Goal: Task Accomplishment & Management: Use online tool/utility

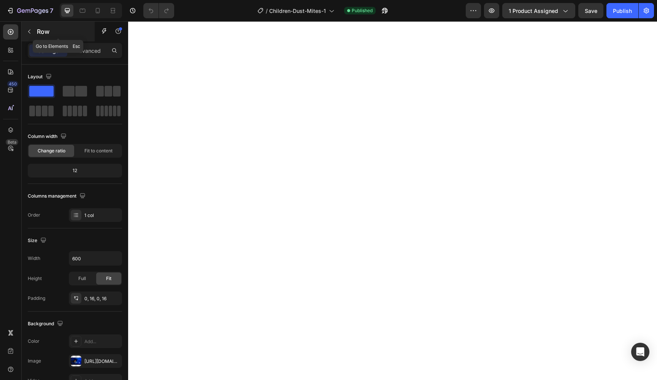
click at [33, 32] on button "button" at bounding box center [29, 31] width 12 height 12
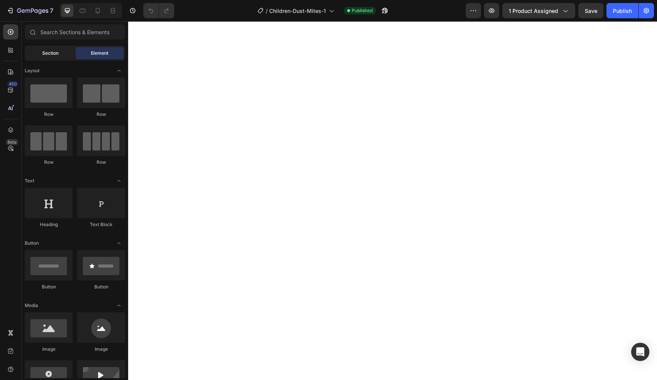
click at [55, 54] on span "Section" at bounding box center [50, 53] width 16 height 7
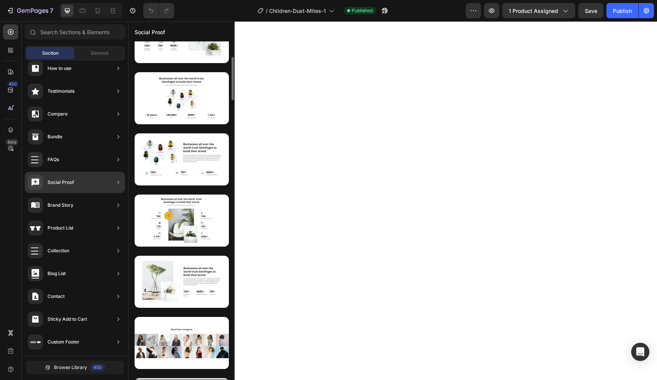
scroll to position [151, 0]
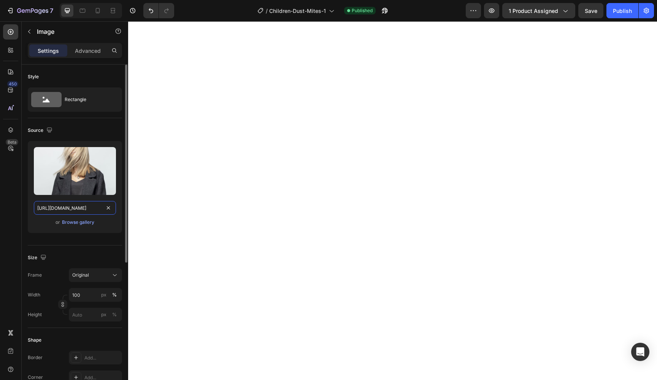
click at [85, 204] on input "https://ucarecdn.com/f555e5b9-5864-437a-a674-3714afa9e1e2/-/format/auto/" at bounding box center [75, 208] width 82 height 14
click at [98, 6] on div at bounding box center [98, 11] width 12 height 12
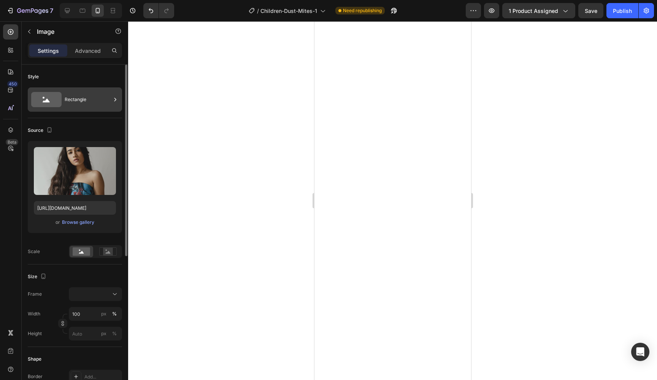
click at [58, 105] on icon at bounding box center [46, 99] width 30 height 15
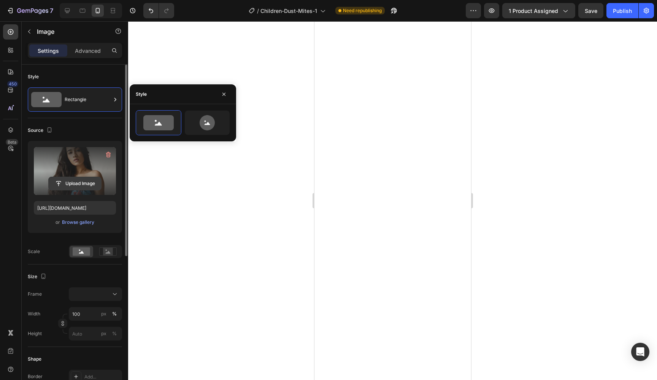
click at [74, 177] on button "Upload Image" at bounding box center [74, 184] width 53 height 14
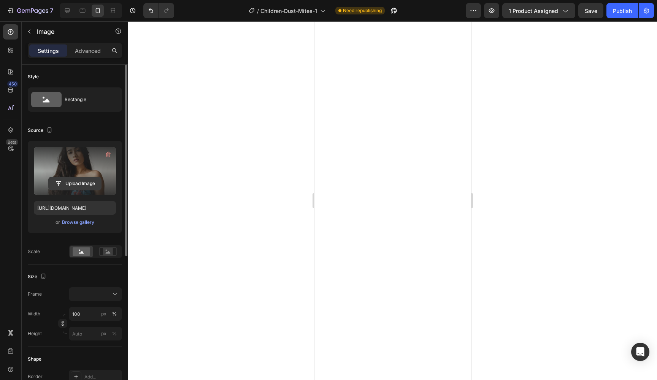
click at [81, 184] on input "file" at bounding box center [75, 183] width 52 height 13
click at [84, 182] on input "file" at bounding box center [75, 183] width 52 height 13
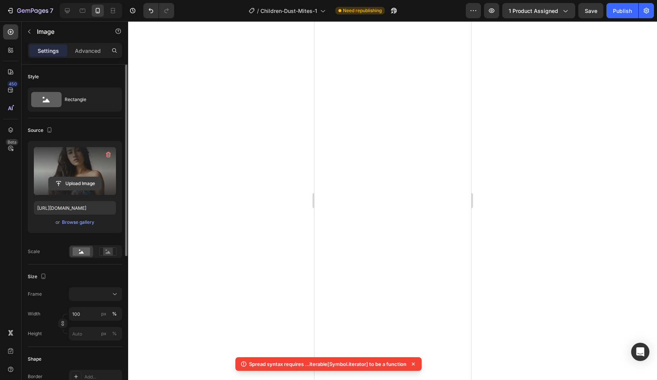
click at [82, 184] on input "file" at bounding box center [75, 183] width 52 height 13
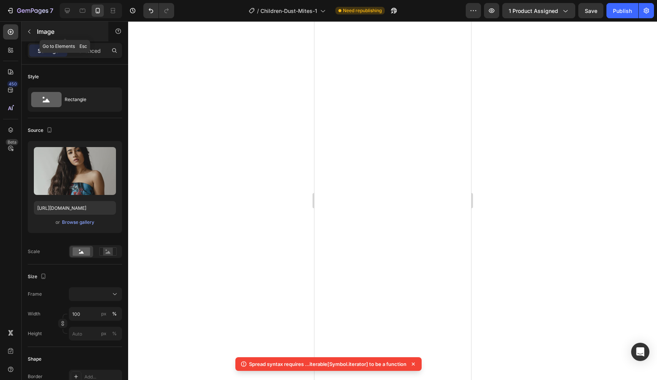
click at [56, 38] on div "Image" at bounding box center [65, 32] width 87 height 20
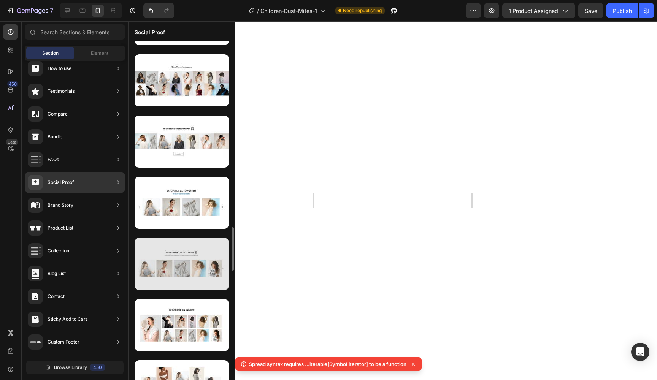
scroll to position [604, 0]
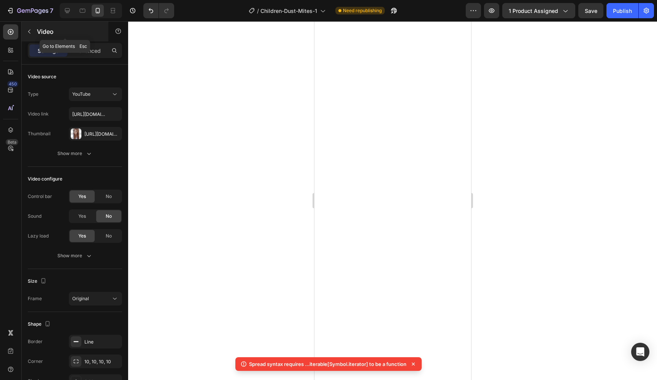
click at [53, 35] on p "Video" at bounding box center [69, 31] width 65 height 9
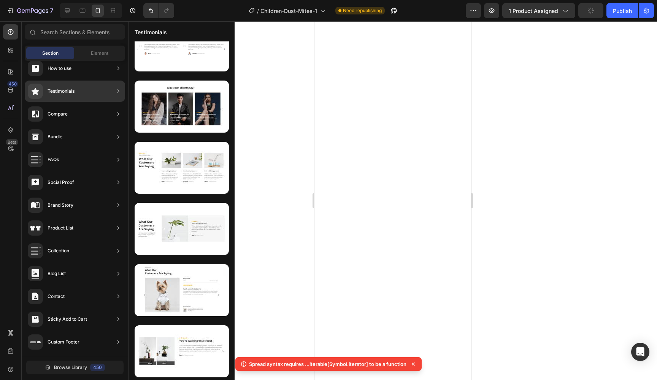
scroll to position [0, 0]
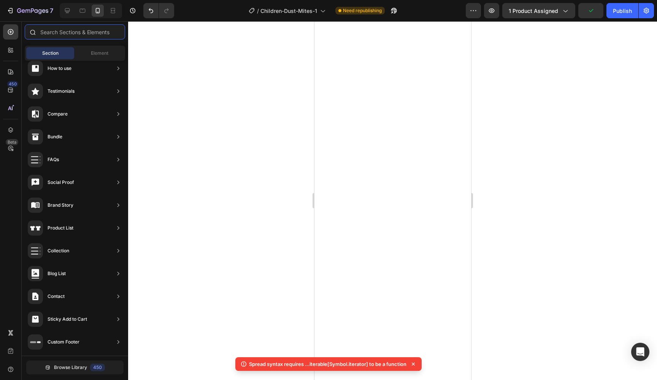
click at [71, 30] on input "text" at bounding box center [75, 31] width 100 height 15
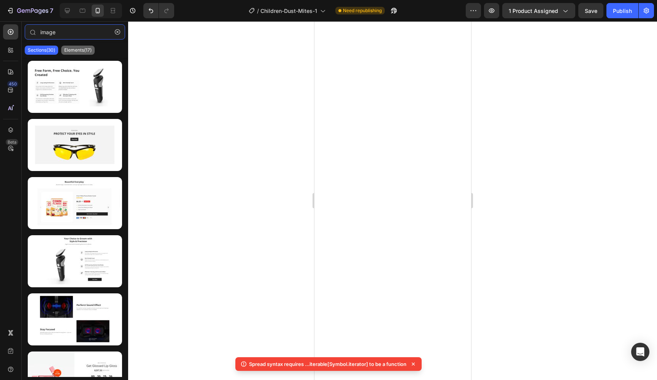
type input "image"
click at [71, 49] on p "Elements(17)" at bounding box center [77, 50] width 27 height 6
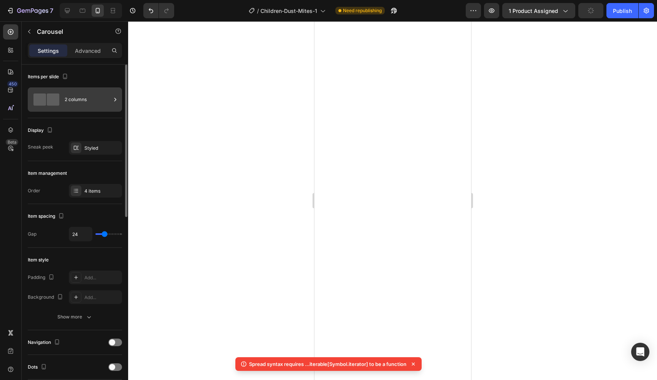
click at [84, 99] on div "2 columns" at bounding box center [88, 99] width 46 height 17
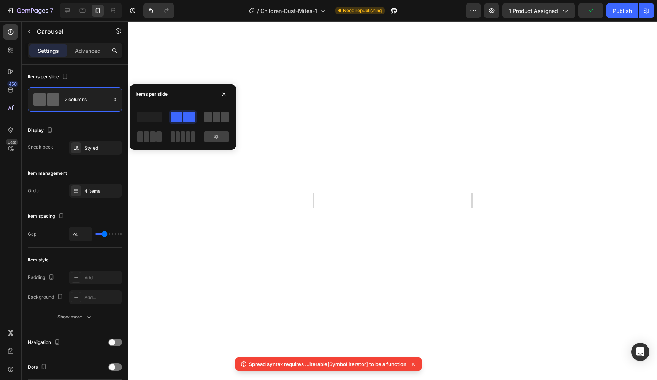
click at [214, 114] on span at bounding box center [216, 117] width 8 height 11
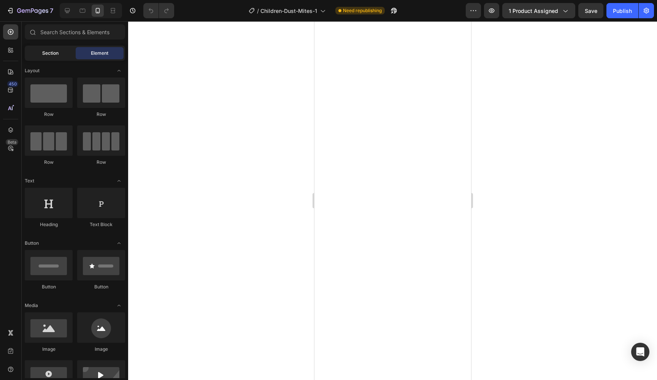
click at [39, 54] on div "Section" at bounding box center [50, 53] width 48 height 12
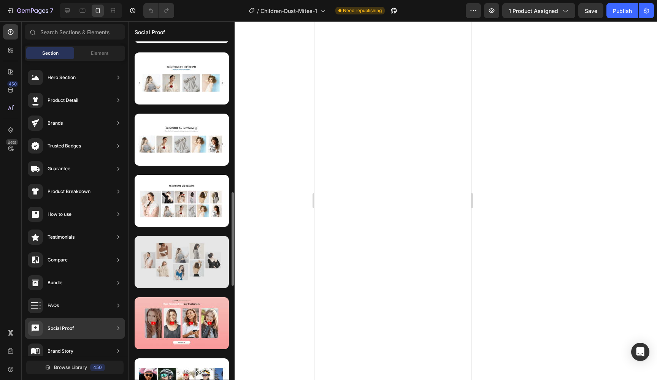
scroll to position [617, 0]
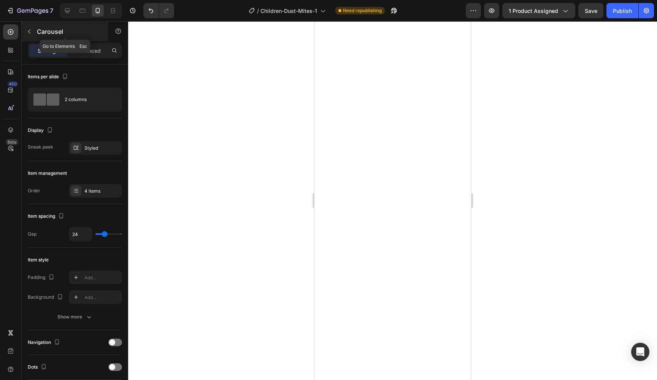
click at [55, 33] on p "Carousel" at bounding box center [69, 31] width 65 height 9
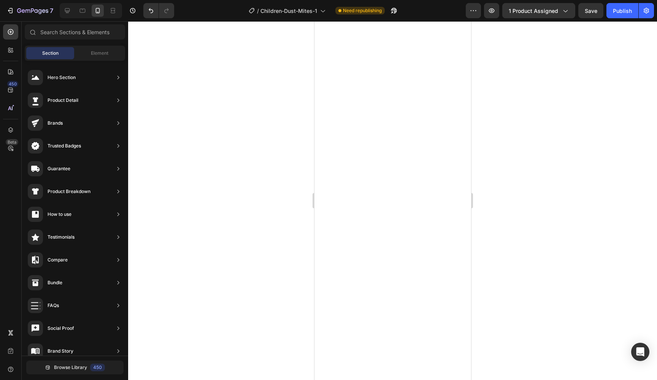
scroll to position [0, 0]
click at [82, 33] on input "text" at bounding box center [75, 31] width 100 height 15
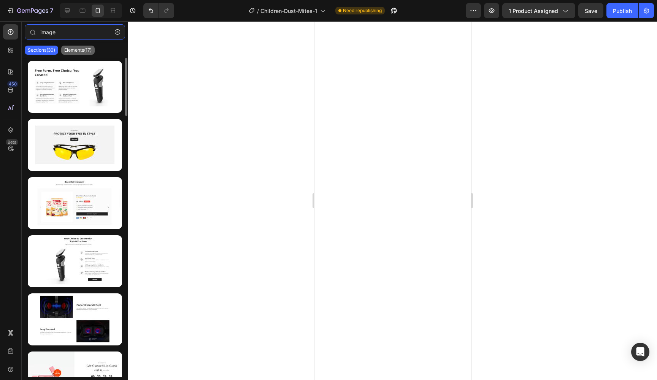
type input "image"
click at [77, 48] on p "Elements(17)" at bounding box center [77, 50] width 27 height 6
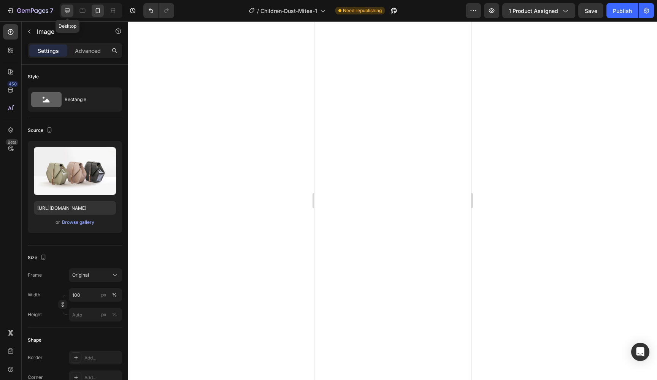
click at [71, 10] on div at bounding box center [67, 11] width 12 height 12
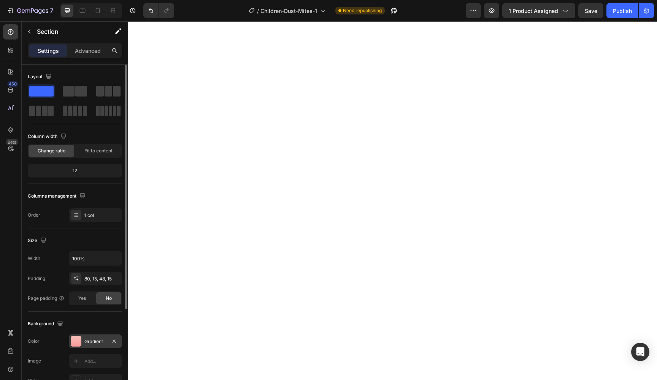
click at [79, 339] on div at bounding box center [76, 341] width 11 height 11
click at [88, 343] on div "111E2B" at bounding box center [95, 341] width 22 height 7
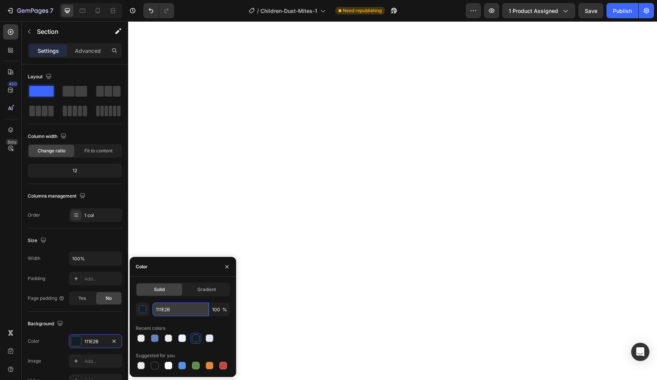
click at [170, 310] on input "111E2B" at bounding box center [180, 310] width 56 height 14
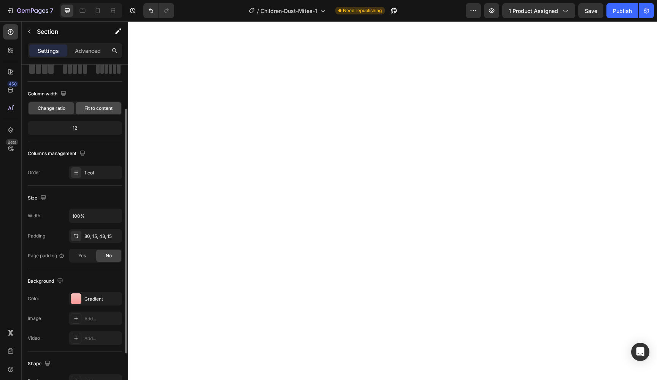
scroll to position [50, 0]
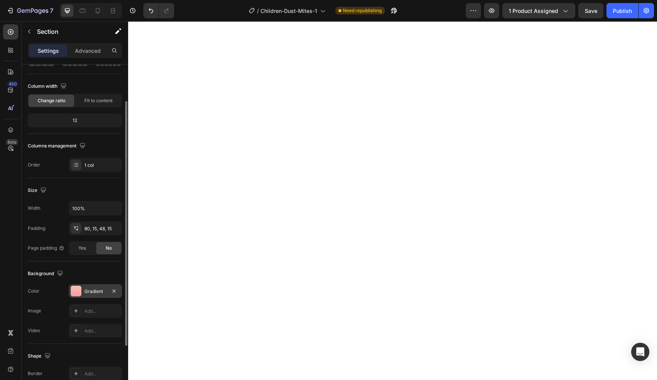
click at [96, 294] on div "Gradient" at bounding box center [95, 291] width 22 height 7
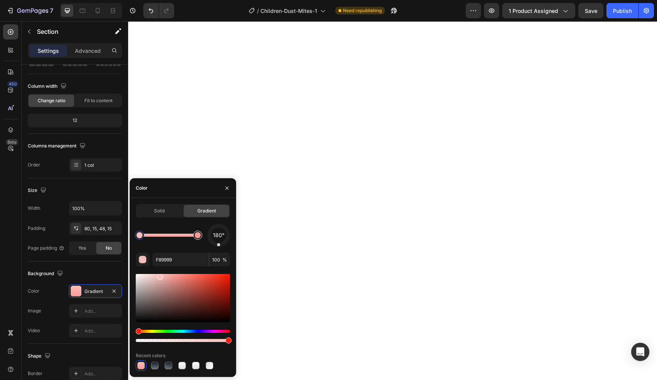
click at [199, 236] on div at bounding box center [198, 235] width 6 height 6
click at [178, 262] on input "F89999" at bounding box center [180, 260] width 56 height 14
paste input "111E2B"
type input "111E2B"
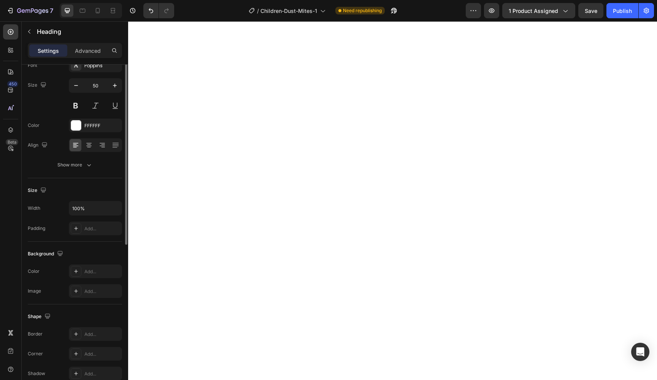
scroll to position [0, 0]
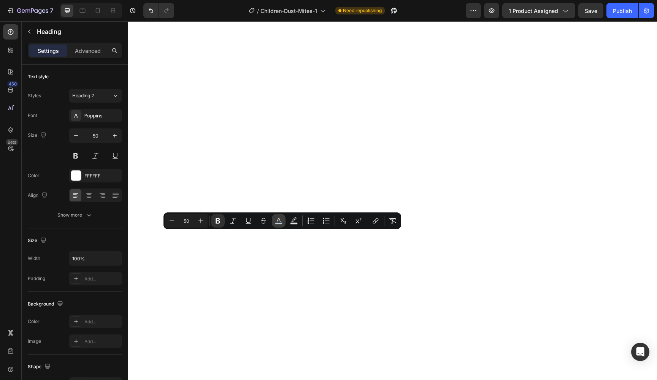
click at [278, 220] on icon "Editor contextual toolbar" at bounding box center [279, 221] width 8 height 8
type input "BFCBDF"
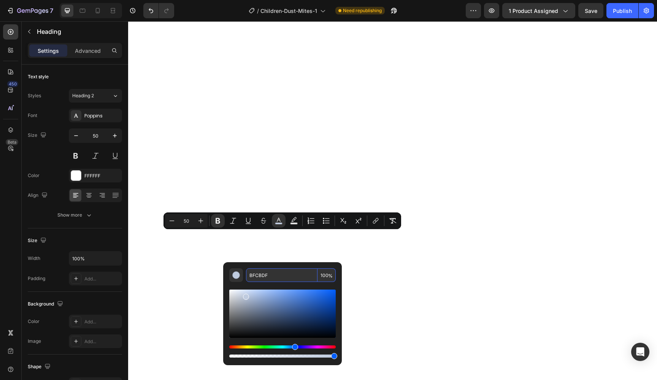
click at [271, 280] on input "BFCBDF" at bounding box center [281, 275] width 71 height 14
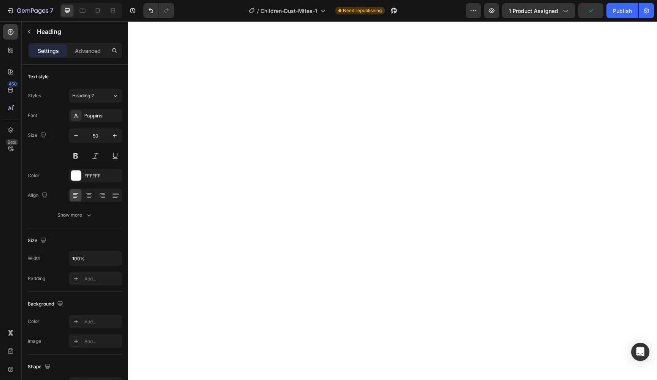
type input "16"
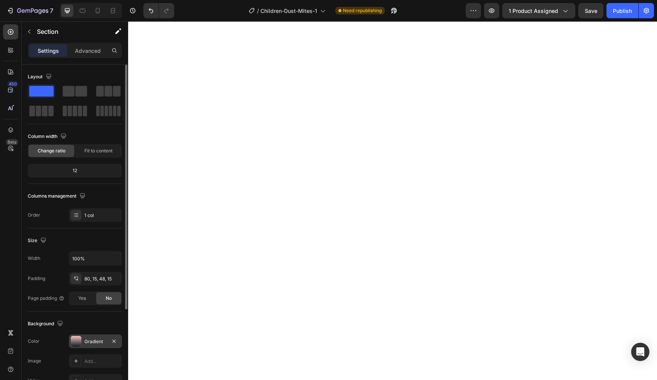
click at [87, 342] on div "Gradient" at bounding box center [95, 341] width 22 height 7
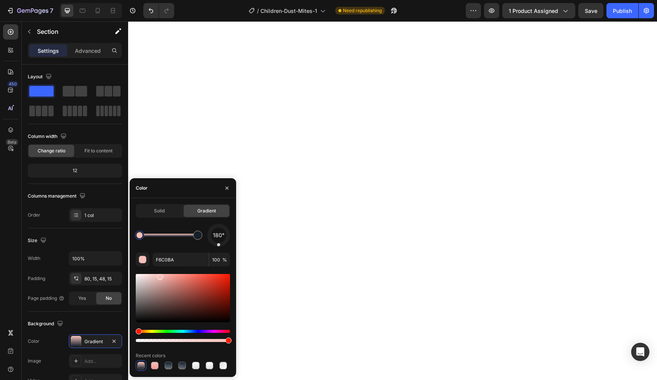
click at [138, 236] on div at bounding box center [139, 235] width 6 height 6
click at [167, 256] on input "F6C0BA" at bounding box center [180, 260] width 56 height 14
paste input "BFCBDF"
type input "BFCBDF"
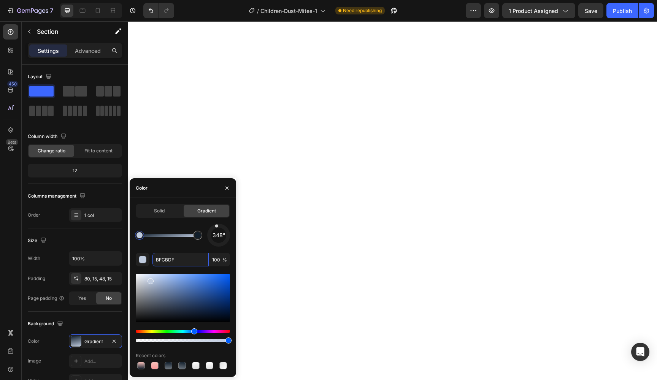
drag, startPoint x: 215, startPoint y: 244, endPoint x: 215, endPoint y: 217, distance: 27.0
click at [215, 217] on div "Solid Gradient 348° BFCBDF 100 % Recent colors" at bounding box center [183, 287] width 94 height 167
drag, startPoint x: 217, startPoint y: 230, endPoint x: 221, endPoint y: 267, distance: 37.9
click at [221, 267] on div "176° BFCBDF 100 % Recent colors" at bounding box center [183, 297] width 94 height 147
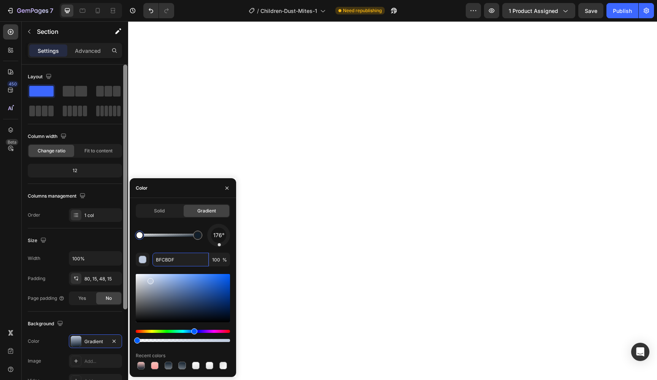
type input "0"
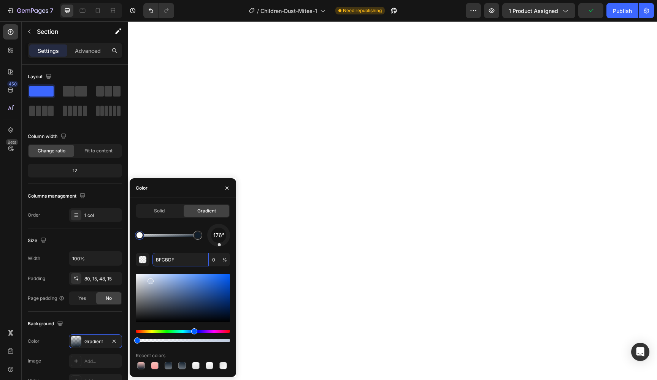
type input "BFCBDF"
drag, startPoint x: 170, startPoint y: 344, endPoint x: 211, endPoint y: 343, distance: 41.1
click at [211, 343] on div "176° BFCBDF 0 % Recent colors" at bounding box center [183, 297] width 94 height 147
type input "100"
drag, startPoint x: 140, startPoint y: 235, endPoint x: 168, endPoint y: 240, distance: 28.2
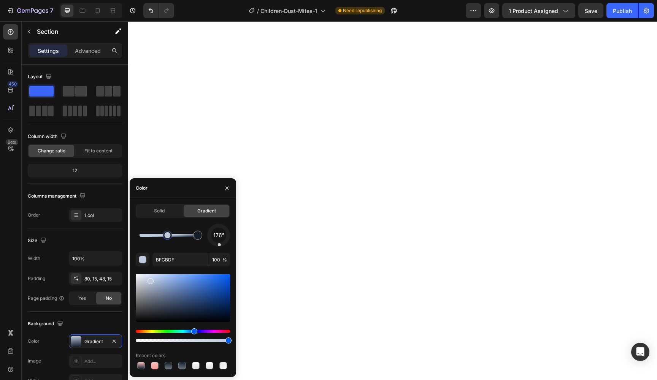
click at [168, 238] on div at bounding box center [167, 235] width 6 height 6
click at [173, 241] on div "176°" at bounding box center [183, 235] width 94 height 23
drag, startPoint x: 172, startPoint y: 239, endPoint x: 200, endPoint y: 238, distance: 27.8
click at [198, 237] on div at bounding box center [169, 235] width 58 height 3
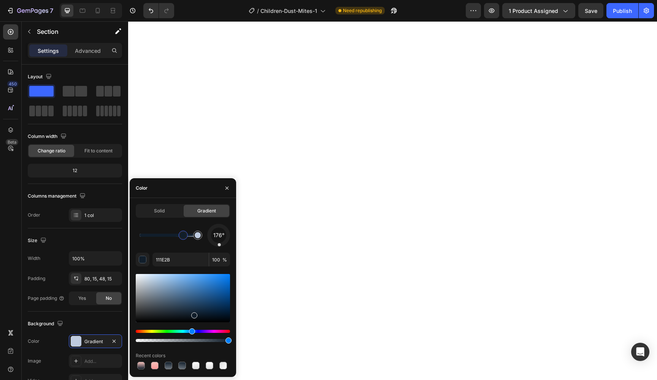
drag, startPoint x: 198, startPoint y: 238, endPoint x: 180, endPoint y: 238, distance: 17.9
click at [180, 238] on div at bounding box center [183, 235] width 6 height 6
type input "111E2B"
drag, startPoint x: 180, startPoint y: 238, endPoint x: 164, endPoint y: 238, distance: 16.3
click at [172, 238] on div at bounding box center [175, 235] width 6 height 6
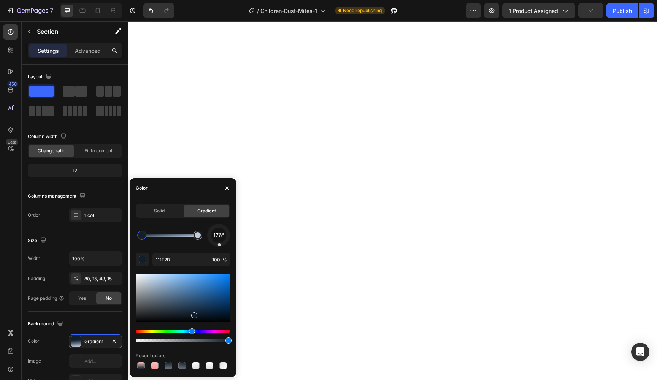
drag, startPoint x: 164, startPoint y: 238, endPoint x: 142, endPoint y: 238, distance: 22.0
click at [142, 238] on div at bounding box center [142, 235] width 6 height 6
drag, startPoint x: 142, startPoint y: 238, endPoint x: 133, endPoint y: 238, distance: 9.1
click at [136, 238] on div at bounding box center [139, 235] width 6 height 6
drag, startPoint x: 220, startPoint y: 243, endPoint x: 217, endPoint y: 214, distance: 29.0
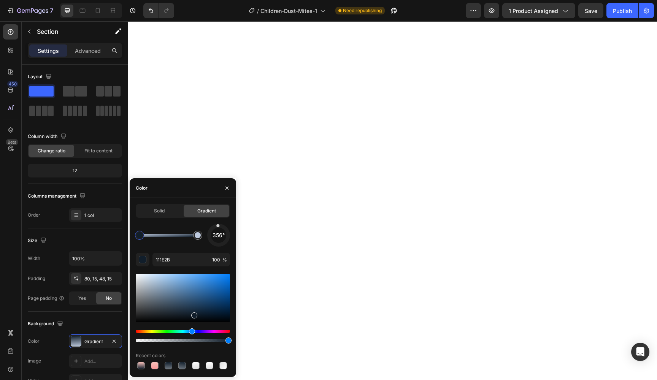
click at [217, 214] on div "Solid Gradient 356° 111E2B 100 % Recent colors" at bounding box center [183, 287] width 94 height 167
drag, startPoint x: 217, startPoint y: 225, endPoint x: 218, endPoint y: 219, distance: 6.6
click at [218, 219] on div "Solid Gradient 359° 111E2B 100 % Recent colors" at bounding box center [183, 287] width 94 height 167
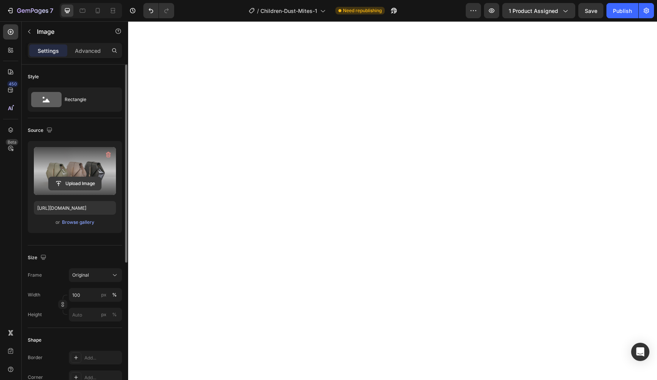
click at [83, 181] on input "file" at bounding box center [75, 183] width 52 height 13
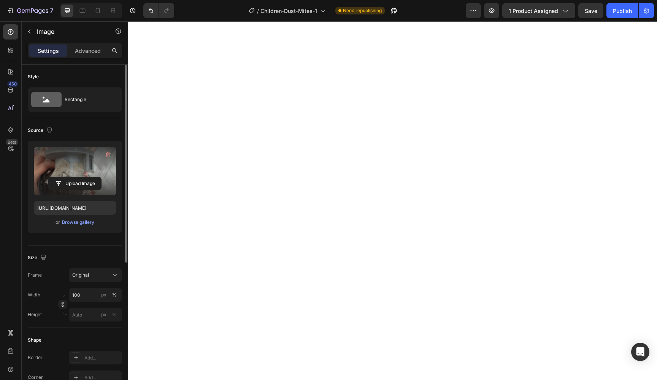
type input "https://cdn.shopify.com/s/files/1/0744/0918/1437/files/gempages_570298559904089…"
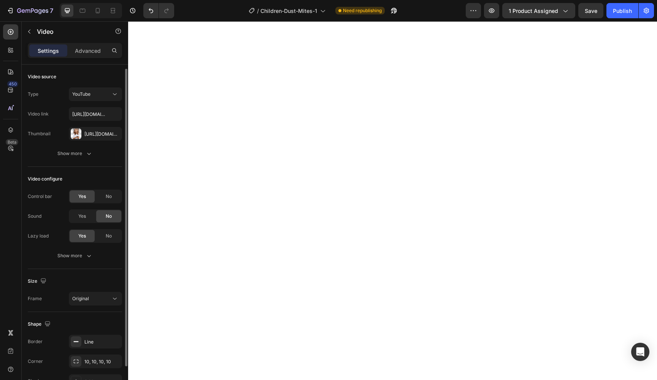
scroll to position [44, 0]
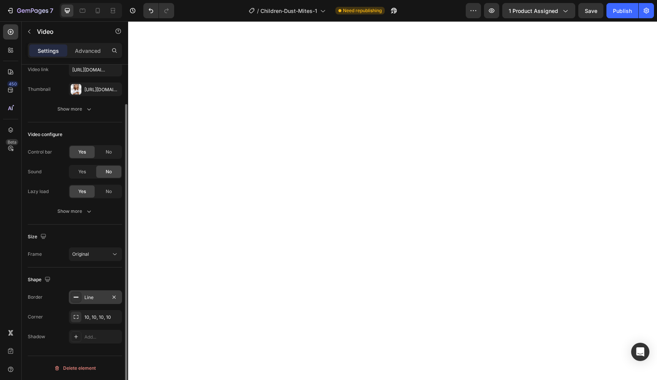
click at [90, 300] on div "Line" at bounding box center [95, 297] width 22 height 7
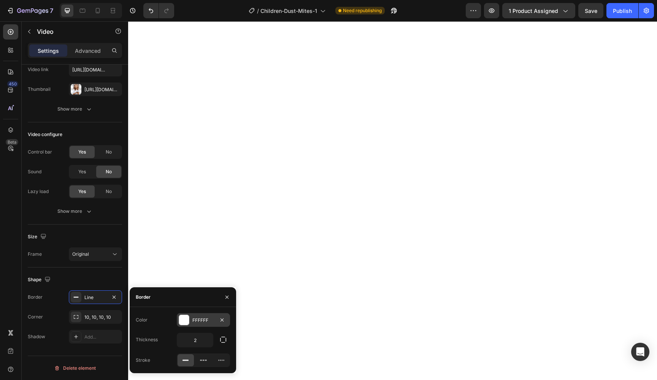
click at [196, 318] on div "FFFFFF" at bounding box center [203, 320] width 22 height 7
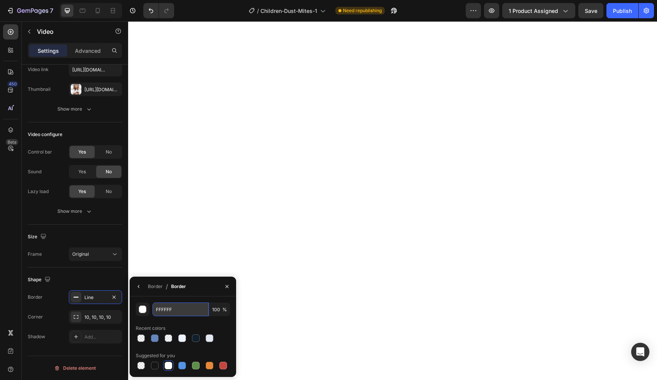
click at [186, 312] on input "FFFFFF" at bounding box center [180, 310] width 56 height 14
click at [150, 282] on div "Border" at bounding box center [155, 287] width 15 height 12
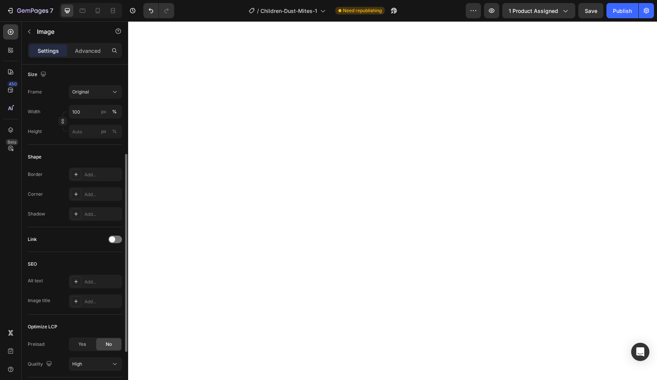
scroll to position [171, 0]
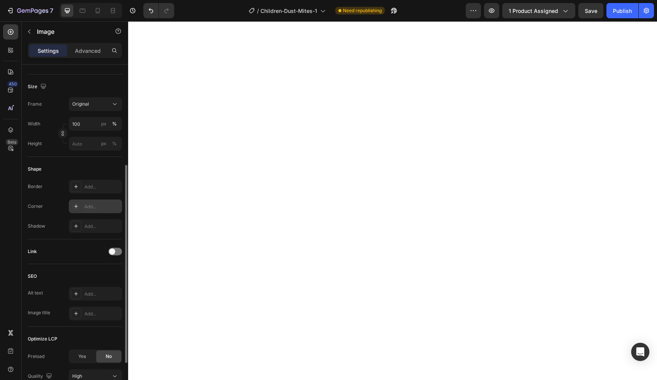
click at [91, 203] on div "Add..." at bounding box center [102, 206] width 36 height 7
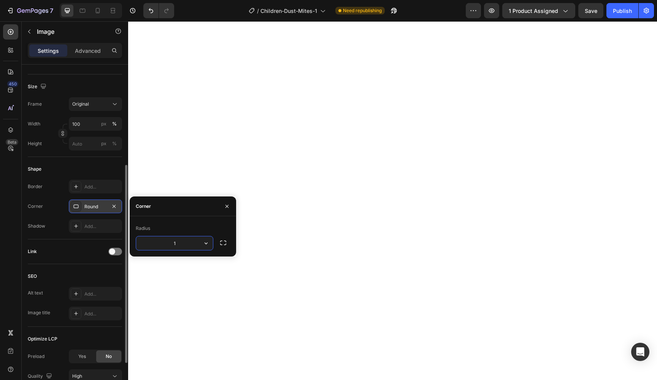
type input "10"
click at [90, 189] on div "Add..." at bounding box center [102, 187] width 36 height 7
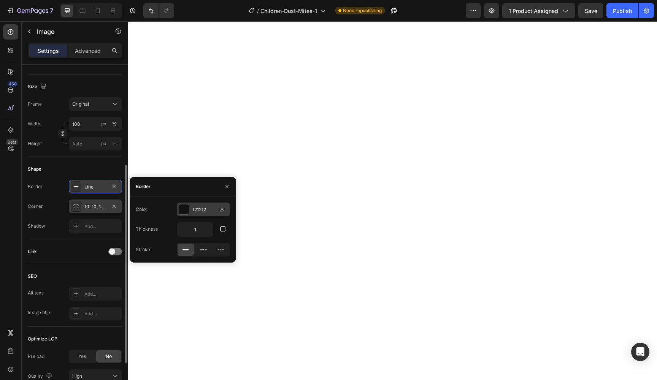
click at [179, 209] on div at bounding box center [184, 210] width 10 height 10
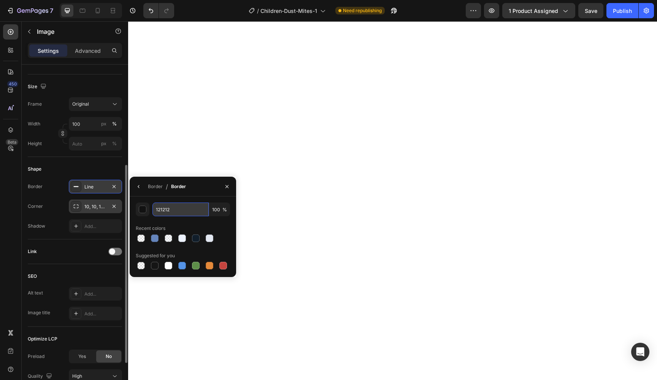
click at [186, 208] on input "121212" at bounding box center [180, 210] width 56 height 14
paste input "FFFFFF"
type input "FFFFFF"
click at [144, 184] on button "button" at bounding box center [139, 187] width 12 height 12
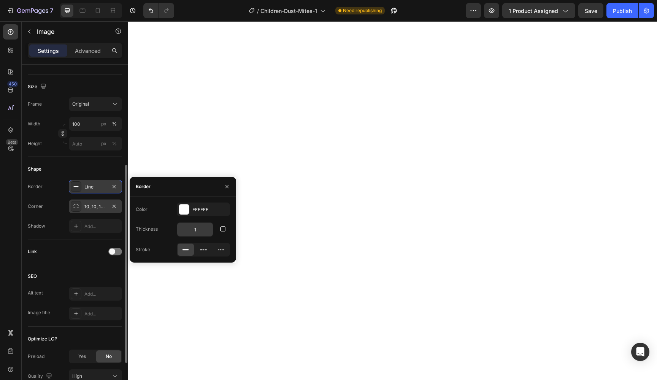
click at [199, 233] on input "1" at bounding box center [195, 230] width 36 height 14
type input "2"
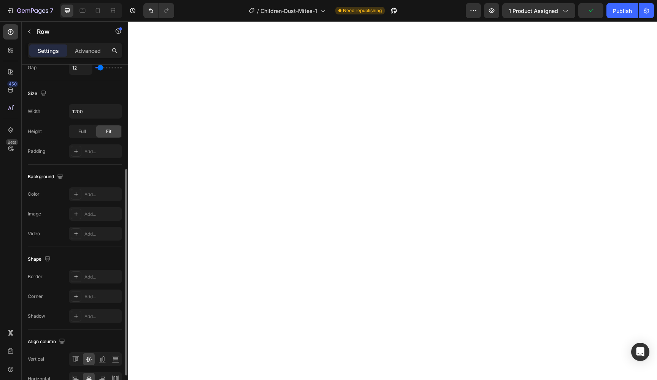
scroll to position [0, 0]
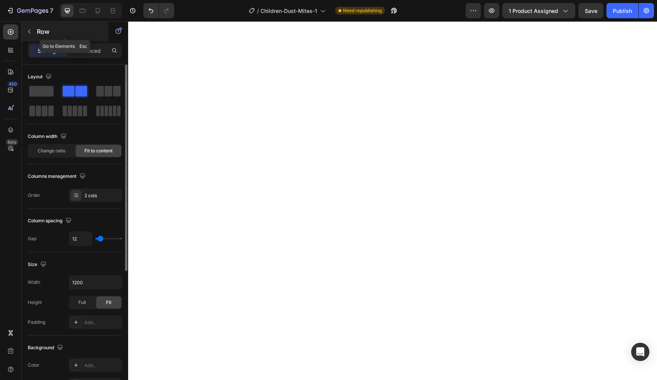
click at [47, 27] on p "Row" at bounding box center [69, 31] width 65 height 9
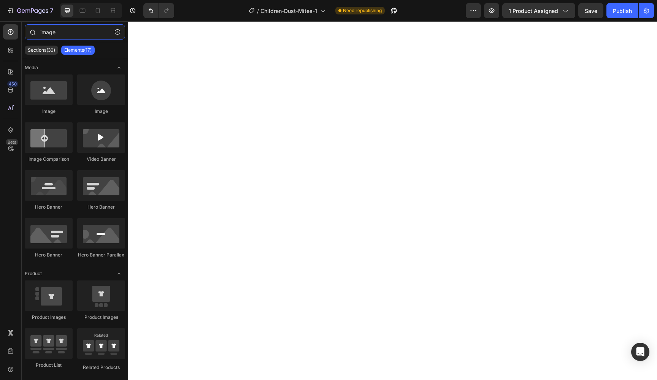
click at [75, 33] on input "image" at bounding box center [75, 31] width 100 height 15
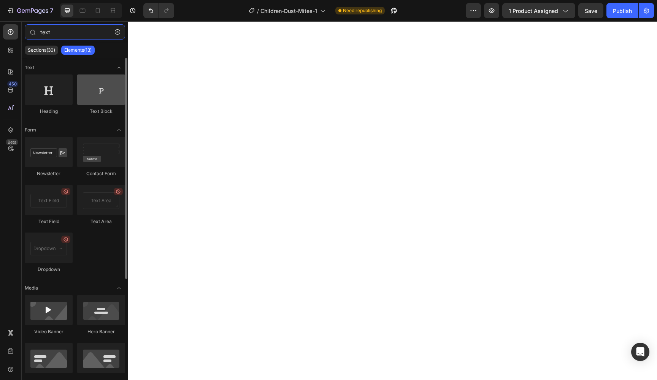
type input "text"
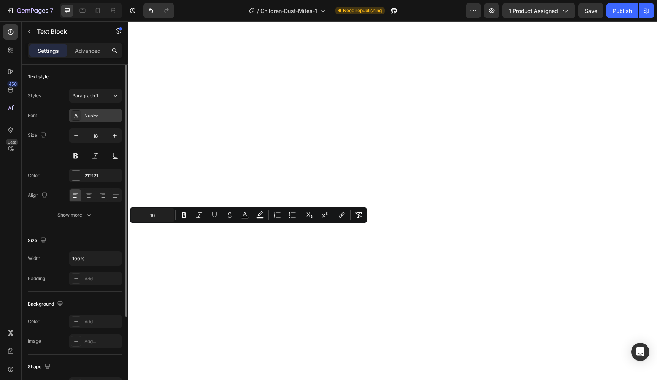
click at [94, 116] on div "Nunito" at bounding box center [102, 116] width 36 height 7
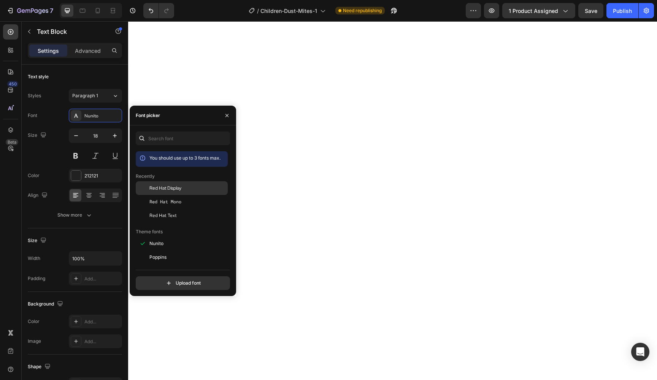
click at [173, 185] on span "Red Hat Display" at bounding box center [165, 188] width 32 height 7
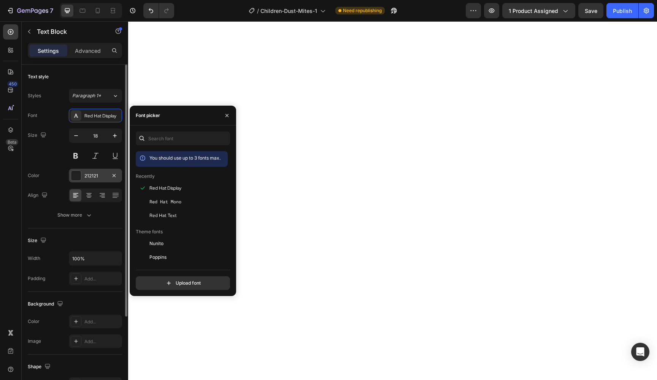
click at [98, 171] on div "212121" at bounding box center [95, 176] width 53 height 14
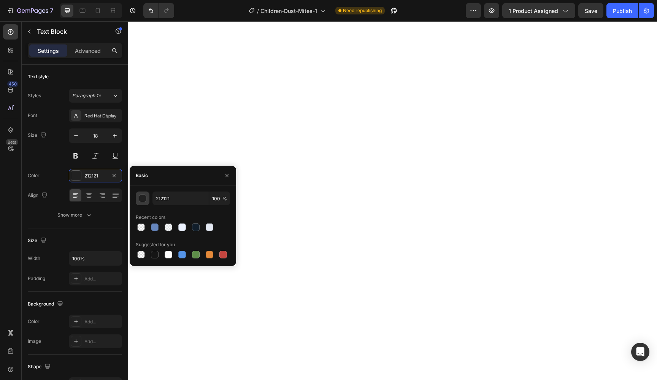
click at [136, 204] on button "button" at bounding box center [143, 199] width 14 height 14
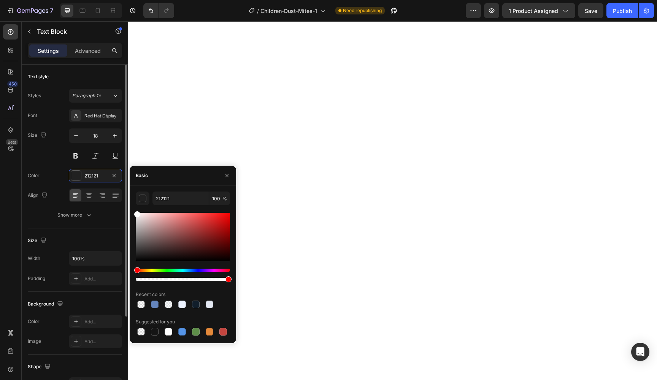
drag, startPoint x: 156, startPoint y: 223, endPoint x: 117, endPoint y: 201, distance: 44.7
click at [117, 201] on div "450 Beta text Sections(30) Elements(13) Text Heading Text Block Form Newsletter…" at bounding box center [64, 200] width 128 height 359
type input "FFFFFF"
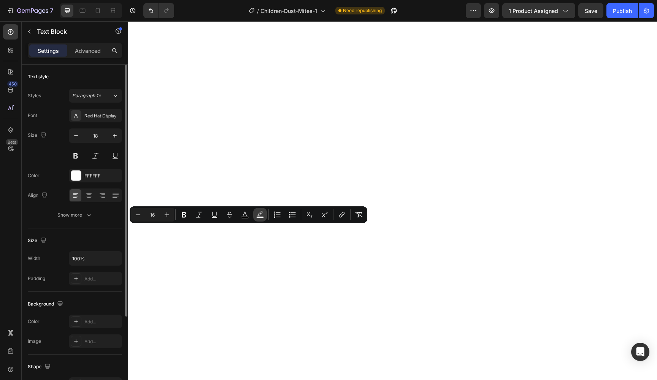
click at [262, 212] on icon "Editor contextual toolbar" at bounding box center [260, 215] width 8 height 8
type input "FFFFFF"
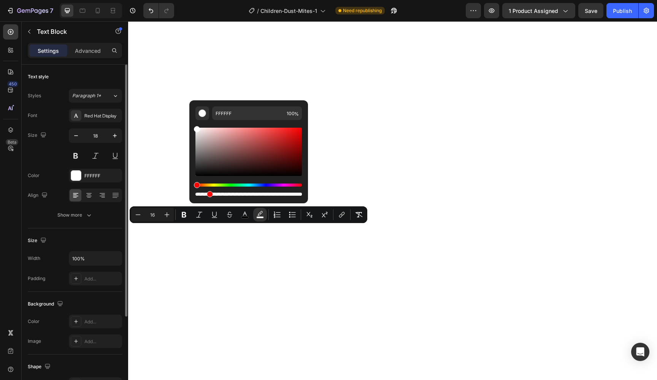
type input "0"
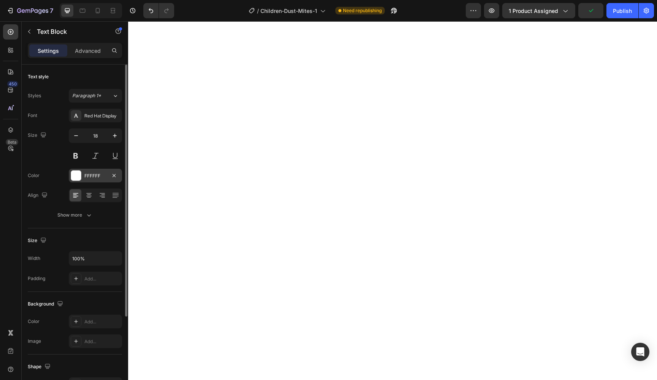
click at [93, 176] on div "FFFFFF" at bounding box center [95, 176] width 22 height 7
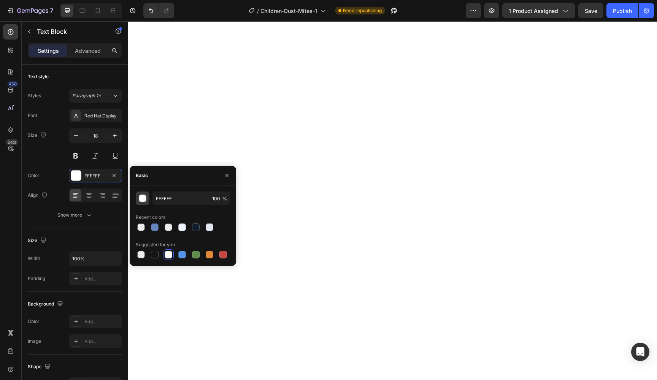
click at [141, 200] on div "button" at bounding box center [143, 199] width 8 height 8
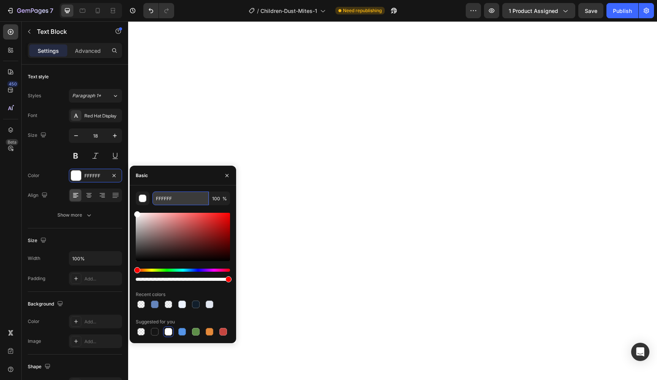
click at [172, 198] on input "FFFFFF" at bounding box center [180, 199] width 56 height 14
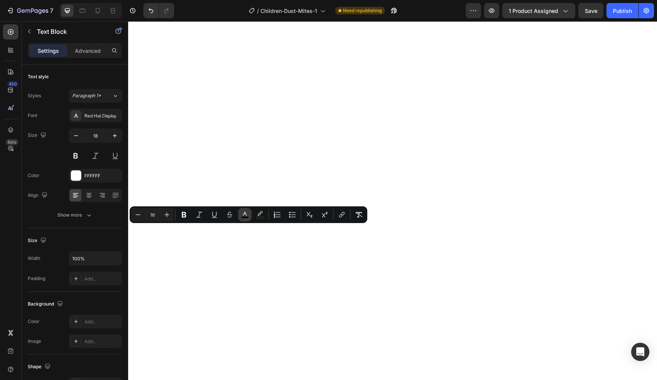
click at [246, 216] on icon "Editor contextual toolbar" at bounding box center [245, 215] width 8 height 8
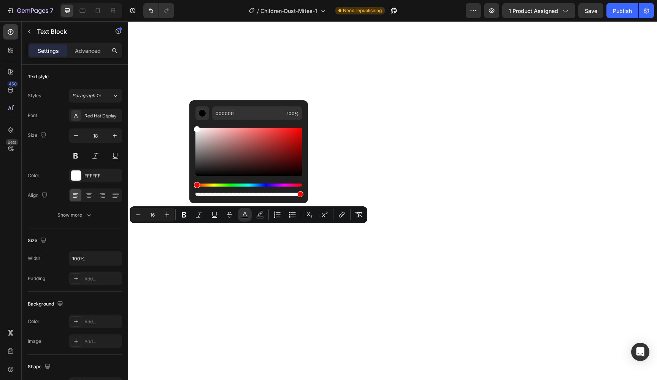
type input "FFFFFF"
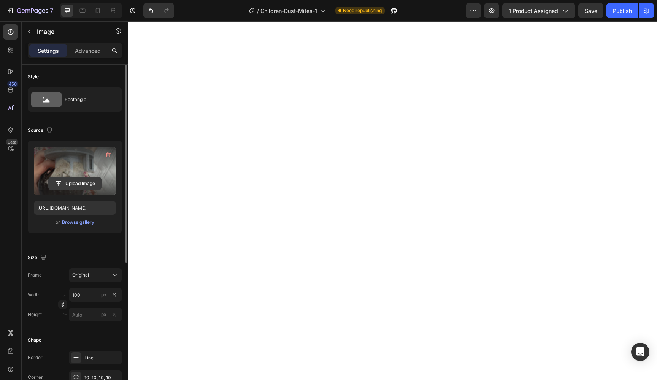
click at [85, 184] on input "file" at bounding box center [75, 183] width 52 height 13
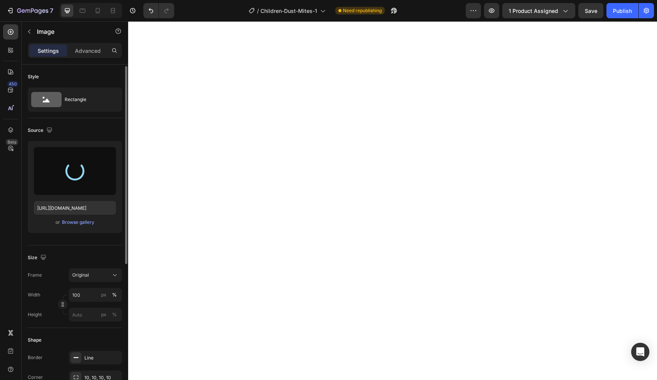
scroll to position [16, 0]
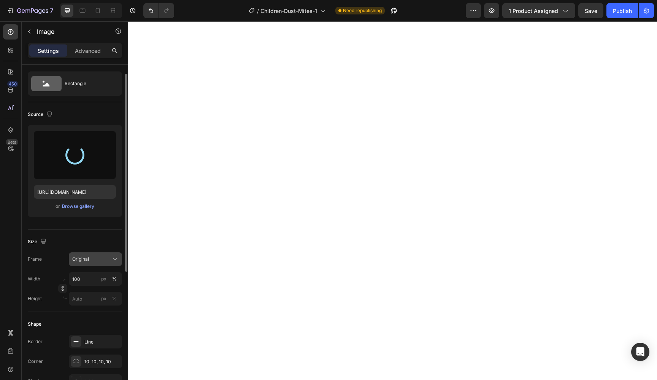
type input "https://cdn.shopify.com/s/files/1/0744/0918/1437/files/gempages_570298559904089…"
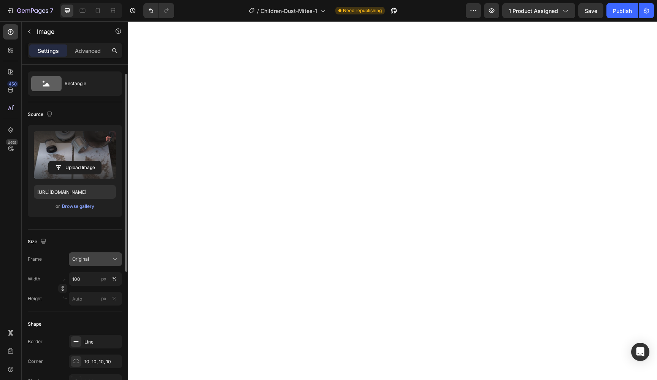
click at [90, 258] on div "Original" at bounding box center [90, 259] width 37 height 7
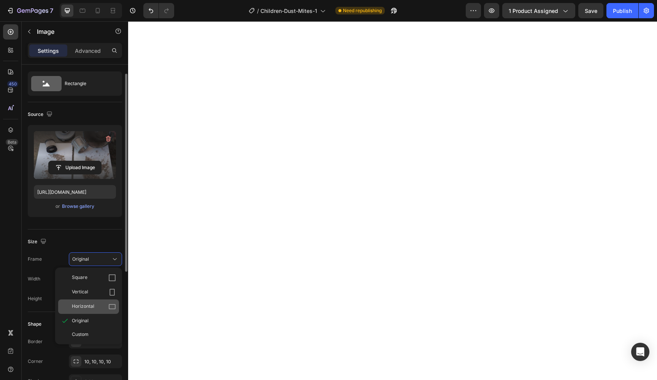
click at [89, 305] on span "Horizontal" at bounding box center [83, 307] width 22 height 8
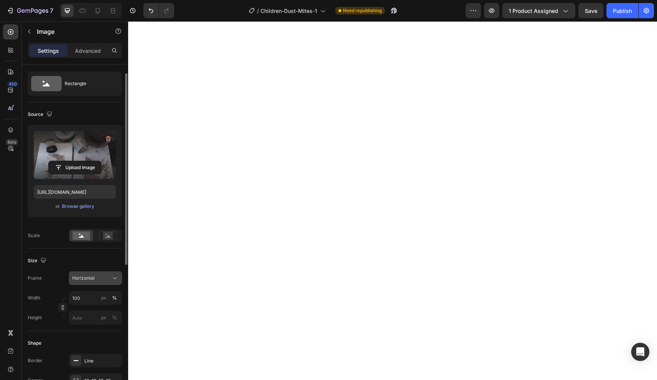
click at [97, 279] on div "Horizontal" at bounding box center [90, 278] width 37 height 7
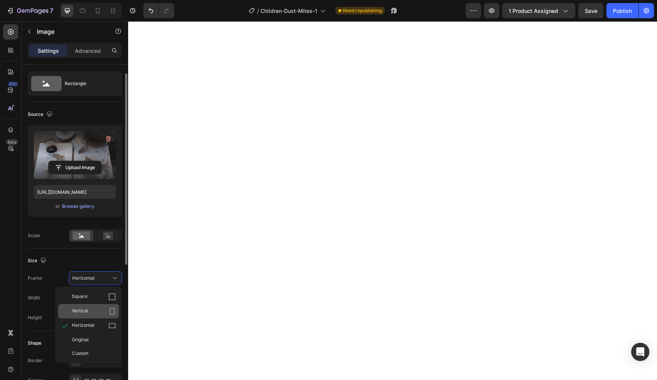
click at [95, 311] on div "Vertical" at bounding box center [94, 312] width 44 height 8
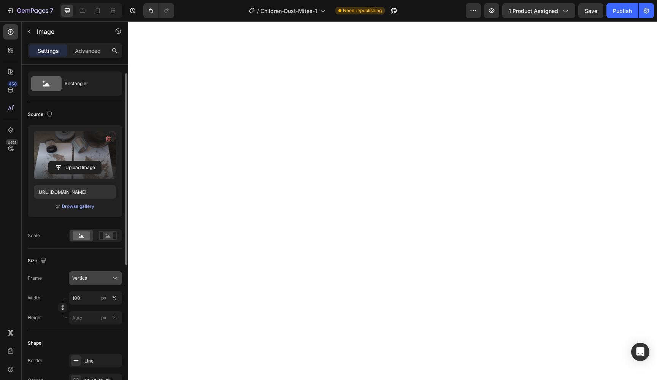
click at [102, 280] on div "Vertical" at bounding box center [90, 278] width 37 height 7
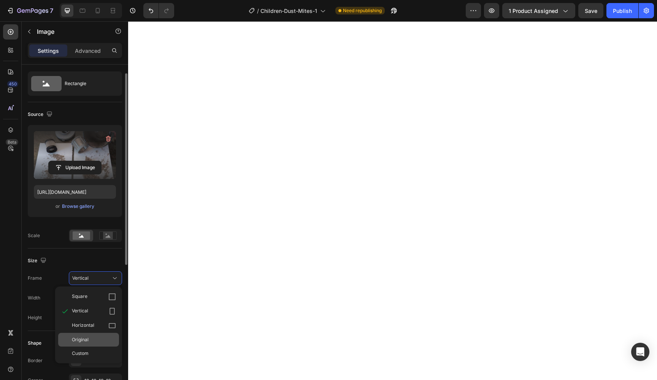
click at [97, 339] on div "Original" at bounding box center [94, 339] width 44 height 7
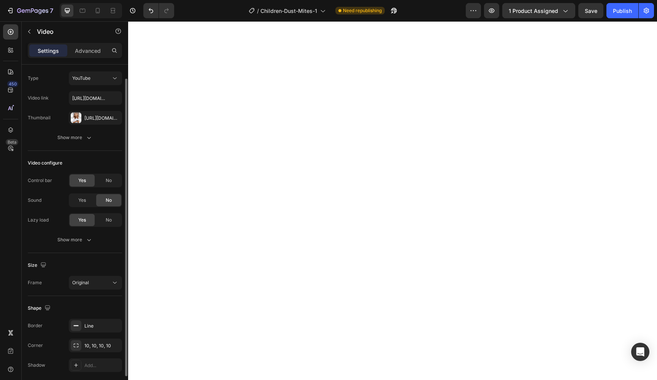
scroll to position [0, 0]
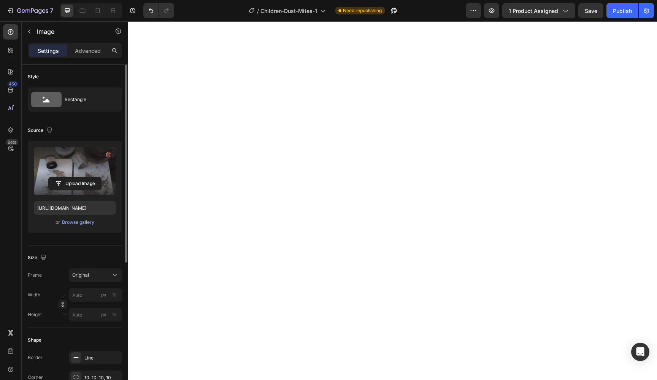
click at [82, 167] on label at bounding box center [75, 171] width 82 height 48
click at [82, 177] on input "file" at bounding box center [75, 183] width 52 height 13
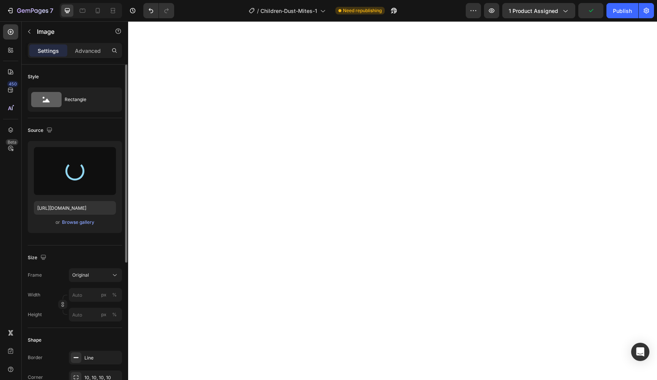
type input "https://cdn.shopify.com/s/files/1/0744/0918/1437/files/gempages_570298559904089…"
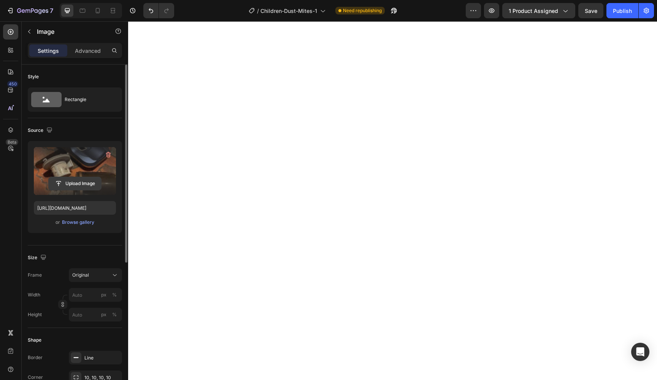
click at [75, 183] on input "file" at bounding box center [75, 183] width 52 height 13
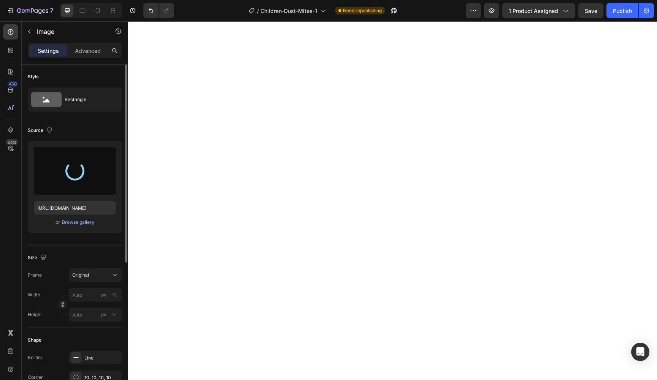
type input "https://cdn.shopify.com/s/files/1/0744/0918/1437/files/gempages_570298559904089…"
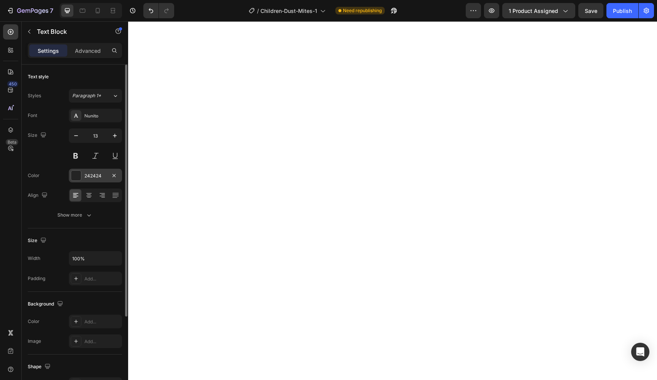
click at [90, 178] on div "242424" at bounding box center [95, 176] width 22 height 7
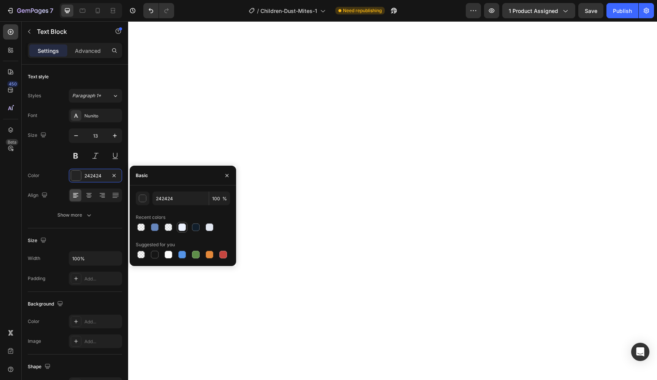
click at [182, 227] on div at bounding box center [182, 228] width 8 height 8
click at [155, 255] on div at bounding box center [155, 255] width 8 height 8
click at [196, 224] on div at bounding box center [196, 228] width 8 height 8
type input "111E2B"
click at [106, 114] on div "Nunito" at bounding box center [102, 116] width 36 height 7
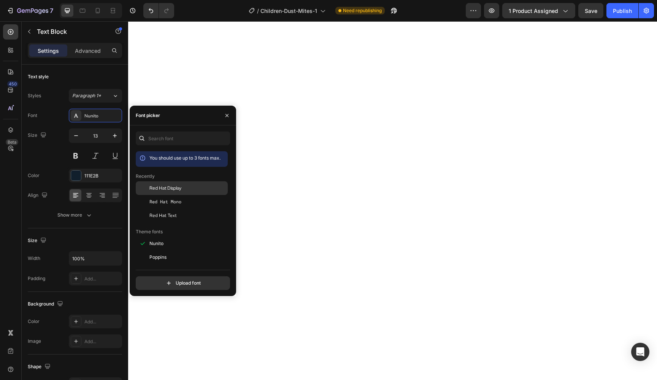
click at [184, 237] on div "Red Hat Display" at bounding box center [182, 244] width 92 height 14
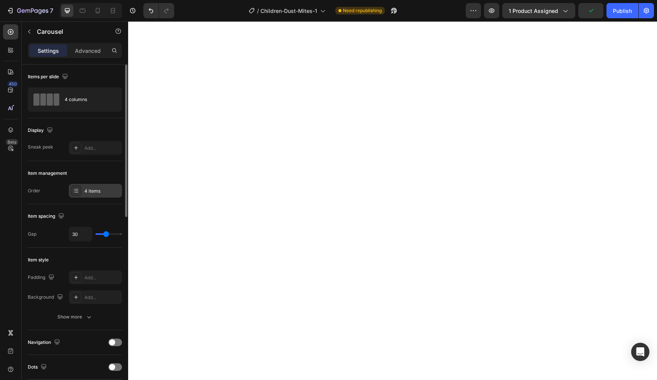
click at [90, 193] on div "4 items" at bounding box center [102, 191] width 36 height 7
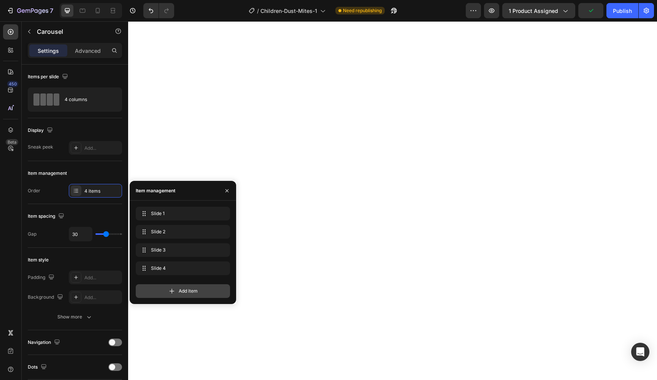
click at [168, 293] on icon at bounding box center [172, 291] width 8 height 8
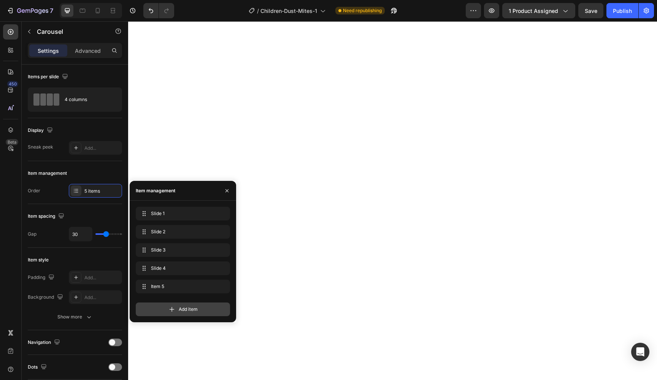
click at [171, 307] on icon at bounding box center [172, 310] width 8 height 8
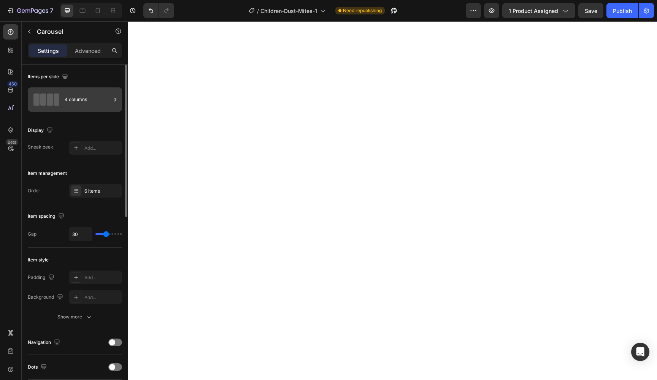
click at [75, 102] on div "4 columns" at bounding box center [88, 99] width 46 height 17
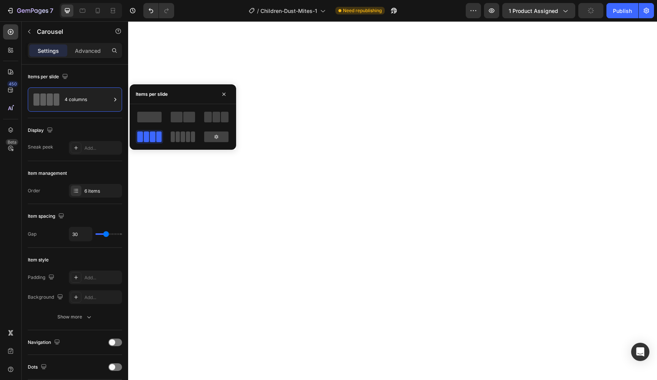
click at [176, 133] on span at bounding box center [178, 137] width 4 height 11
click at [224, 138] on div at bounding box center [216, 137] width 24 height 11
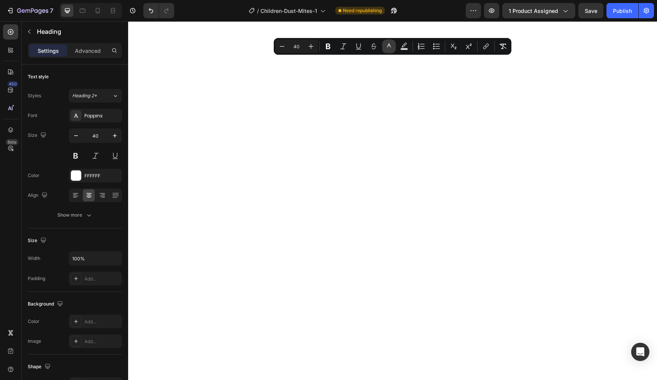
click at [390, 46] on icon "Editor contextual toolbar" at bounding box center [389, 45] width 4 height 4
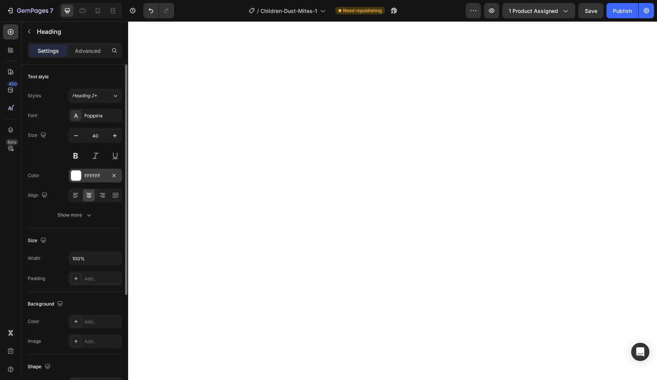
click at [81, 175] on div at bounding box center [76, 176] width 10 height 10
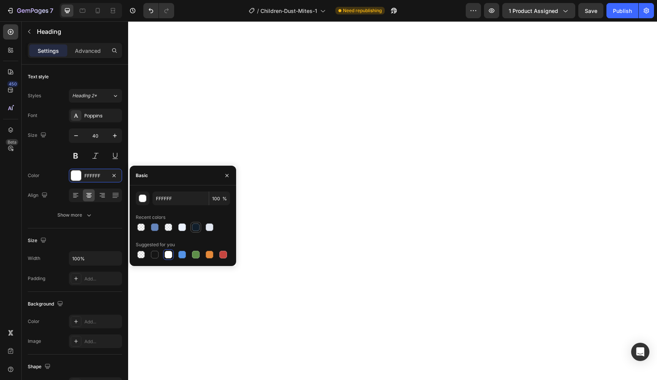
click at [192, 223] on div at bounding box center [195, 227] width 9 height 9
type input "111E2B"
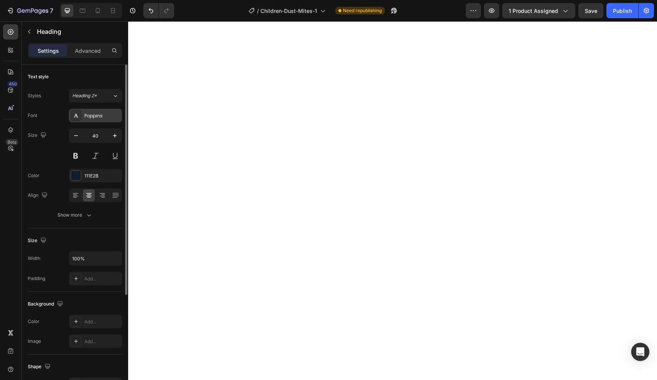
click at [98, 116] on div "Poppins" at bounding box center [102, 116] width 36 height 7
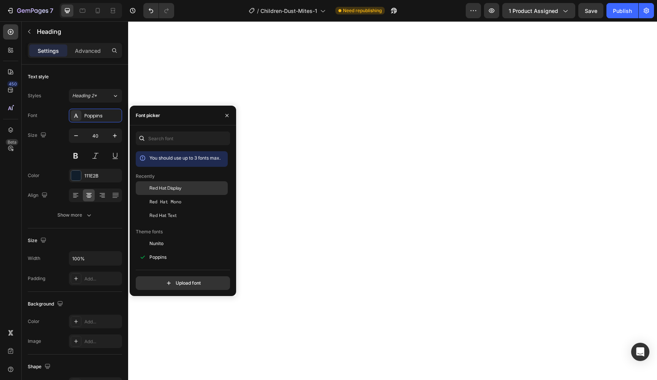
click at [164, 188] on span "Red Hat Display" at bounding box center [165, 188] width 32 height 7
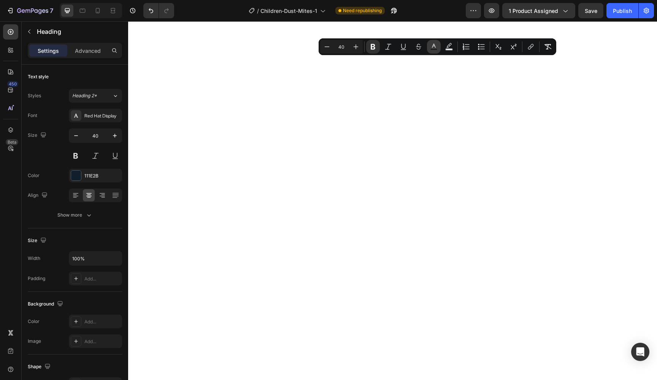
click at [434, 46] on icon "Editor contextual toolbar" at bounding box center [434, 47] width 8 height 8
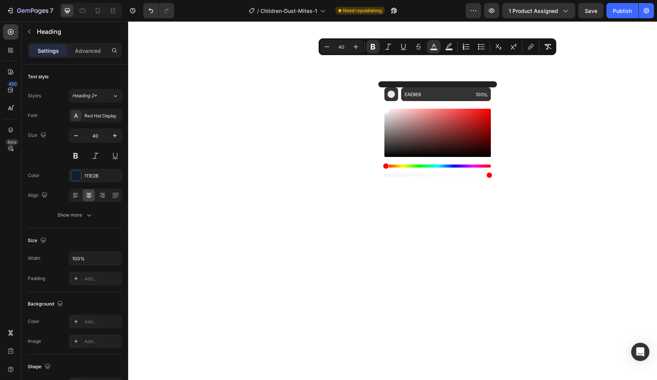
drag, startPoint x: 386, startPoint y: 112, endPoint x: 382, endPoint y: 106, distance: 6.6
click at [382, 106] on div "EAE8E8 100 %" at bounding box center [437, 129] width 119 height 97
click at [386, 112] on div "Editor contextual toolbar" at bounding box center [386, 110] width 6 height 6
click at [386, 112] on div "Editor contextual toolbar" at bounding box center [387, 113] width 6 height 6
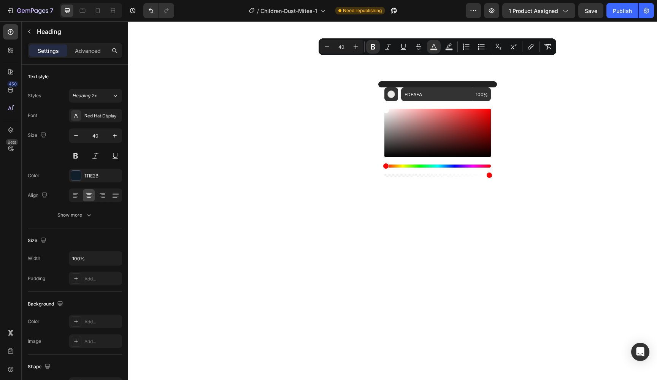
drag, startPoint x: 386, startPoint y: 112, endPoint x: 384, endPoint y: 107, distance: 5.1
click at [384, 107] on div "EDEAEA 100 %" at bounding box center [437, 129] width 119 height 97
type input "FFFFFF"
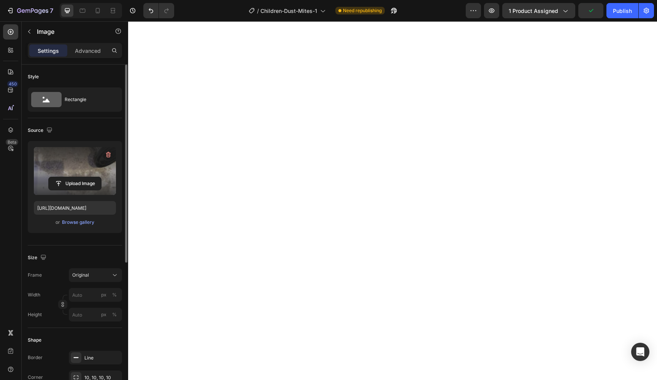
click at [82, 154] on label at bounding box center [75, 171] width 82 height 48
click at [82, 177] on input "file" at bounding box center [75, 183] width 52 height 13
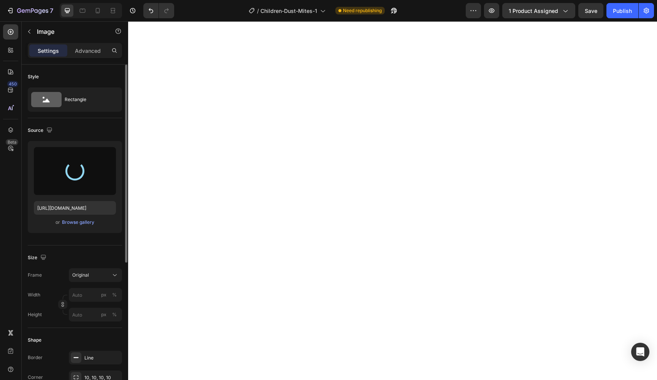
type input "https://cdn.shopify.com/s/files/1/0744/0918/1437/files/gempages_570298559904089…"
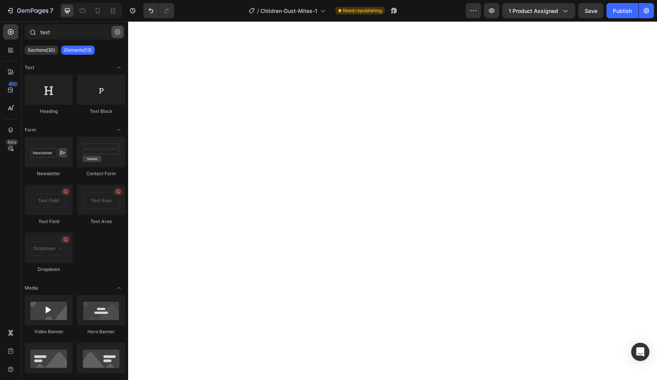
click at [119, 33] on icon "button" at bounding box center [117, 31] width 5 height 5
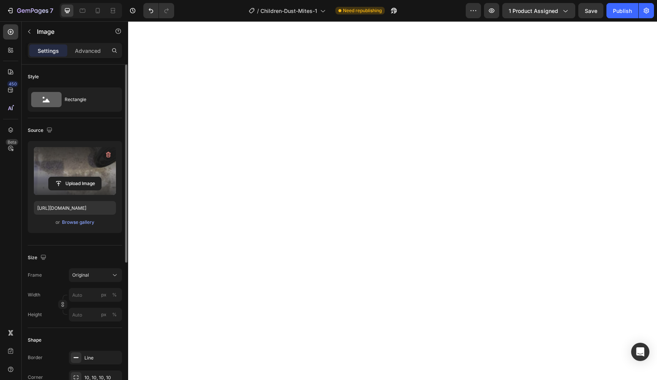
click at [70, 173] on label at bounding box center [75, 171] width 82 height 48
click at [70, 177] on input "file" at bounding box center [75, 183] width 52 height 13
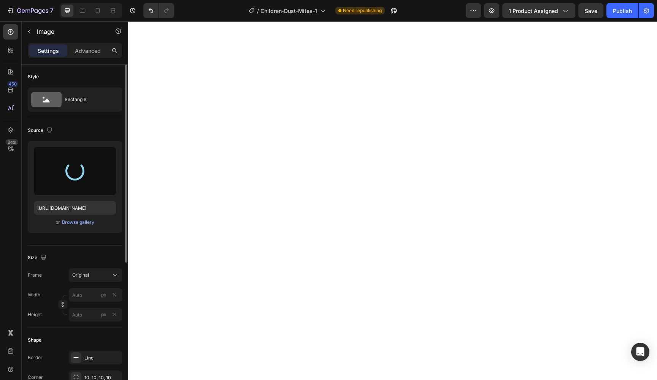
type input "https://cdn.shopify.com/s/files/1/0744/0918/1437/files/gempages_570298559904089…"
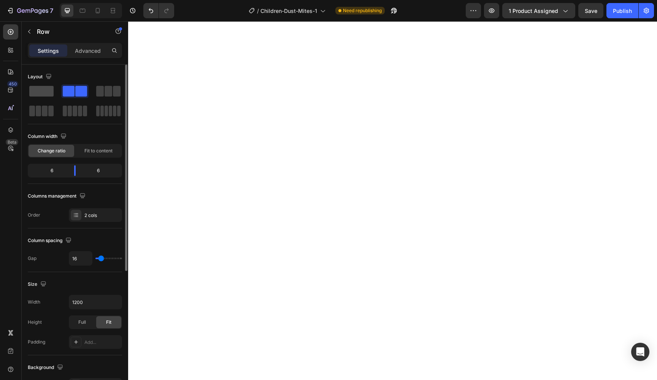
click at [47, 92] on span at bounding box center [41, 91] width 24 height 11
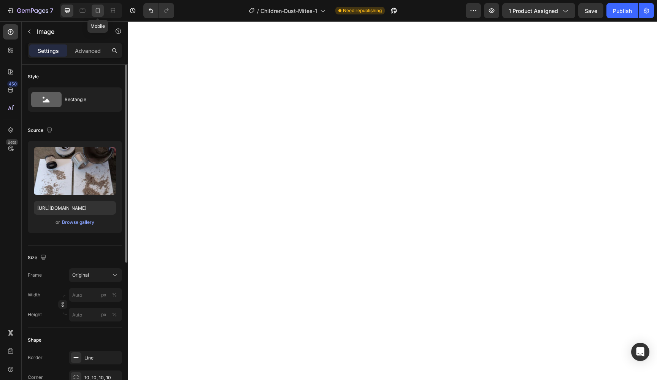
click at [99, 10] on icon at bounding box center [98, 10] width 4 height 5
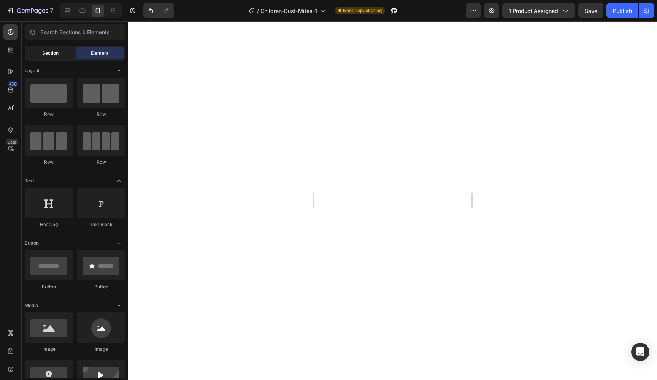
click at [57, 55] on span "Section" at bounding box center [50, 53] width 16 height 7
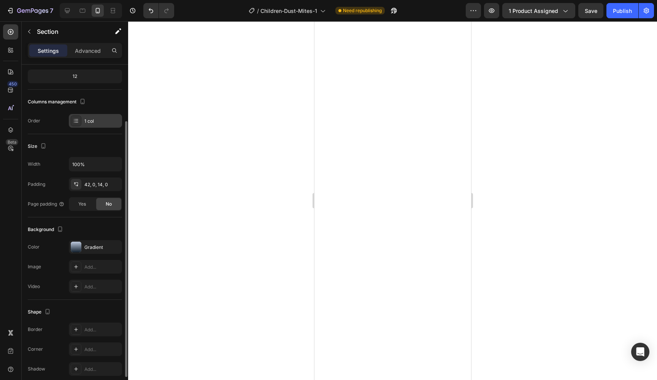
scroll to position [75, 0]
click at [92, 248] on div "Gradient" at bounding box center [95, 246] width 22 height 7
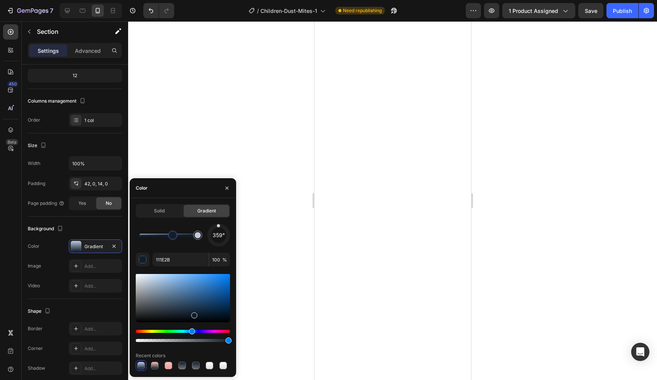
drag, startPoint x: 144, startPoint y: 237, endPoint x: 173, endPoint y: 237, distance: 28.9
click at [173, 237] on div at bounding box center [173, 235] width 6 height 6
drag, startPoint x: 172, startPoint y: 236, endPoint x: 102, endPoint y: 236, distance: 69.6
click at [102, 236] on div "450 Beta Sections(30) Elements(84) Section Element Hero Section Product Detail …" at bounding box center [64, 200] width 128 height 359
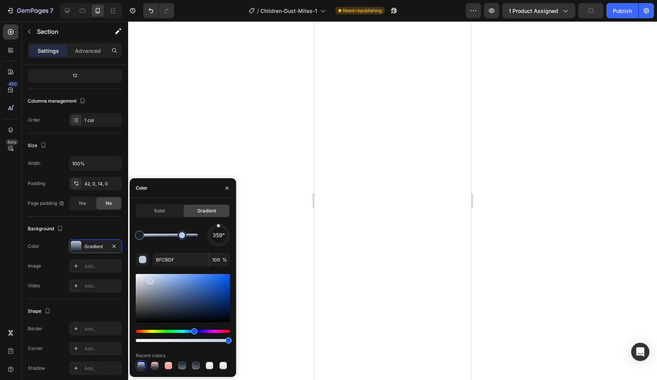
drag, startPoint x: 193, startPoint y: 236, endPoint x: 170, endPoint y: 236, distance: 23.2
click at [179, 236] on div at bounding box center [182, 235] width 6 height 6
drag, startPoint x: 170, startPoint y: 236, endPoint x: 153, endPoint y: 236, distance: 16.7
click at [165, 236] on div at bounding box center [168, 235] width 6 height 6
drag, startPoint x: 155, startPoint y: 235, endPoint x: 207, endPoint y: 234, distance: 51.7
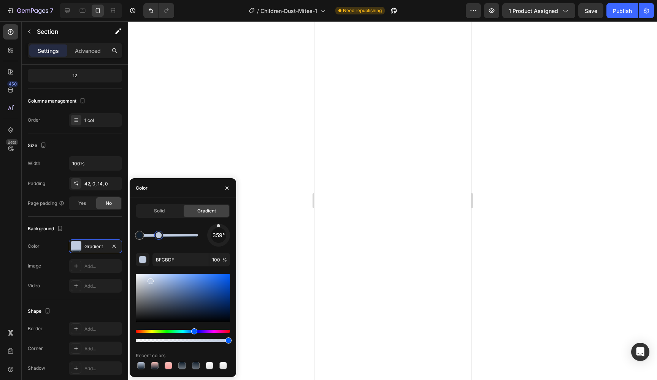
click at [207, 234] on div "359°" at bounding box center [183, 235] width 94 height 23
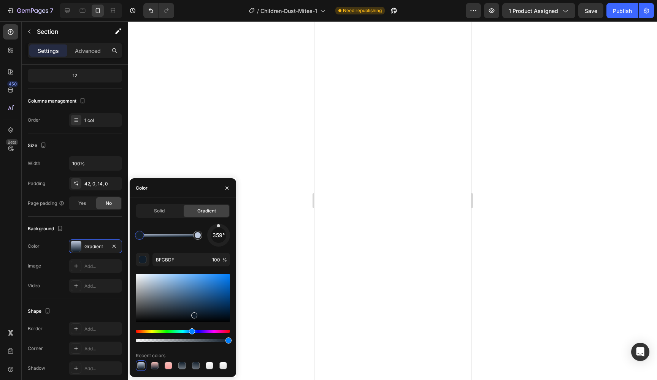
type input "111E2B"
click at [254, 141] on div at bounding box center [392, 200] width 529 height 359
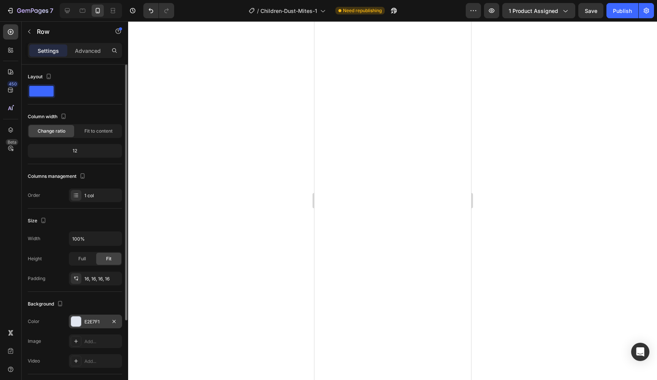
click at [87, 324] on div "E2E7F1" at bounding box center [95, 322] width 22 height 7
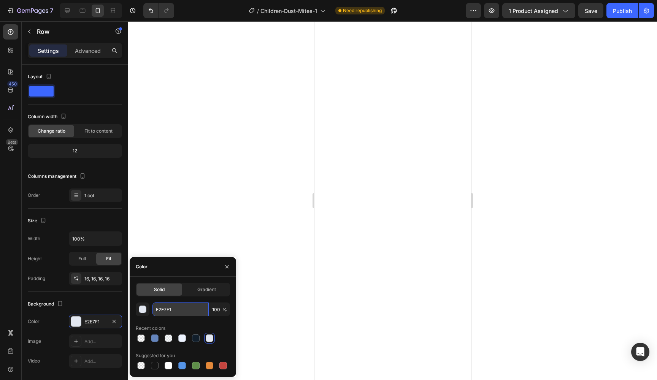
click at [160, 311] on input "E2E7F1" at bounding box center [180, 310] width 56 height 14
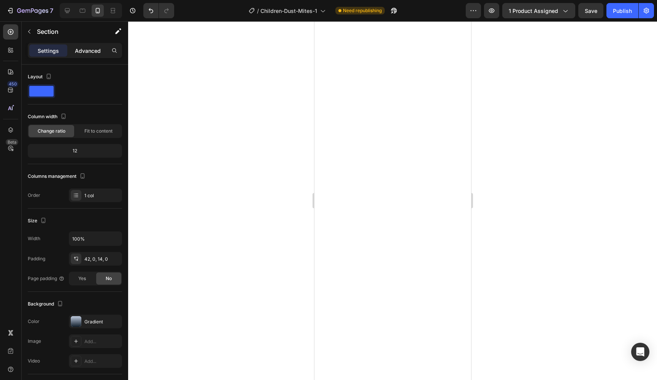
click at [94, 52] on p "Advanced" at bounding box center [88, 51] width 26 height 8
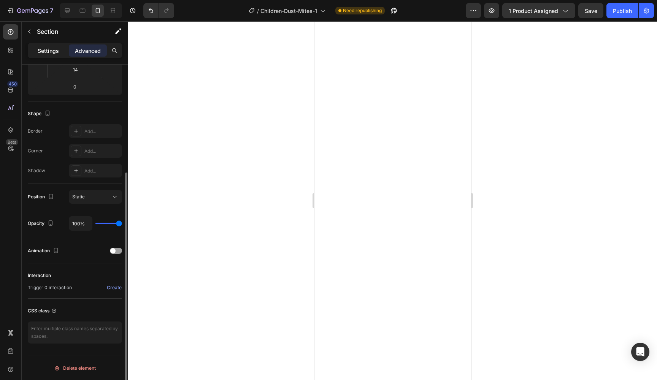
click at [51, 46] on div "Settings" at bounding box center [48, 50] width 38 height 12
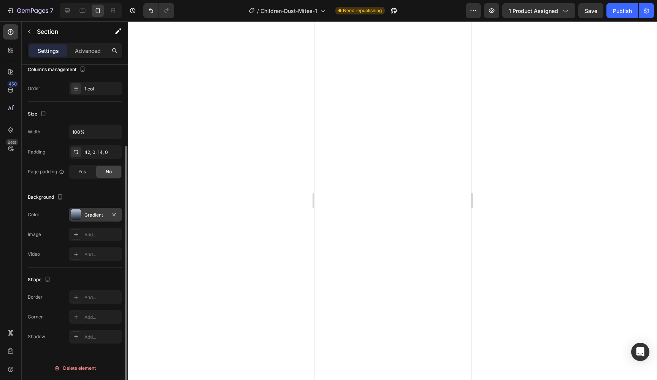
click at [97, 217] on div "Gradient" at bounding box center [95, 215] width 22 height 7
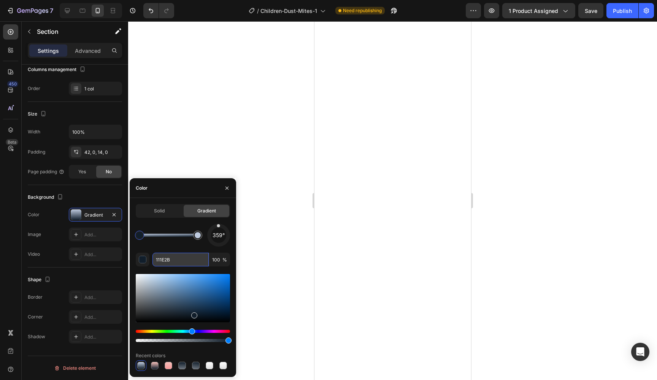
click at [168, 258] on input "111E2B" at bounding box center [180, 260] width 56 height 14
paste input "E2E7F1"
type input "E2E7F1"
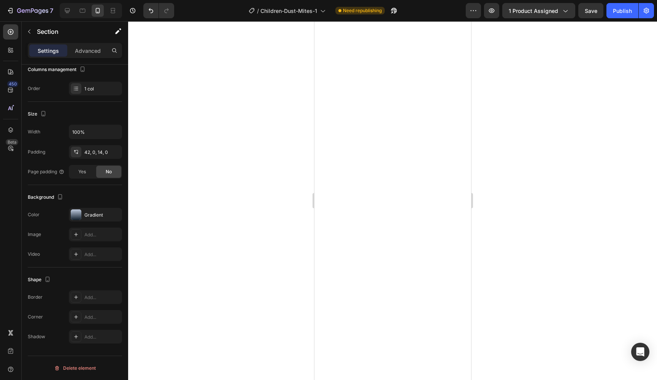
click at [252, 134] on div at bounding box center [392, 200] width 529 height 359
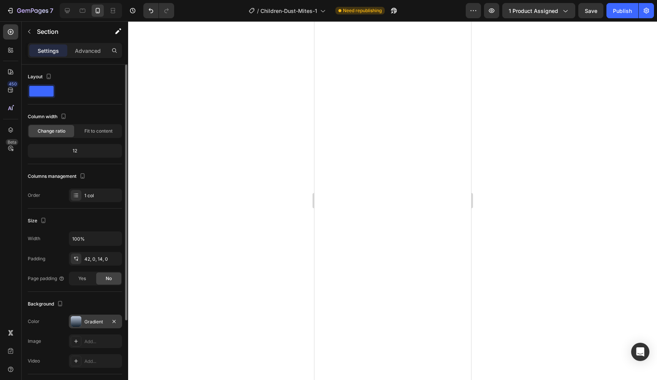
click at [85, 319] on div "Gradient" at bounding box center [95, 322] width 22 height 7
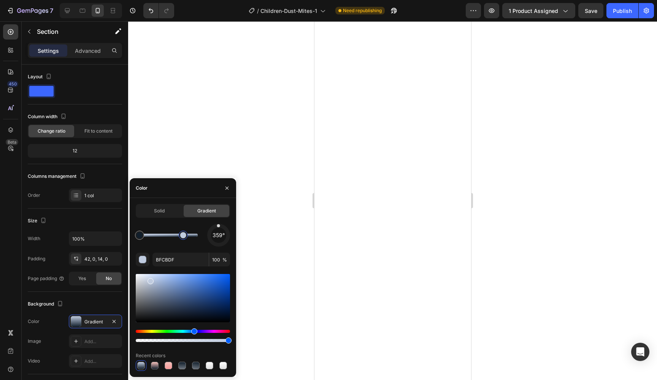
drag, startPoint x: 191, startPoint y: 235, endPoint x: 171, endPoint y: 236, distance: 19.8
click at [180, 236] on div at bounding box center [183, 235] width 6 height 6
click at [181, 236] on div at bounding box center [169, 235] width 58 height 3
drag, startPoint x: 171, startPoint y: 238, endPoint x: 202, endPoint y: 238, distance: 30.4
click at [201, 238] on div at bounding box center [198, 235] width 6 height 6
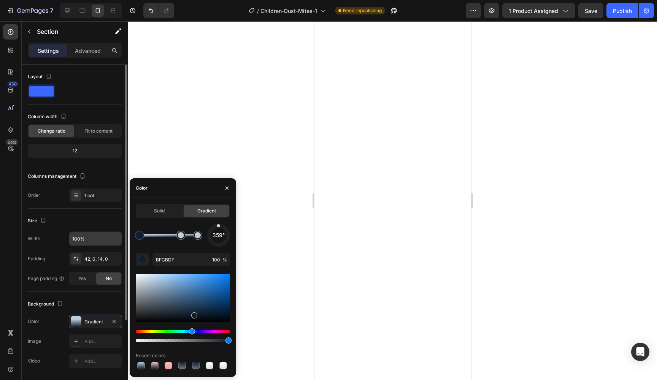
click at [121, 240] on div "450 Beta Sections(30) Elements(84) Section Element Hero Section Product Detail …" at bounding box center [64, 200] width 128 height 359
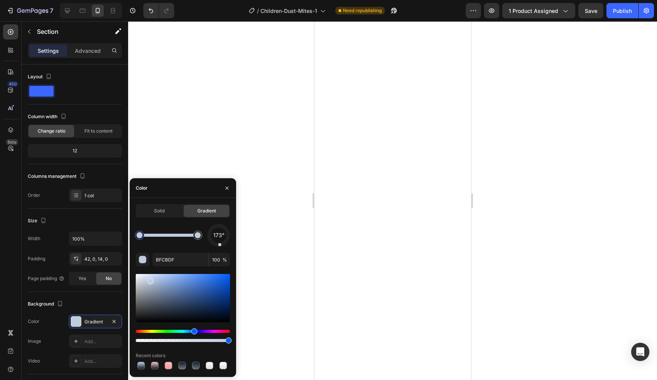
drag, startPoint x: 216, startPoint y: 227, endPoint x: 220, endPoint y: 251, distance: 24.6
click at [220, 251] on div "173° BFCBDF 100 % Recent colors" at bounding box center [183, 297] width 94 height 147
click at [143, 368] on div at bounding box center [141, 366] width 8 height 8
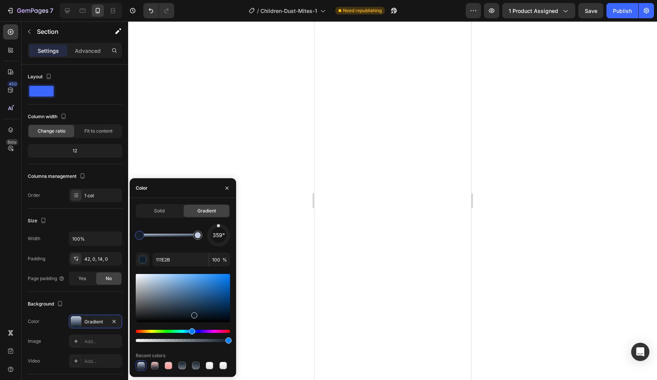
click at [141, 236] on div at bounding box center [139, 235] width 6 height 6
click at [199, 231] on div at bounding box center [197, 235] width 9 height 9
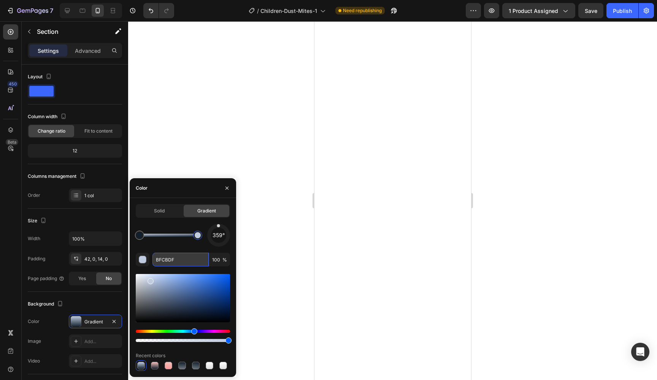
click at [182, 257] on input "BFCBDF" at bounding box center [180, 260] width 56 height 14
paste input "E2E7F1"
click at [174, 222] on div "Solid Gradient 359° E2E7F1 100 % Recent colors" at bounding box center [183, 287] width 94 height 167
drag, startPoint x: 217, startPoint y: 226, endPoint x: 218, endPoint y: 250, distance: 24.0
click at [218, 250] on div "182° E2E7F1 100 % Recent colors" at bounding box center [183, 297] width 94 height 147
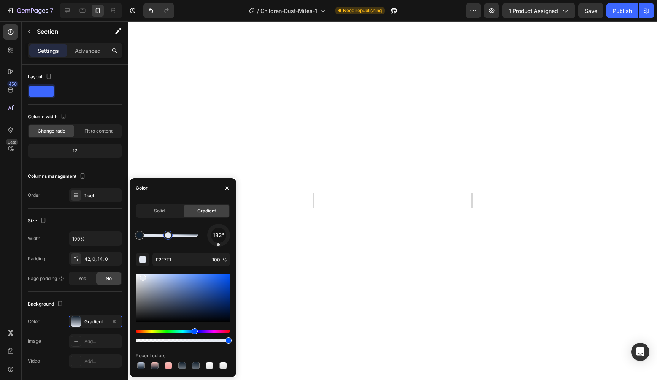
drag, startPoint x: 195, startPoint y: 238, endPoint x: 168, endPoint y: 238, distance: 27.4
click at [168, 238] on div at bounding box center [168, 235] width 6 height 6
drag, startPoint x: 168, startPoint y: 238, endPoint x: 155, endPoint y: 238, distance: 12.5
click at [164, 238] on div at bounding box center [167, 235] width 6 height 6
drag, startPoint x: 155, startPoint y: 238, endPoint x: 166, endPoint y: 237, distance: 11.1
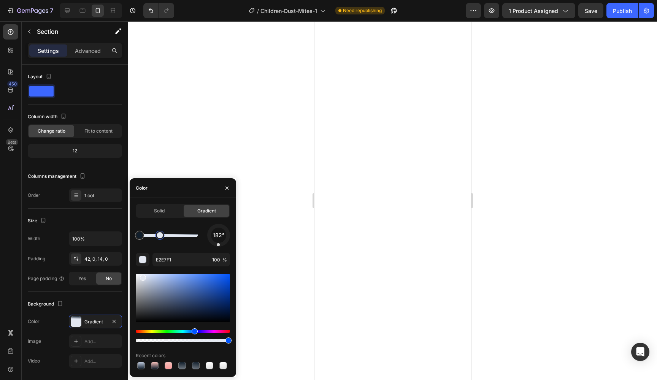
click at [163, 237] on div at bounding box center [160, 235] width 6 height 6
drag, startPoint x: 166, startPoint y: 237, endPoint x: 221, endPoint y: 235, distance: 54.8
click at [221, 235] on div "182°" at bounding box center [183, 235] width 94 height 23
type input "111E2B"
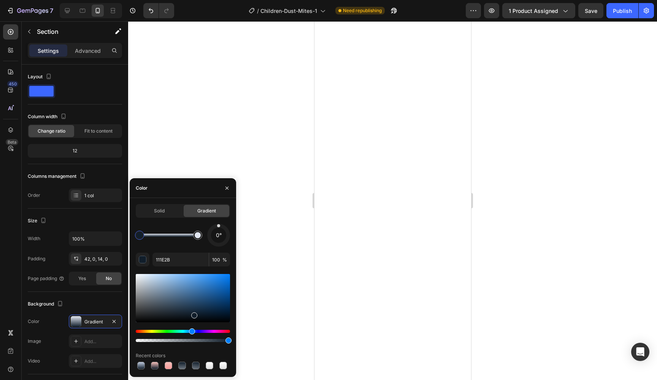
drag, startPoint x: 215, startPoint y: 243, endPoint x: 219, endPoint y: 207, distance: 36.3
click at [219, 207] on div "Solid Gradient 0° 111E2B 100 % Recent colors" at bounding box center [183, 287] width 94 height 167
click at [223, 225] on div at bounding box center [218, 235] width 27 height 27
drag, startPoint x: 222, startPoint y: 228, endPoint x: 232, endPoint y: 228, distance: 9.9
click at [232, 228] on div "Solid Gradient 22° 111E2B 100 % Recent colors" at bounding box center [183, 287] width 106 height 167
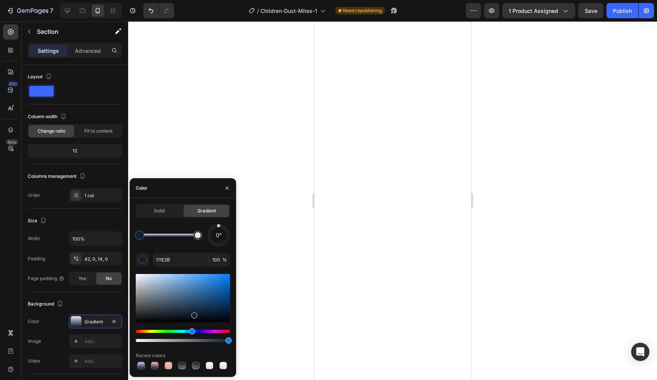
drag, startPoint x: 224, startPoint y: 234, endPoint x: 219, endPoint y: 214, distance: 20.5
click at [219, 214] on div "Solid Gradient 0° 111E2B 100 % Recent colors" at bounding box center [183, 287] width 94 height 167
drag, startPoint x: 142, startPoint y: 233, endPoint x: 159, endPoint y: 233, distance: 16.7
click at [159, 233] on div at bounding box center [158, 235] width 6 height 6
drag, startPoint x: 160, startPoint y: 238, endPoint x: 166, endPoint y: 238, distance: 6.5
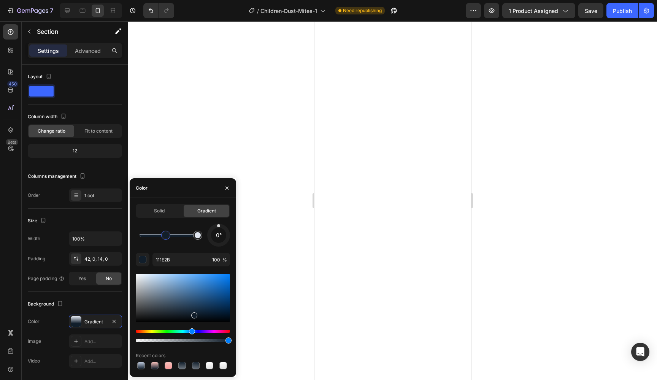
click at [166, 238] on div at bounding box center [166, 235] width 6 height 6
click at [162, 238] on div at bounding box center [162, 235] width 6 height 6
drag, startPoint x: 162, startPoint y: 238, endPoint x: 152, endPoint y: 238, distance: 9.9
click at [159, 238] on div at bounding box center [162, 235] width 6 height 6
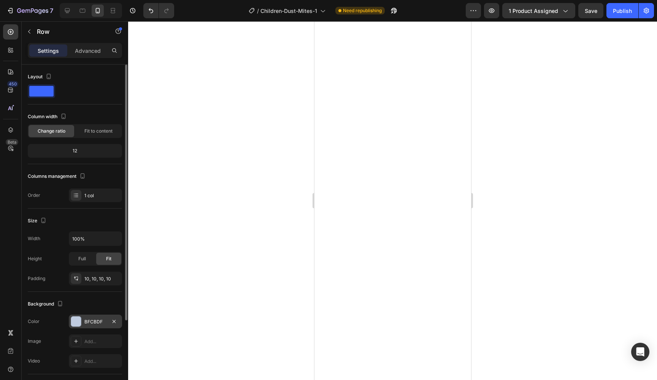
click at [89, 319] on div "BFCBDF" at bounding box center [95, 322] width 22 height 7
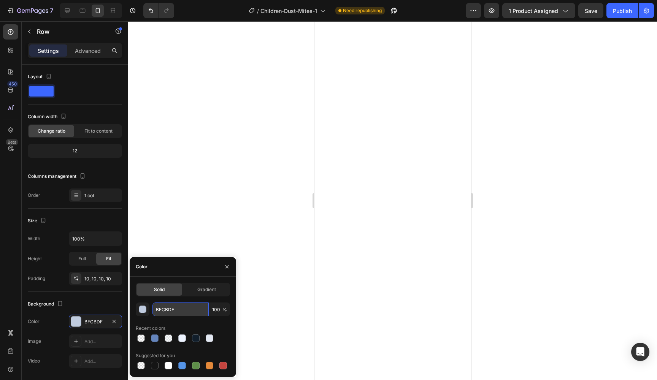
click at [184, 309] on input "BFCBDF" at bounding box center [180, 310] width 56 height 14
click at [277, 130] on div at bounding box center [392, 200] width 529 height 359
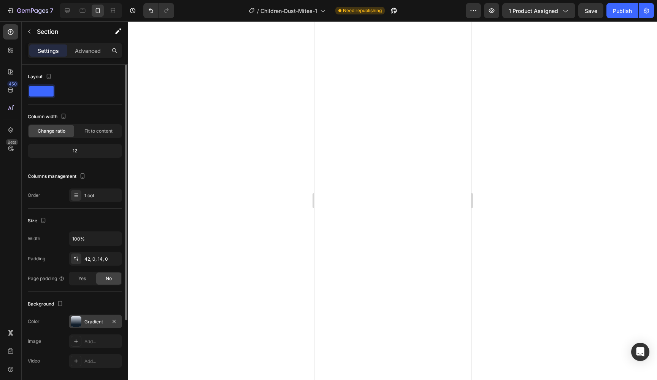
click at [85, 318] on div "Gradient" at bounding box center [95, 322] width 53 height 14
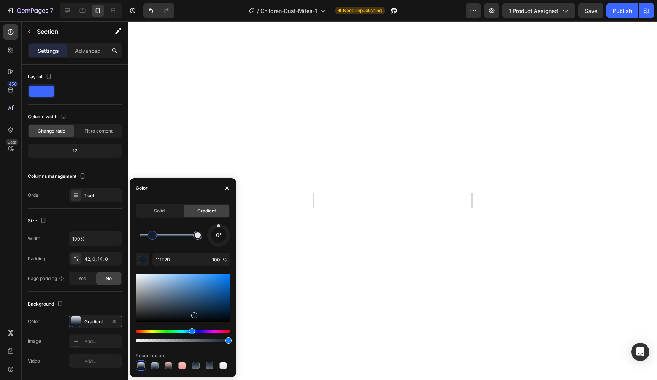
click at [152, 238] on div at bounding box center [152, 235] width 6 height 6
click at [168, 253] on input "111E2B" at bounding box center [180, 260] width 56 height 14
paste input "BFCBDF"
type input "BFCBDF"
click at [190, 163] on div at bounding box center [392, 200] width 529 height 359
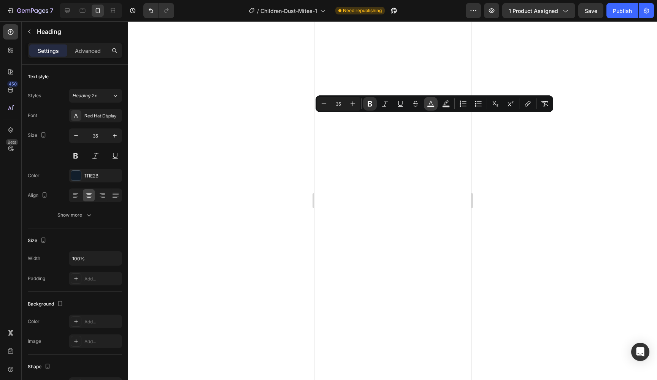
click at [434, 106] on rect "Editor contextual toolbar" at bounding box center [430, 107] width 7 height 2
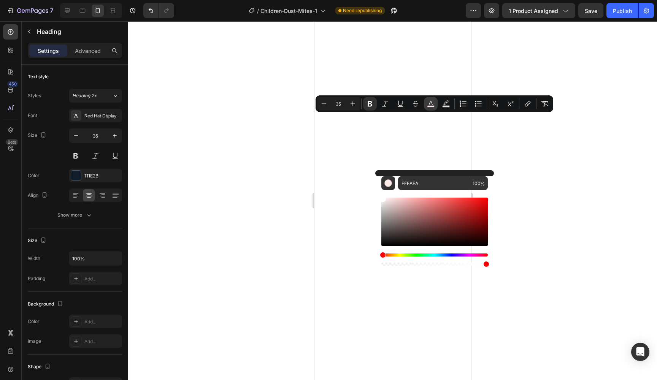
type input "FFFFFF"
click at [224, 135] on div at bounding box center [392, 200] width 529 height 359
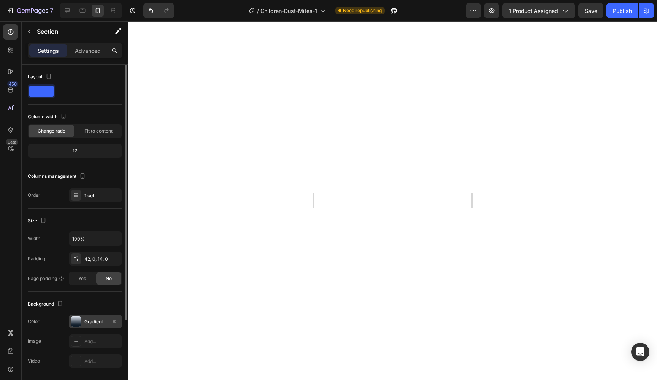
click at [97, 322] on div "Gradient" at bounding box center [95, 322] width 22 height 7
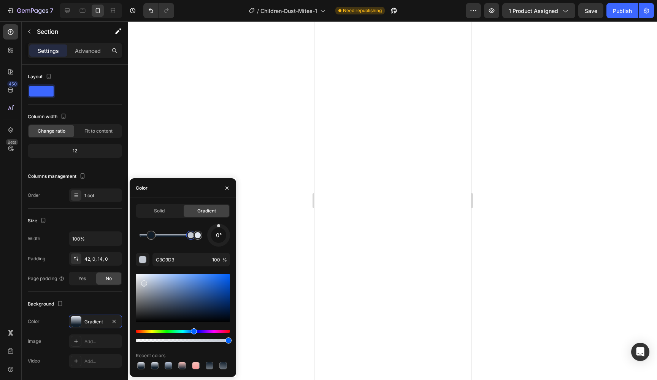
click at [190, 236] on div at bounding box center [169, 235] width 58 height 3
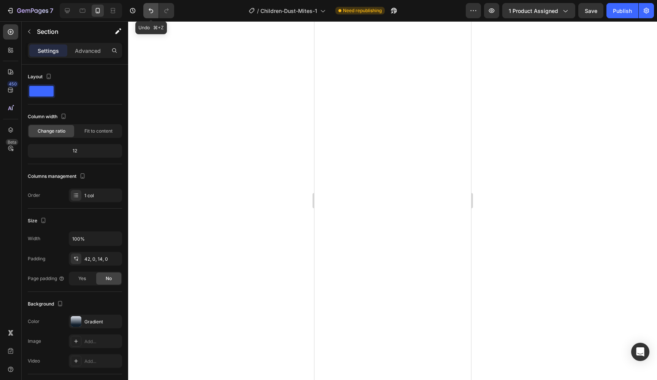
click at [149, 11] on icon "Undo/Redo" at bounding box center [151, 11] width 8 height 8
click at [150, 11] on icon "Undo/Redo" at bounding box center [151, 11] width 8 height 8
click at [172, 9] on button "Undo/Redo" at bounding box center [166, 10] width 15 height 15
click at [170, 9] on icon "Undo/Redo" at bounding box center [167, 11] width 8 height 8
click at [92, 322] on div "Gradient" at bounding box center [95, 322] width 22 height 7
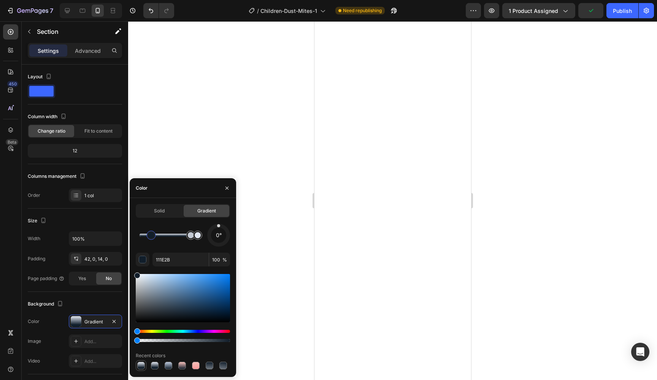
click at [140, 368] on div at bounding box center [141, 366] width 8 height 8
click at [163, 262] on input "111E2B" at bounding box center [180, 260] width 56 height 14
paste input "BFCBDF"
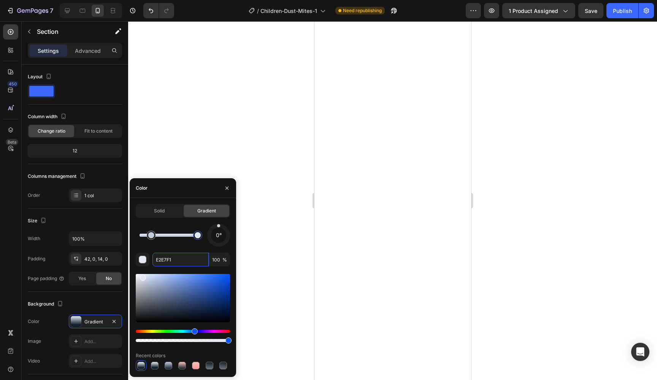
click at [194, 235] on div at bounding box center [197, 235] width 9 height 9
drag, startPoint x: 151, startPoint y: 238, endPoint x: 167, endPoint y: 238, distance: 16.3
click at [156, 238] on div at bounding box center [153, 235] width 6 height 6
drag, startPoint x: 193, startPoint y: 235, endPoint x: 187, endPoint y: 235, distance: 6.1
click at [187, 235] on div at bounding box center [187, 235] width 6 height 6
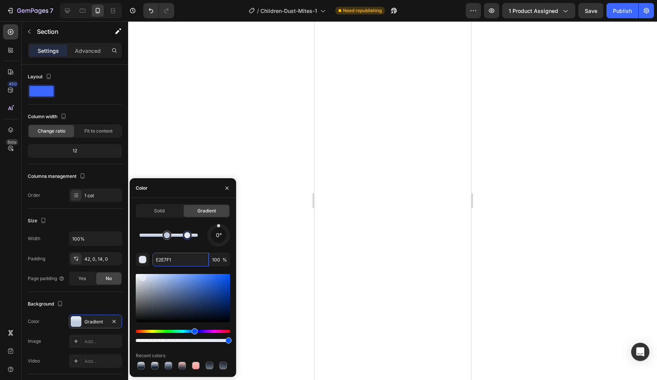
drag, startPoint x: 187, startPoint y: 235, endPoint x: 202, endPoint y: 235, distance: 14.4
click at [190, 235] on div at bounding box center [187, 235] width 6 height 6
type input "BFCBDF"
drag, startPoint x: 165, startPoint y: 236, endPoint x: 176, endPoint y: 236, distance: 11.8
click at [176, 236] on div at bounding box center [175, 235] width 6 height 6
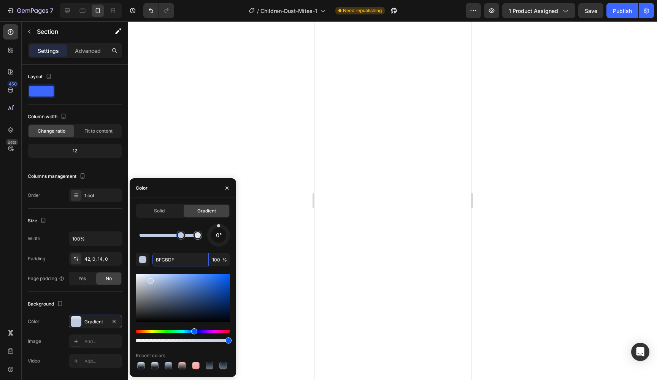
drag, startPoint x: 176, startPoint y: 236, endPoint x: 181, endPoint y: 236, distance: 4.9
click at [181, 236] on div at bounding box center [181, 235] width 6 height 6
click at [249, 154] on div at bounding box center [392, 200] width 529 height 359
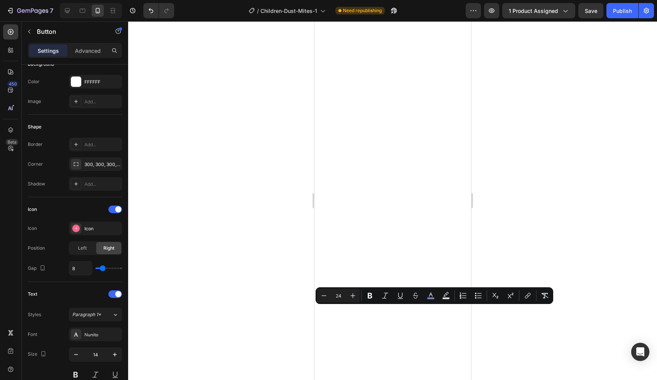
scroll to position [268, 0]
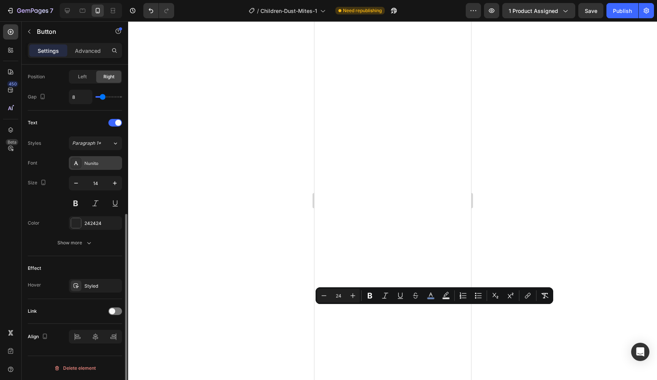
click at [97, 167] on div "Nunito" at bounding box center [95, 163] width 53 height 14
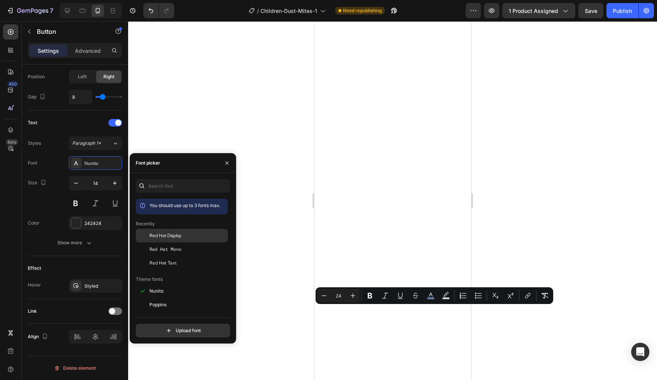
click at [167, 239] on span "Red Hat Display" at bounding box center [165, 235] width 32 height 7
click at [255, 270] on div at bounding box center [392, 200] width 529 height 359
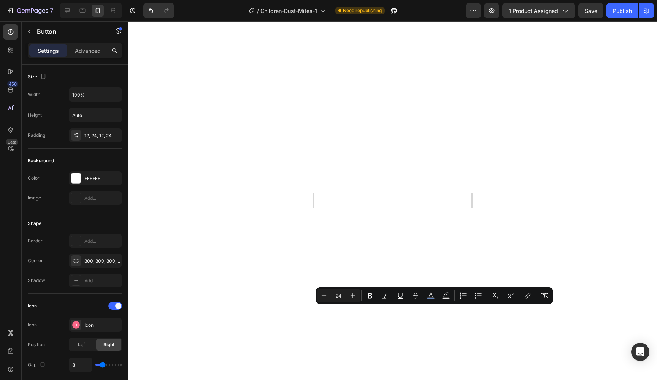
click at [240, 212] on div at bounding box center [392, 200] width 529 height 359
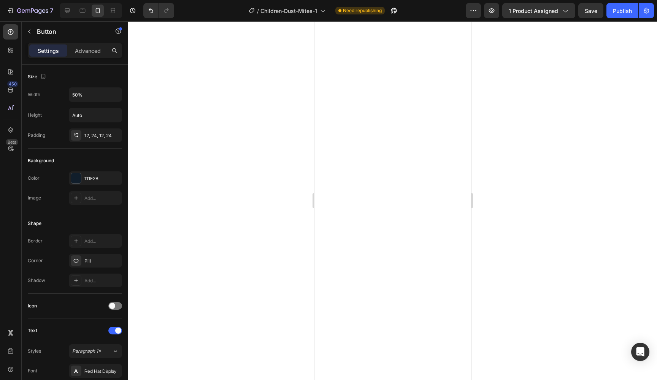
scroll to position [247, 0]
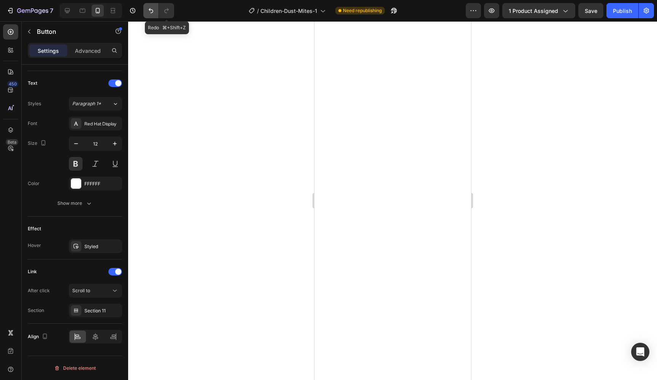
click at [157, 12] on button "Undo/Redo" at bounding box center [150, 10] width 15 height 15
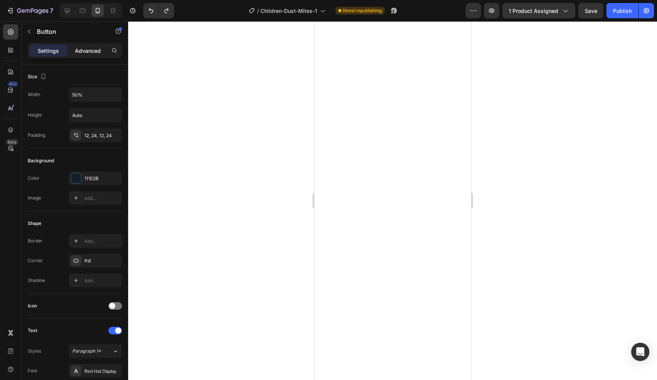
click at [84, 48] on p "Advanced" at bounding box center [88, 51] width 26 height 8
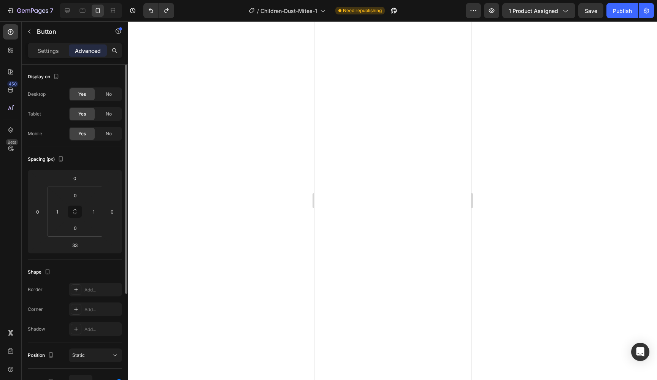
scroll to position [159, 0]
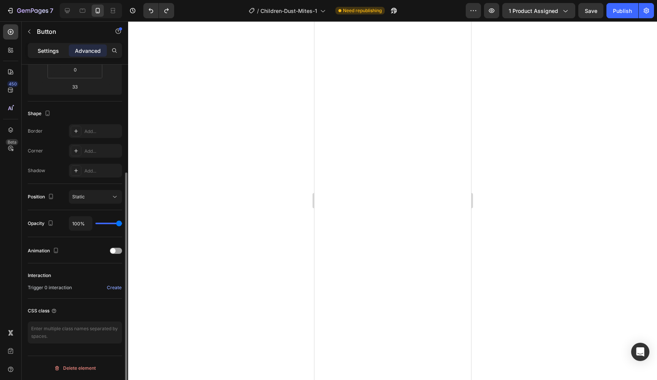
click at [53, 56] on div "Settings" at bounding box center [48, 50] width 38 height 12
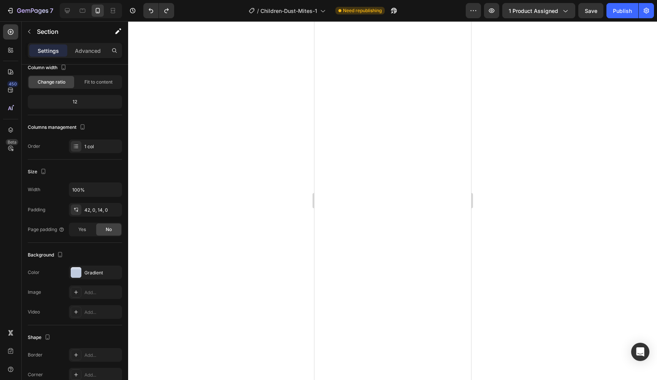
scroll to position [0, 0]
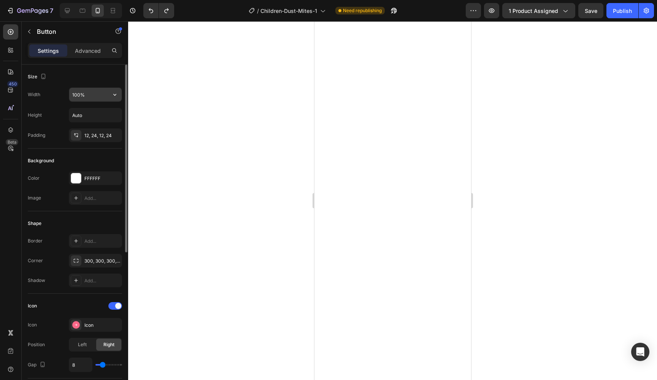
click at [79, 95] on input "100%" at bounding box center [95, 95] width 52 height 14
type input "70%"
click at [100, 328] on div "Icon" at bounding box center [102, 325] width 36 height 7
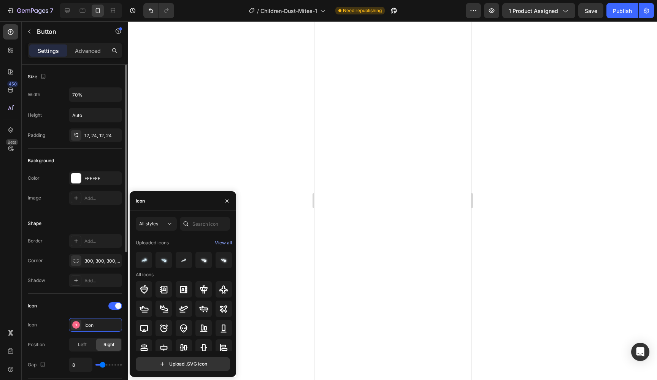
click at [82, 303] on div "Icon" at bounding box center [75, 306] width 94 height 12
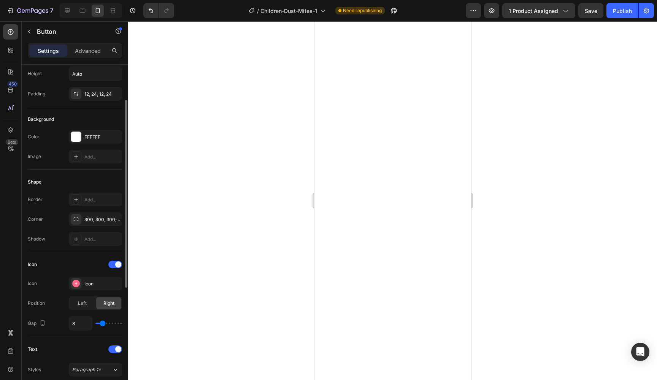
scroll to position [51, 0]
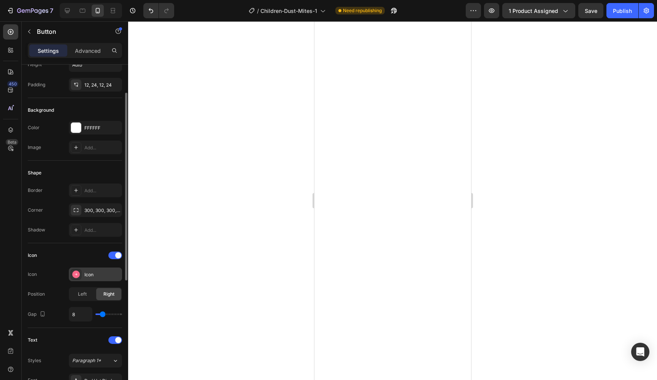
click at [77, 277] on rect at bounding box center [76, 275] width 8 height 8
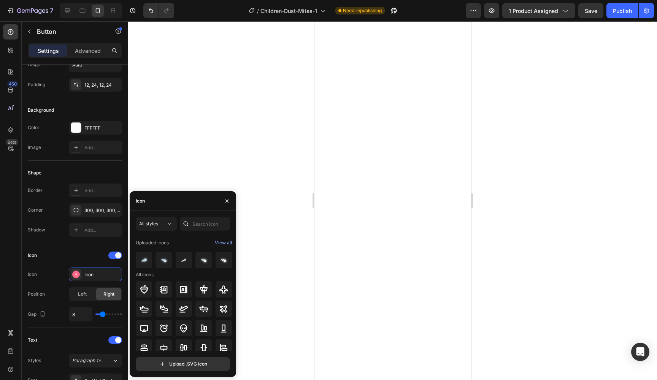
scroll to position [0, 0]
click at [227, 242] on div "View all" at bounding box center [223, 242] width 17 height 9
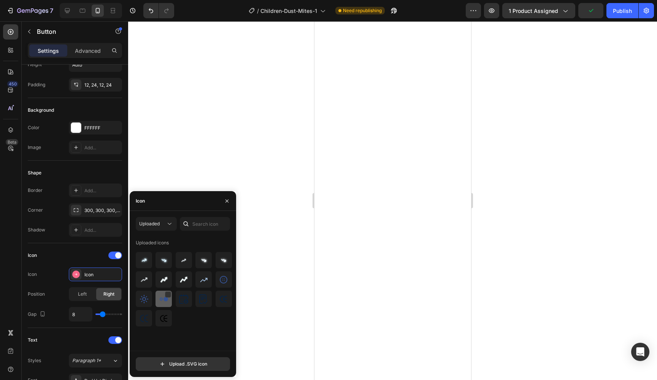
click at [176, 304] on div at bounding box center [184, 299] width 16 height 16
click at [221, 278] on img at bounding box center [223, 279] width 9 height 9
click at [140, 301] on img at bounding box center [144, 299] width 9 height 9
click at [113, 257] on div at bounding box center [115, 256] width 14 height 8
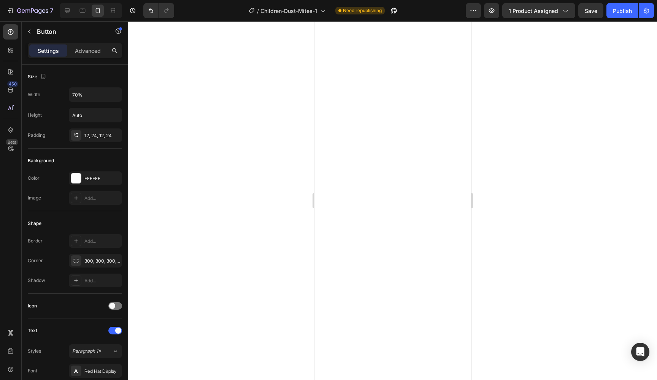
click at [289, 280] on div at bounding box center [392, 200] width 529 height 359
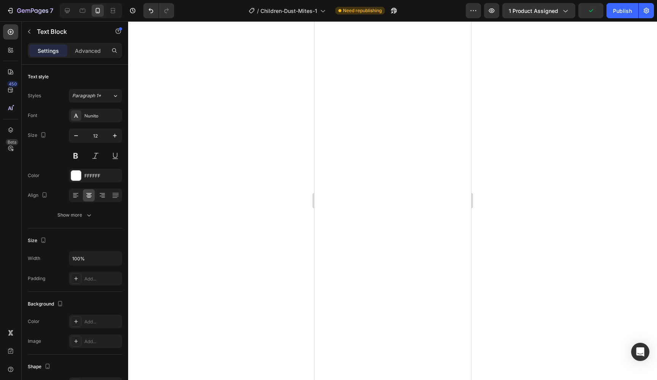
click at [557, 250] on div at bounding box center [392, 200] width 529 height 359
click at [98, 173] on div "FFFFFF" at bounding box center [95, 176] width 22 height 7
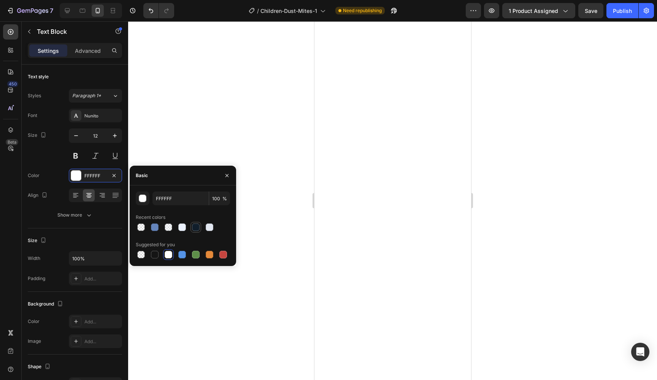
click at [196, 228] on div at bounding box center [196, 228] width 8 height 8
type input "111E2B"
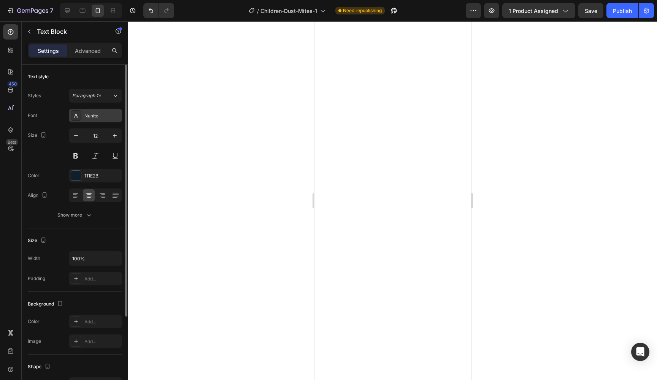
click at [83, 119] on div "Nunito" at bounding box center [95, 116] width 53 height 14
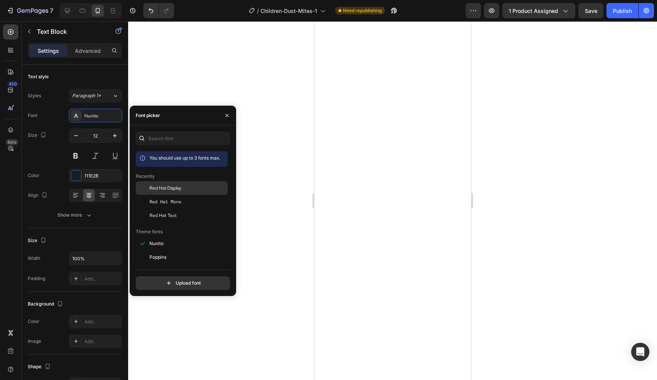
click at [167, 237] on div "Red Hat Display" at bounding box center [182, 244] width 92 height 14
click at [210, 116] on div "Font picker" at bounding box center [183, 116] width 106 height 20
click at [511, 171] on div at bounding box center [392, 200] width 529 height 359
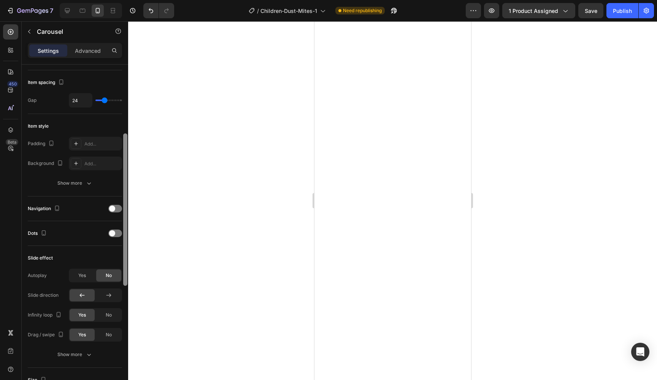
scroll to position [188, 0]
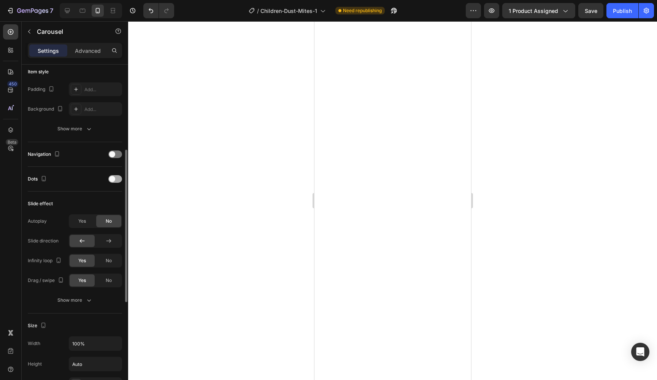
click at [117, 178] on div at bounding box center [115, 179] width 14 height 8
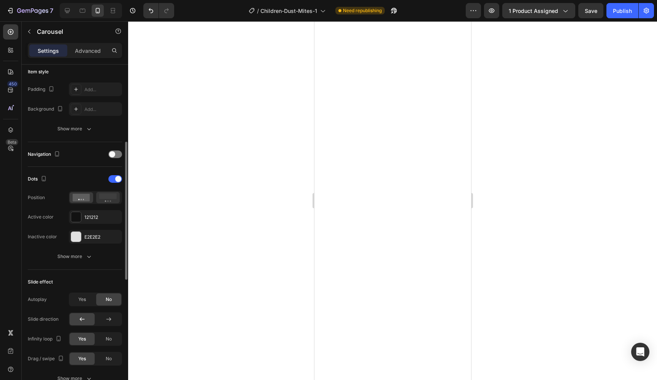
click at [108, 195] on rect at bounding box center [107, 196] width 17 height 6
click at [85, 226] on div "Dots Position Active color 121212 Inactive color E2E2E2" at bounding box center [75, 208] width 94 height 71
click at [87, 222] on div "121212" at bounding box center [95, 217] width 53 height 14
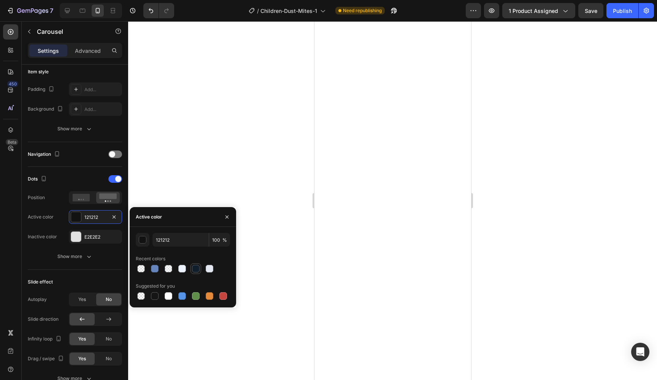
click at [197, 269] on div at bounding box center [196, 269] width 8 height 8
type input "111E2B"
click at [231, 174] on div at bounding box center [392, 200] width 529 height 359
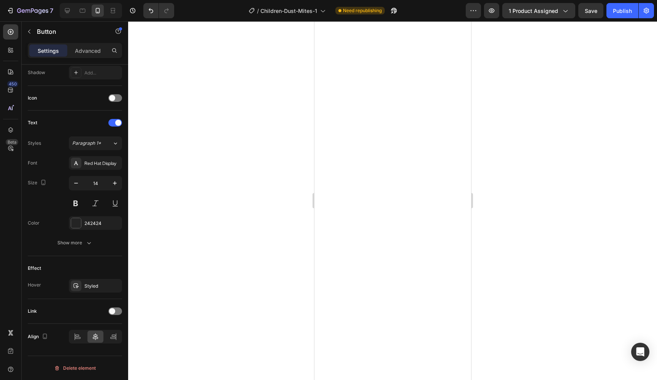
scroll to position [208, 0]
click at [93, 226] on div "242424" at bounding box center [95, 223] width 22 height 7
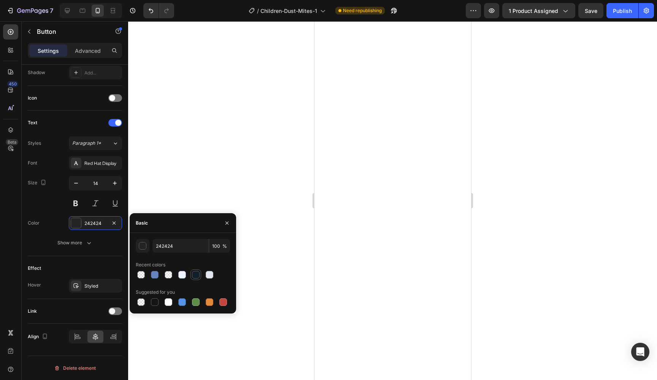
click at [196, 276] on div at bounding box center [196, 275] width 8 height 8
type input "111E2B"
click at [91, 266] on div "Effect" at bounding box center [75, 268] width 94 height 12
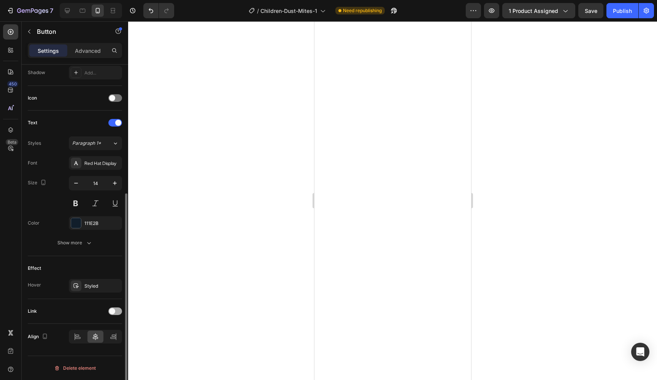
click at [114, 309] on span at bounding box center [112, 311] width 6 height 6
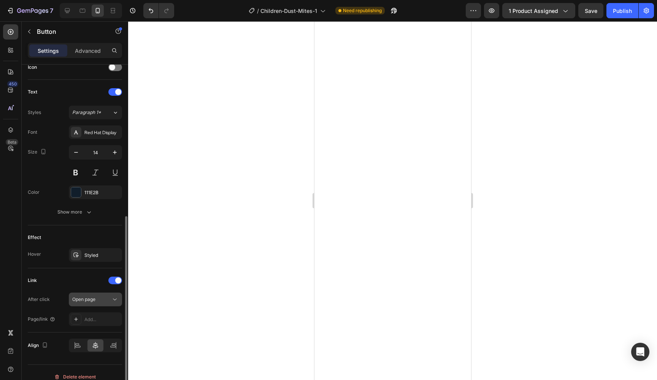
scroll to position [247, 0]
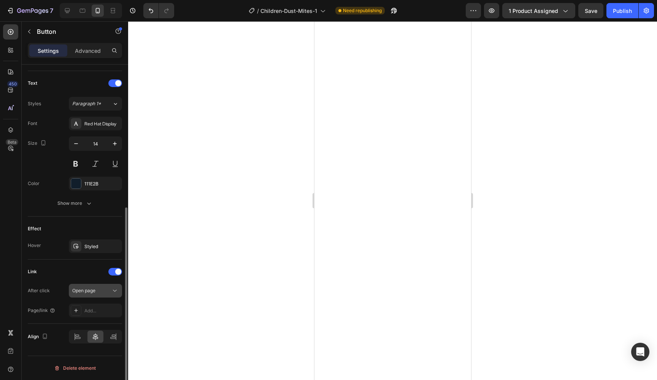
click at [91, 292] on span "Open page" at bounding box center [83, 291] width 23 height 6
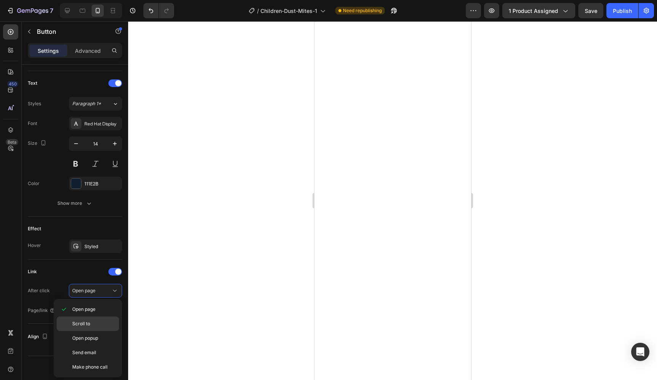
click at [98, 331] on div "Scroll to" at bounding box center [88, 338] width 62 height 14
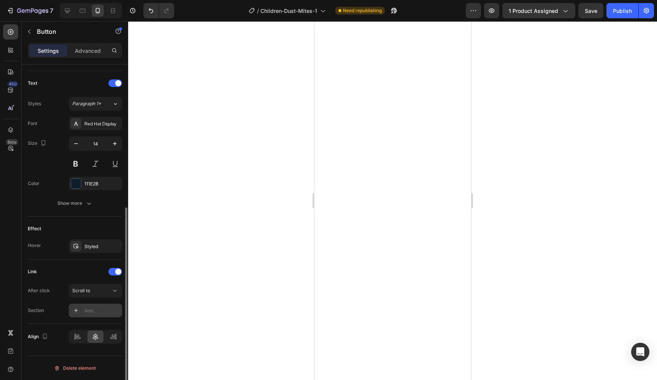
click at [99, 317] on div "Add..." at bounding box center [95, 311] width 53 height 14
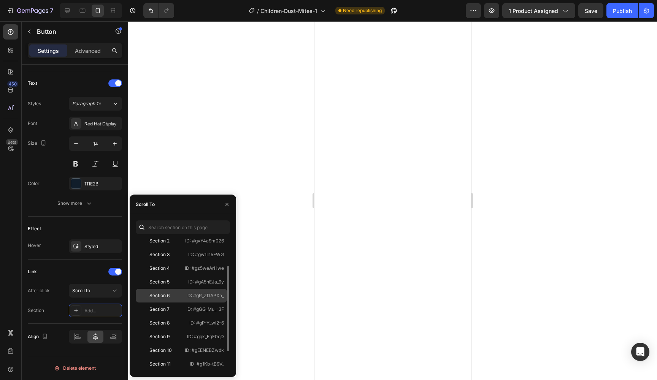
scroll to position [46, 0]
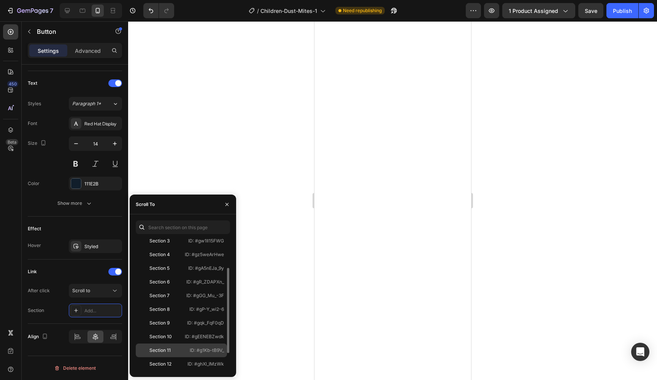
click at [176, 357] on div "Section 11 ID: #g1Kb-tB9V_" at bounding box center [181, 364] width 91 height 14
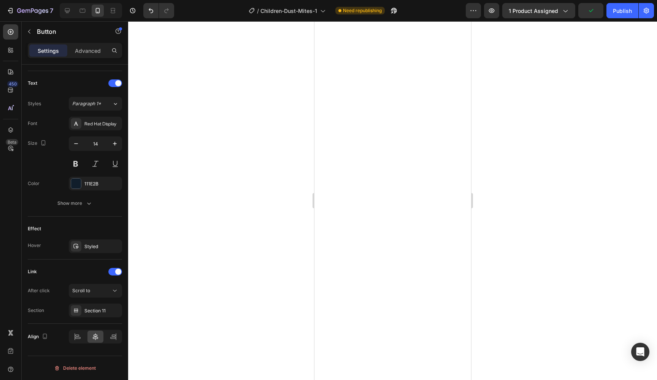
click at [189, 177] on div at bounding box center [392, 200] width 529 height 359
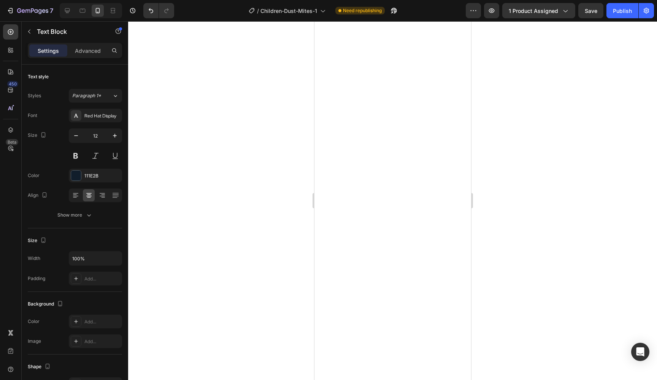
click at [536, 249] on div at bounding box center [392, 200] width 529 height 359
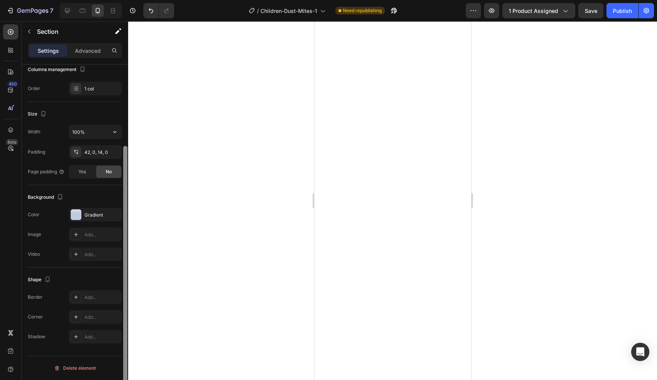
scroll to position [0, 0]
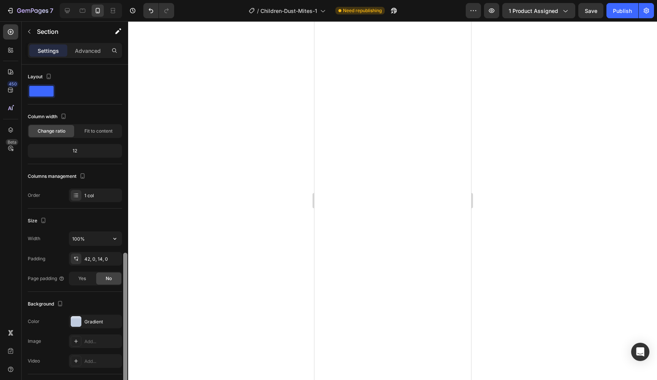
click at [126, 171] on div at bounding box center [125, 339] width 6 height 337
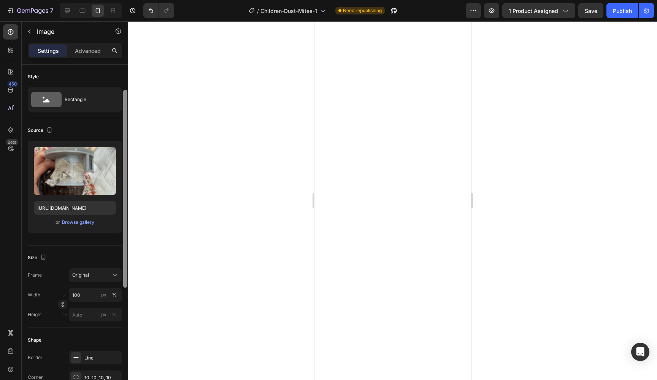
scroll to position [32, 0]
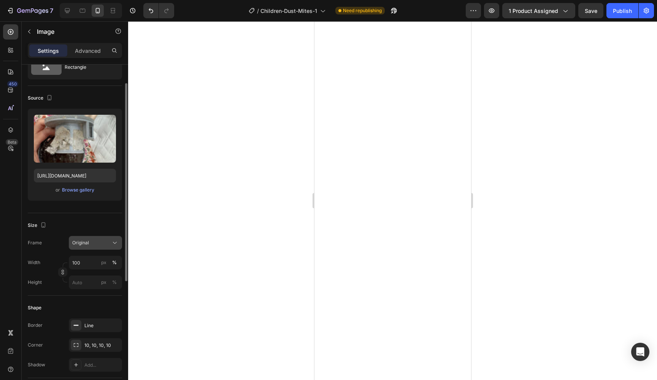
click at [92, 241] on div "Original" at bounding box center [90, 242] width 37 height 7
click at [86, 256] on input "100" at bounding box center [95, 263] width 53 height 14
type input "80"
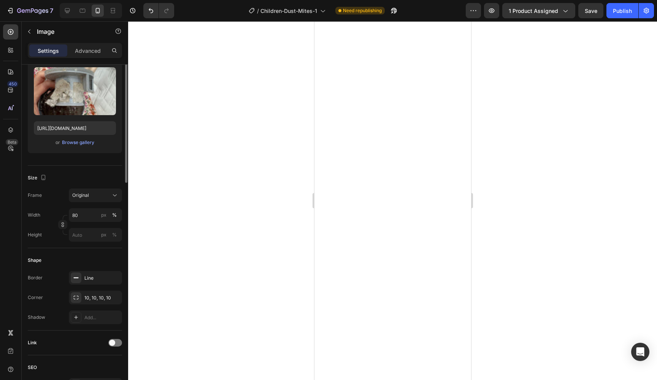
scroll to position [0, 0]
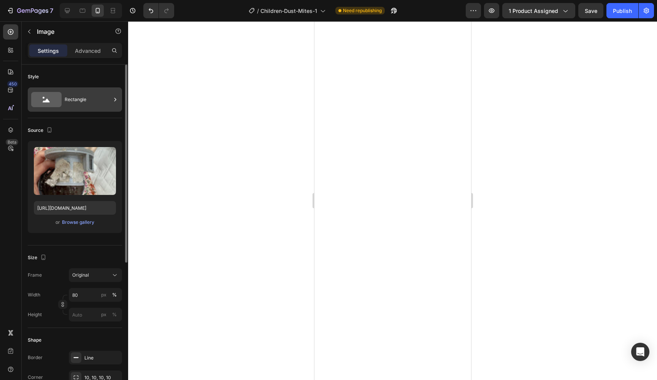
click at [69, 93] on div "Rectangle" at bounding box center [88, 99] width 46 height 17
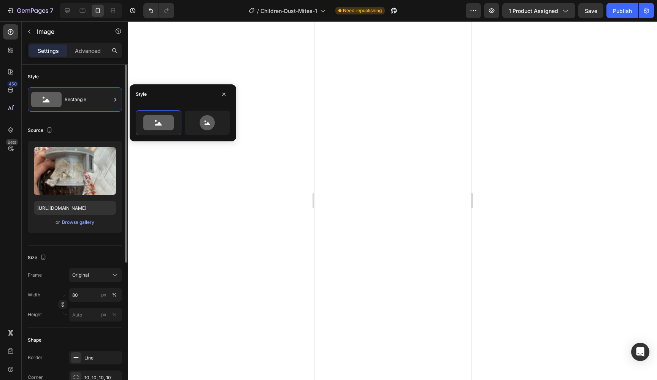
click at [69, 71] on div "Style" at bounding box center [75, 77] width 94 height 12
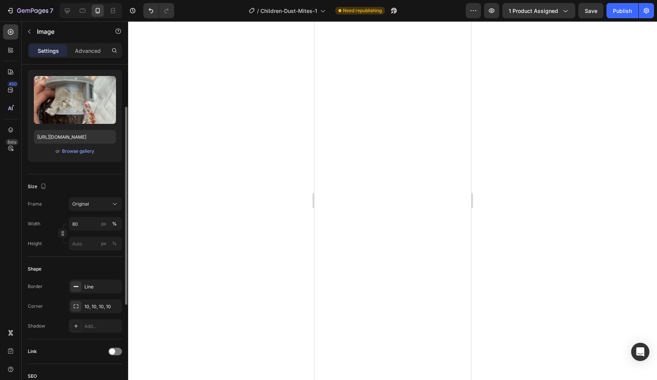
scroll to position [71, 0]
click at [85, 204] on span "Original" at bounding box center [80, 203] width 17 height 7
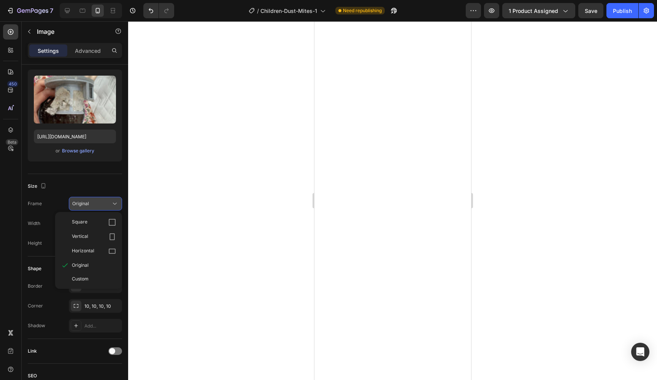
click at [85, 204] on span "Original" at bounding box center [80, 203] width 17 height 7
click at [35, 228] on div "Width" at bounding box center [34, 224] width 13 height 14
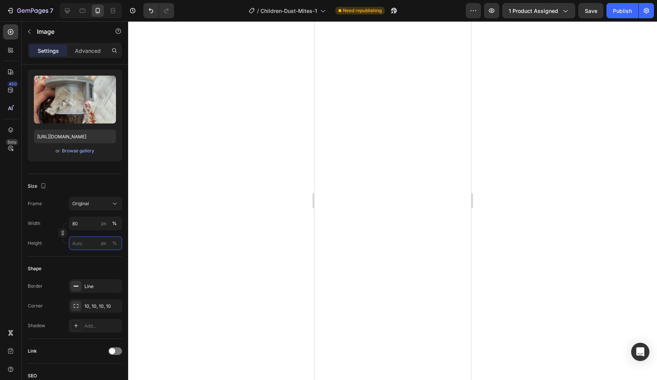
click at [76, 238] on input "px %" at bounding box center [95, 243] width 53 height 14
click at [84, 257] on div "Full 100%" at bounding box center [88, 262] width 62 height 14
type input "100"
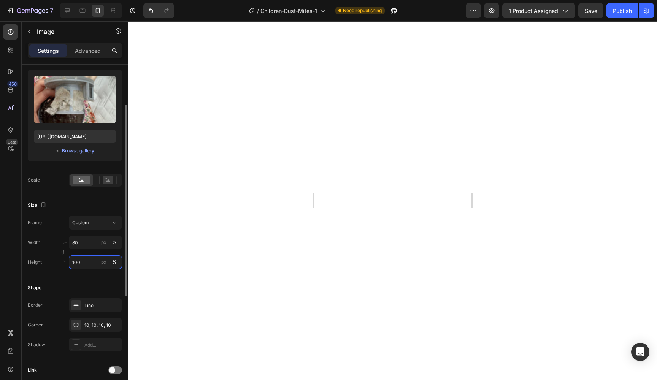
click at [86, 266] on input "100" at bounding box center [95, 262] width 53 height 14
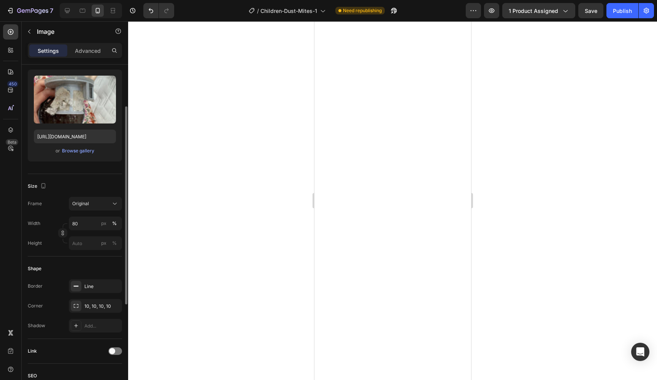
click at [52, 251] on div "Size Frame Original Width 80 px % Height px %" at bounding box center [75, 215] width 94 height 82
click at [87, 211] on div "Frame Original Width 80 px % Height px %" at bounding box center [75, 223] width 94 height 53
click at [88, 205] on span "Original" at bounding box center [80, 203] width 17 height 7
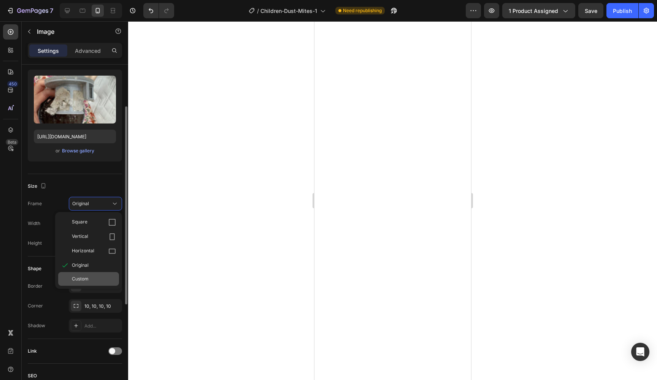
click at [92, 277] on div "Custom" at bounding box center [94, 279] width 44 height 7
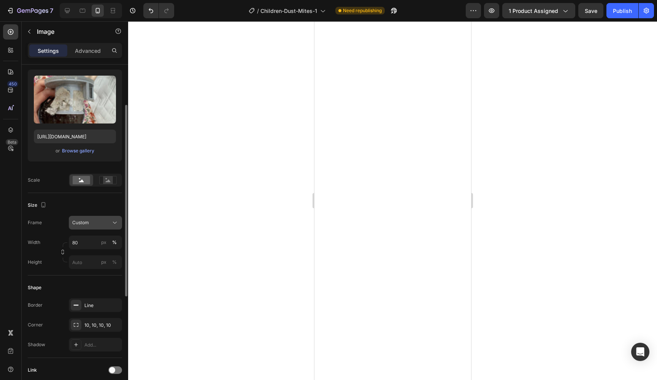
click at [91, 226] on div "Custom" at bounding box center [90, 222] width 37 height 7
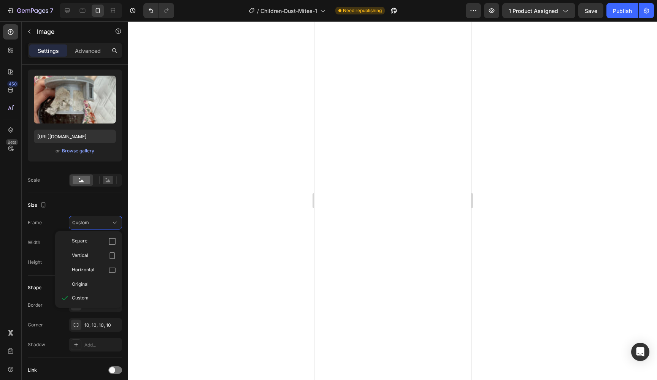
click at [21, 267] on div "450 Beta" at bounding box center [11, 200] width 22 height 359
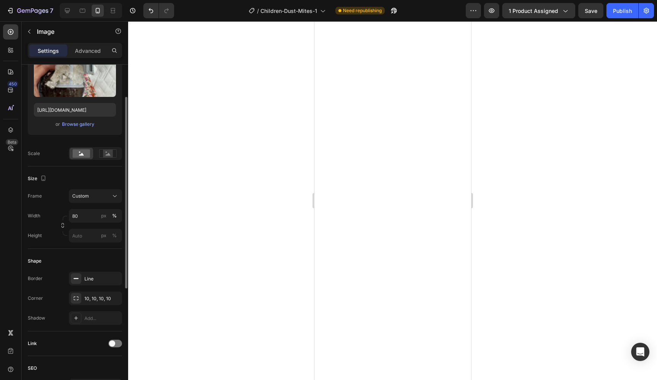
scroll to position [102, 0]
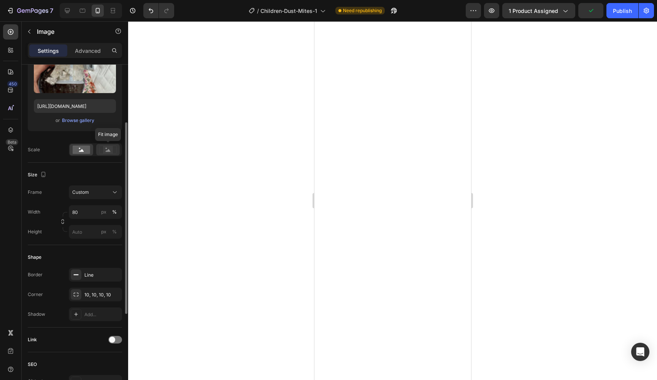
click at [105, 155] on div at bounding box center [108, 149] width 24 height 11
click at [75, 148] on rect at bounding box center [81, 150] width 17 height 8
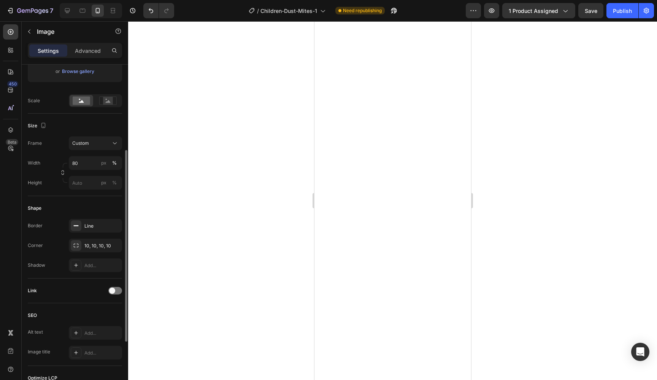
scroll to position [0, 0]
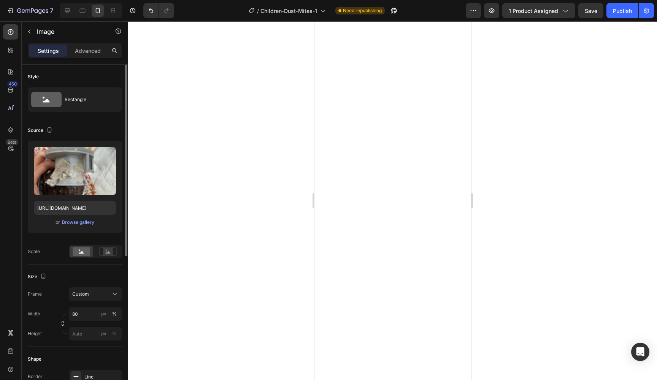
click at [92, 59] on div "Settings Advanced" at bounding box center [75, 54] width 106 height 22
click at [92, 54] on p "Advanced" at bounding box center [88, 51] width 26 height 8
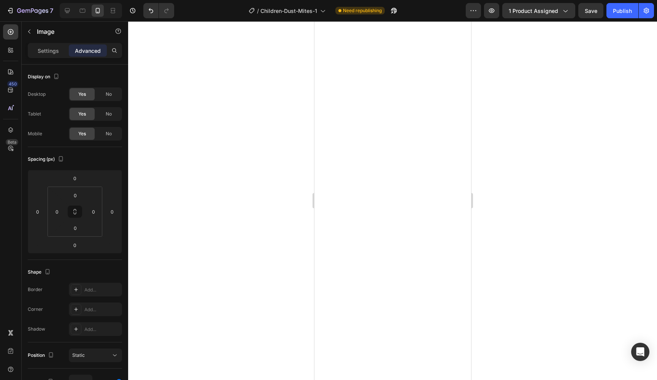
click at [200, 211] on div at bounding box center [392, 200] width 529 height 359
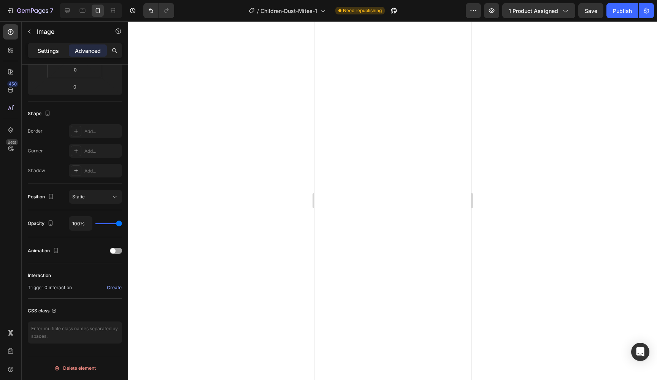
click at [46, 51] on p "Settings" at bounding box center [48, 51] width 21 height 8
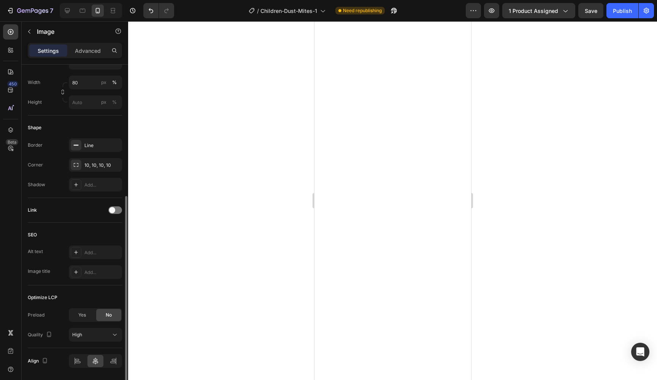
scroll to position [256, 0]
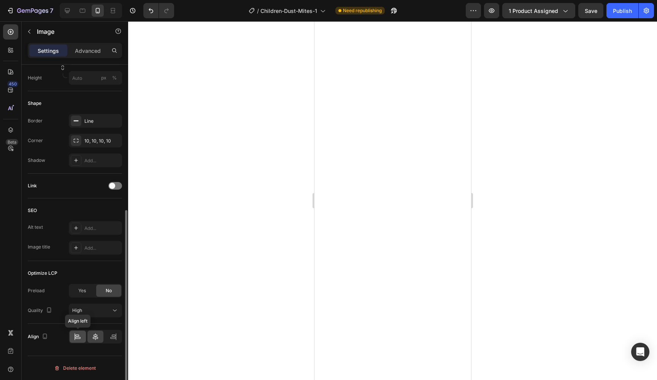
click at [78, 333] on div at bounding box center [78, 337] width 16 height 12
click at [90, 338] on div at bounding box center [95, 337] width 16 height 12
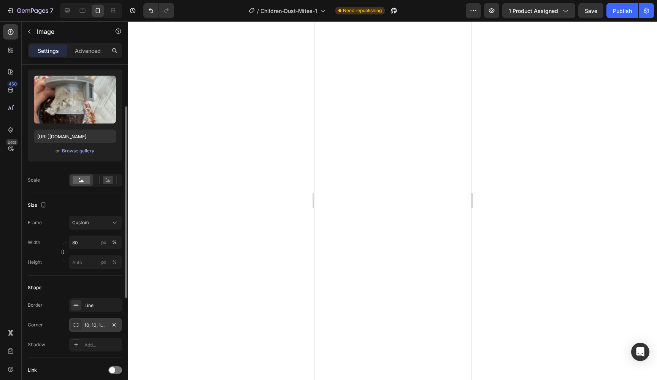
scroll to position [72, 0]
click at [92, 227] on button "Custom" at bounding box center [95, 223] width 53 height 14
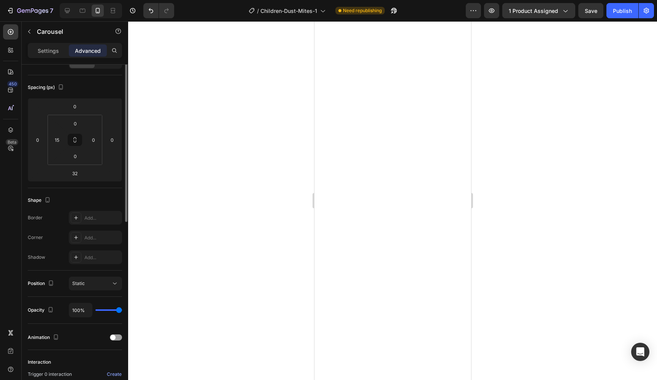
scroll to position [0, 0]
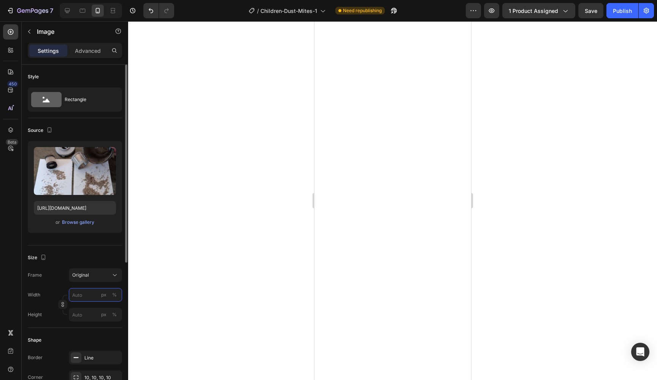
click at [85, 290] on input "px %" at bounding box center [95, 295] width 53 height 14
type input "80"
click at [113, 295] on div "%" at bounding box center [114, 295] width 5 height 7
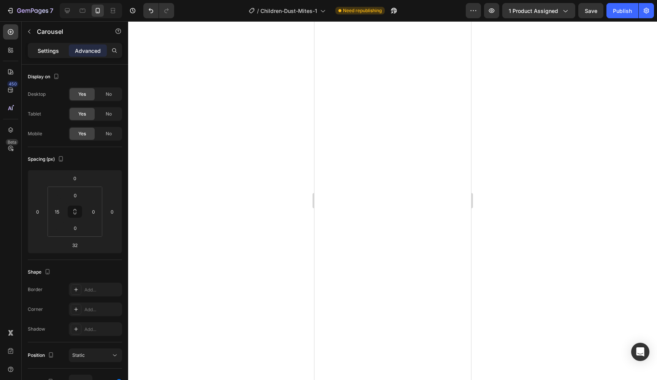
drag, startPoint x: 52, startPoint y: 57, endPoint x: 52, endPoint y: 53, distance: 4.6
click at [52, 57] on div "Settings Advanced" at bounding box center [75, 50] width 94 height 15
click at [52, 53] on p "Settings" at bounding box center [48, 51] width 21 height 8
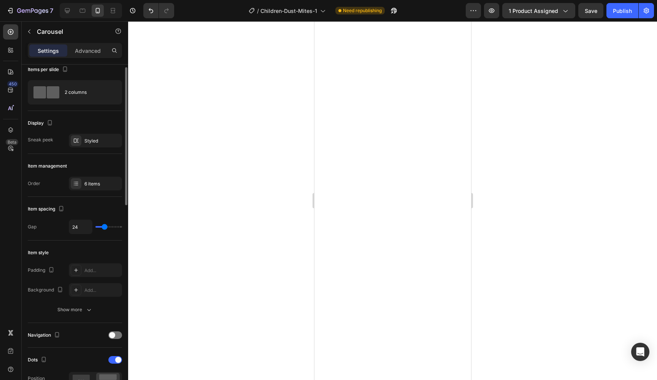
scroll to position [8, 0]
type input "22"
type input "0"
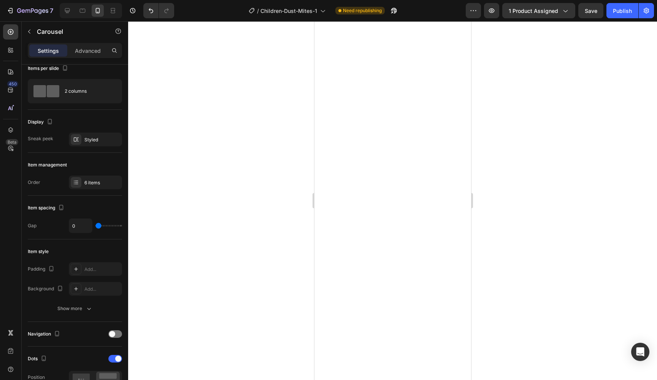
drag, startPoint x: 103, startPoint y: 226, endPoint x: 74, endPoint y: 225, distance: 28.9
click at [95, 225] on input "range" at bounding box center [108, 226] width 27 height 2
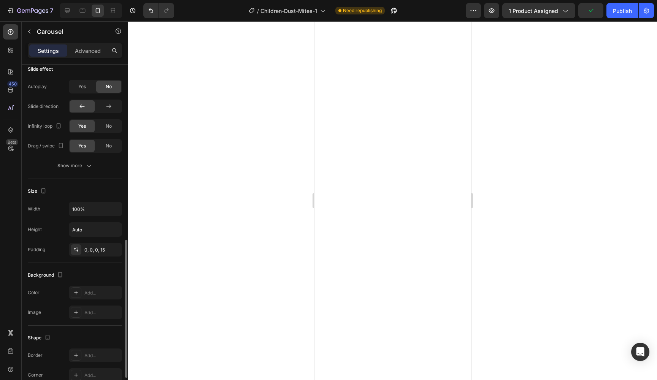
scroll to position [409, 0]
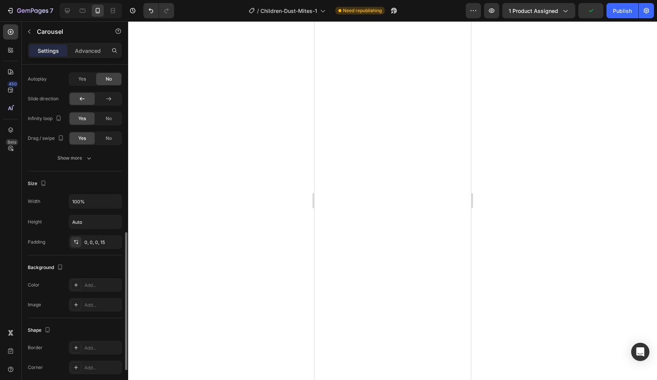
type input "1"
type input "9"
type input "8"
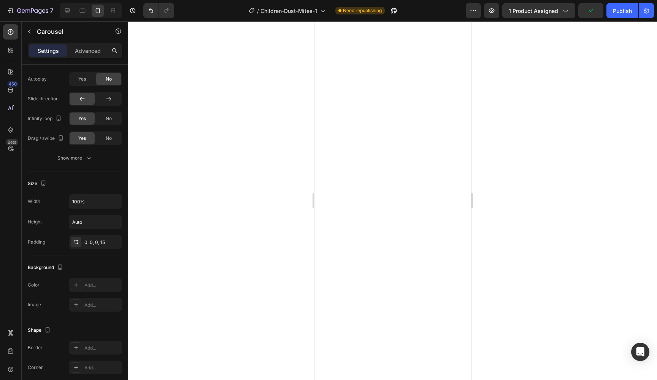
type input "8"
type input "9"
type input "12"
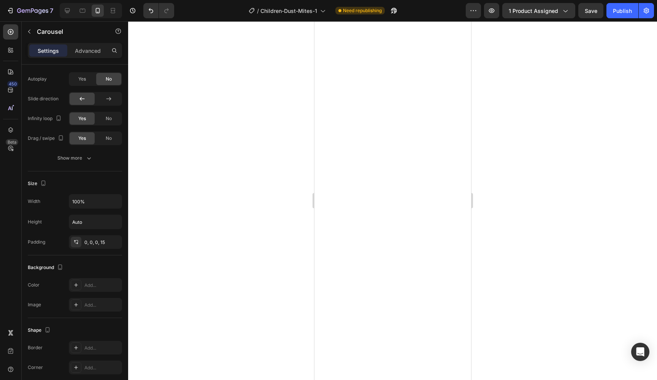
type input "12"
type input "11"
type input "9"
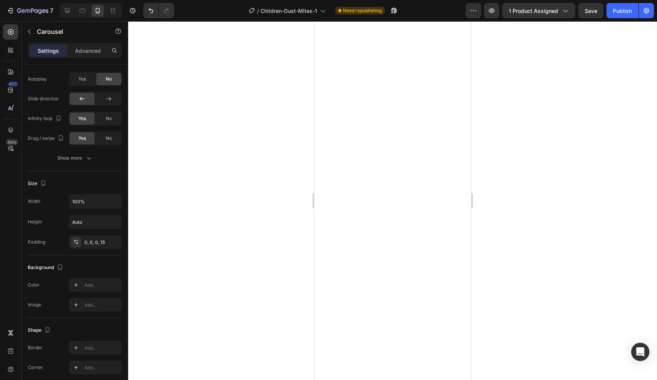
type input "11"
type input "26"
type input "44"
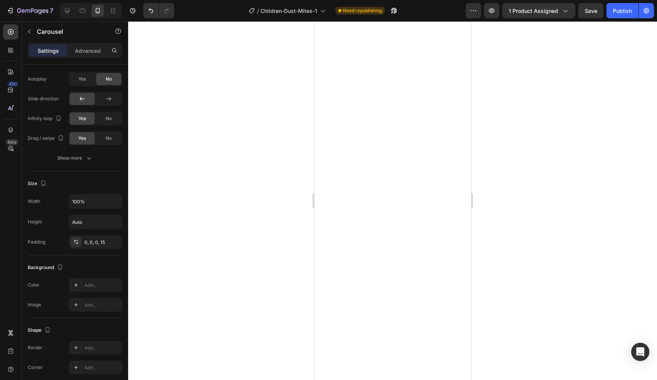
type input "44"
type input "54"
type input "62"
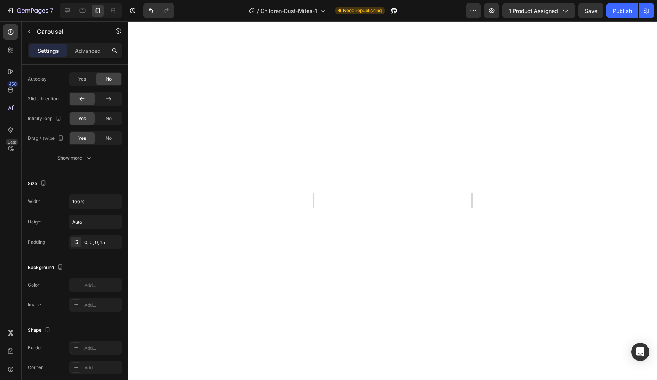
type input "64"
type input "62"
type input "0"
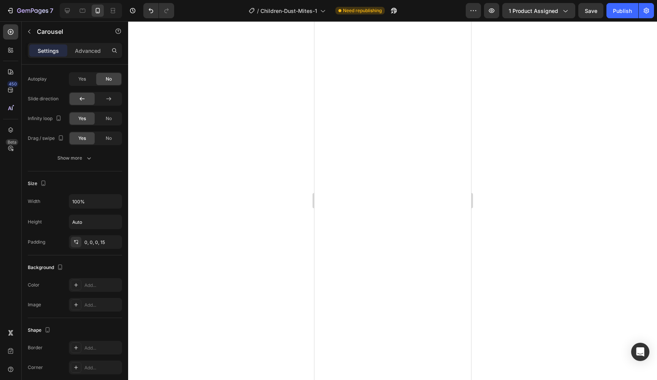
type input "0"
type input "1"
type input "16"
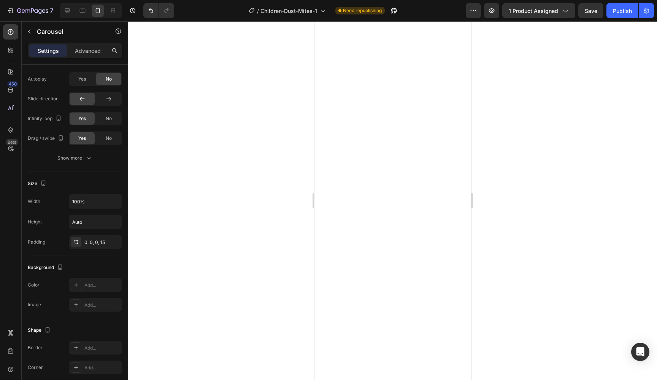
type input "25"
type input "27"
type input "29"
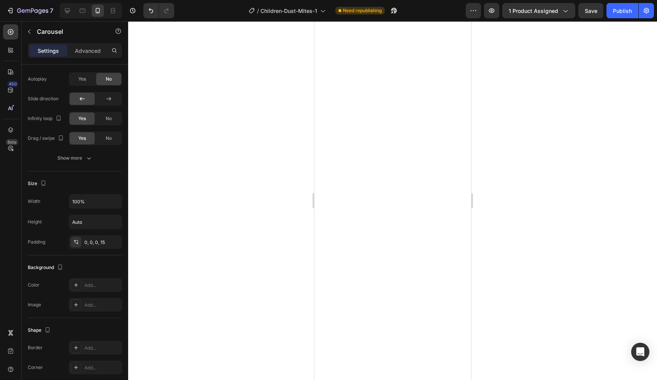
type input "29"
type input "48"
type input "51"
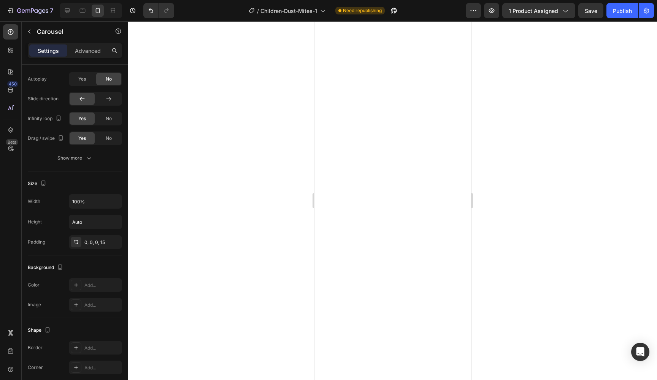
type input "53"
type input "54"
type input "55"
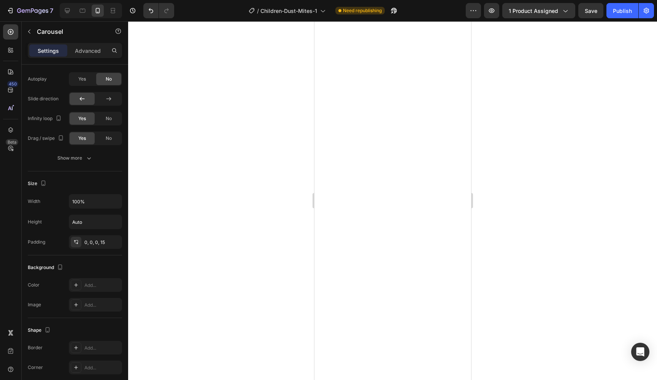
type input "55"
type input "57"
type input "58"
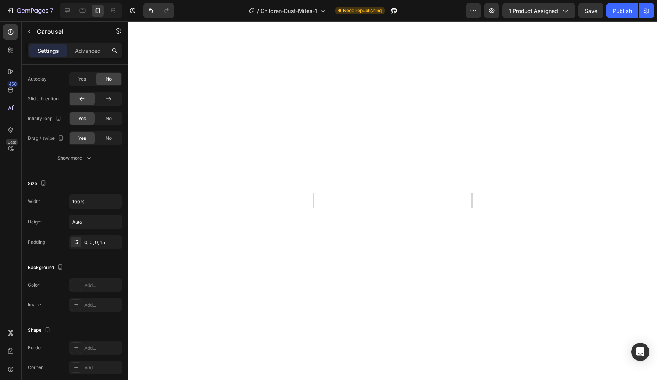
type input "60"
type input "74"
type input "78"
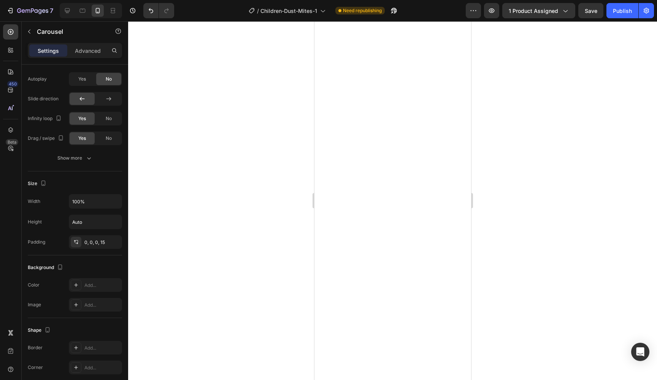
type input "78"
type input "80"
type input "79"
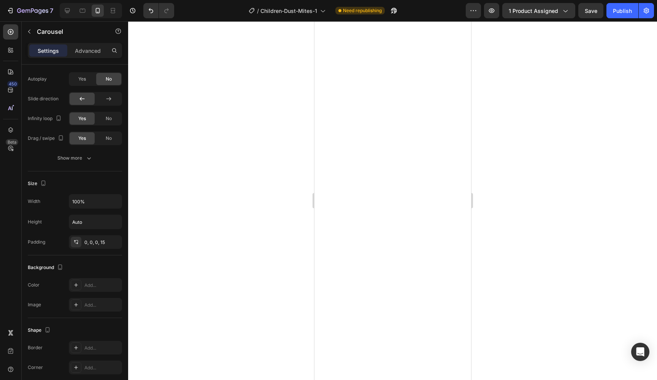
type input "74"
type input "72"
type input "71"
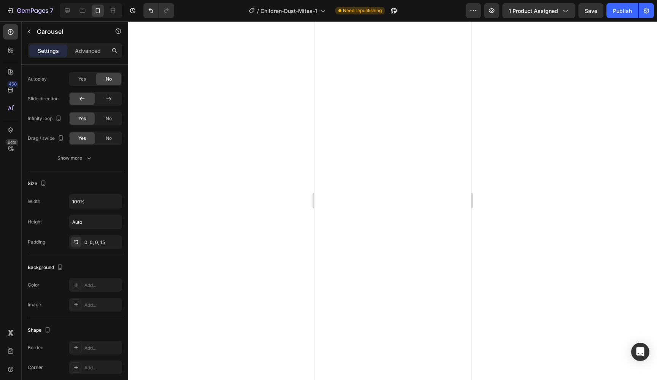
type input "71"
type input "60"
type input "33"
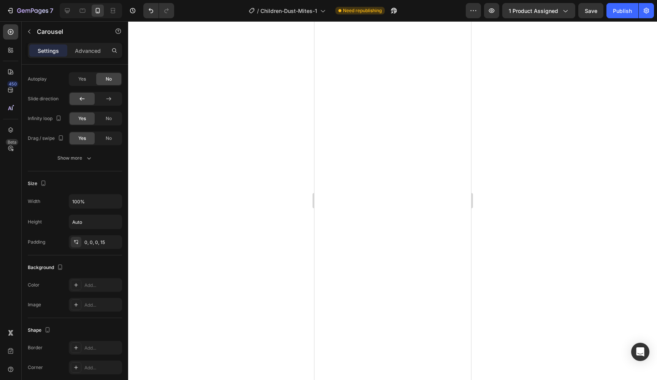
type input "16"
type input "6"
type input "13"
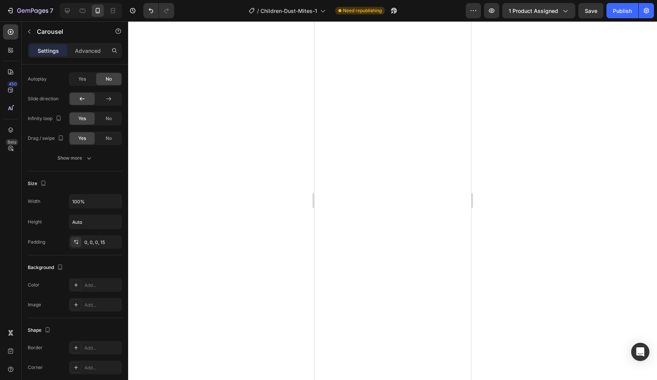
type input "13"
type input "46"
type input "58"
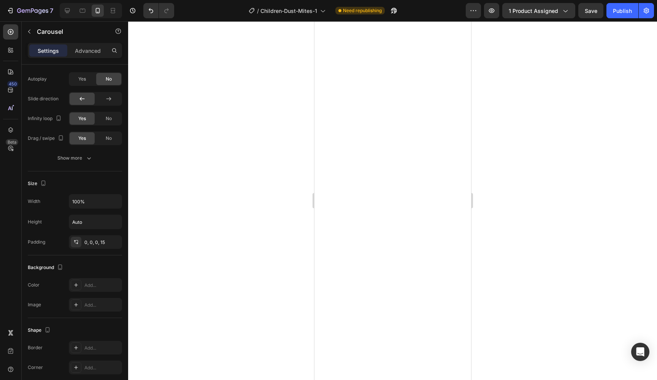
type input "62"
type input "64"
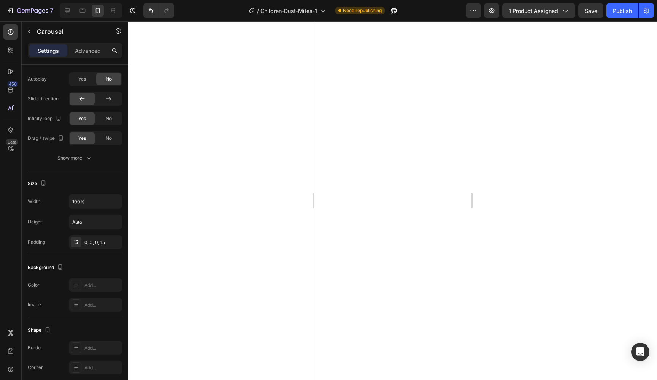
type input "79"
type input "80"
type input "78"
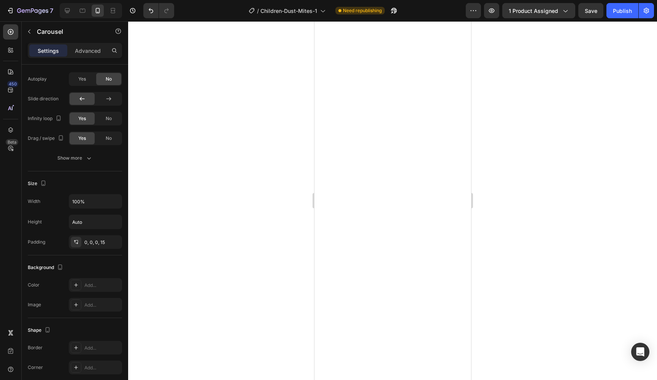
type input "78"
type input "75"
type input "72"
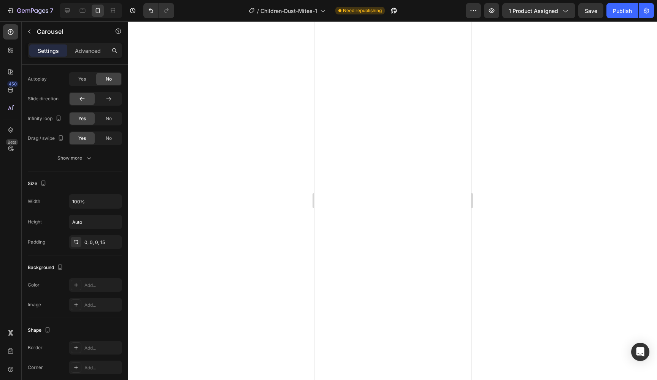
type input "68"
type input "67"
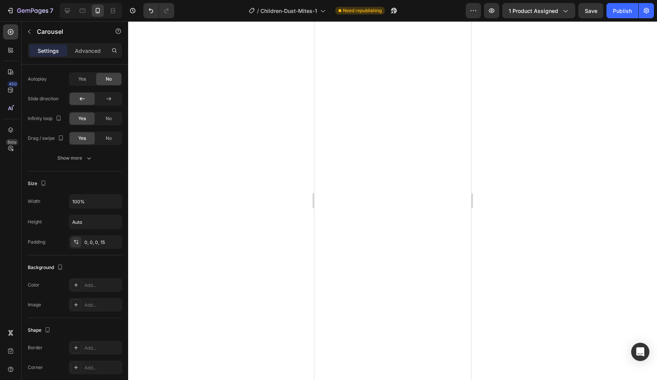
type input "64"
type input "22"
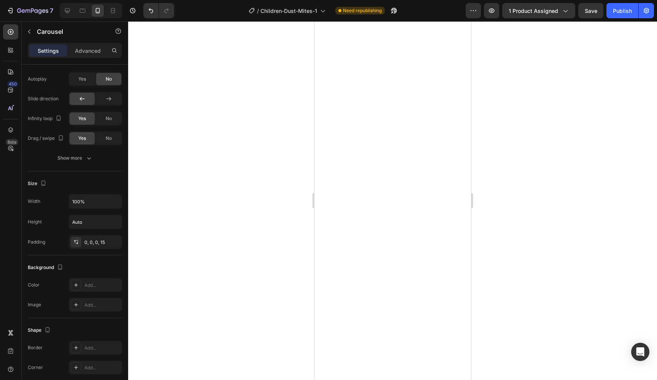
type input "0"
type input "11"
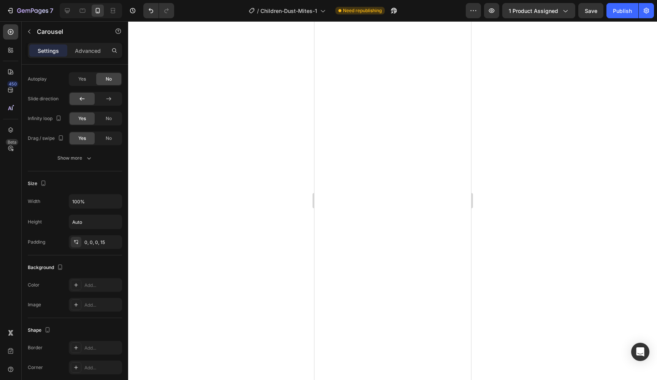
type input "80"
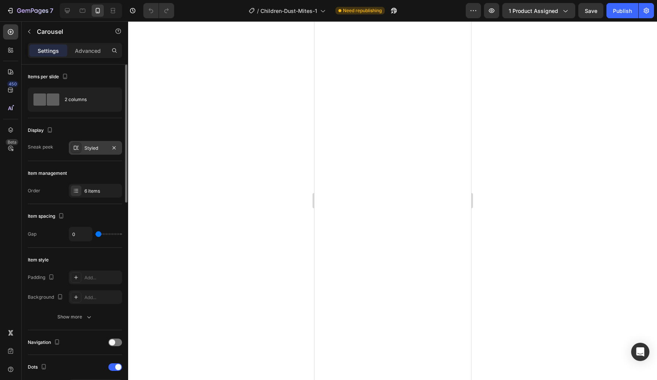
click at [84, 147] on div "Styled" at bounding box center [95, 148] width 22 height 7
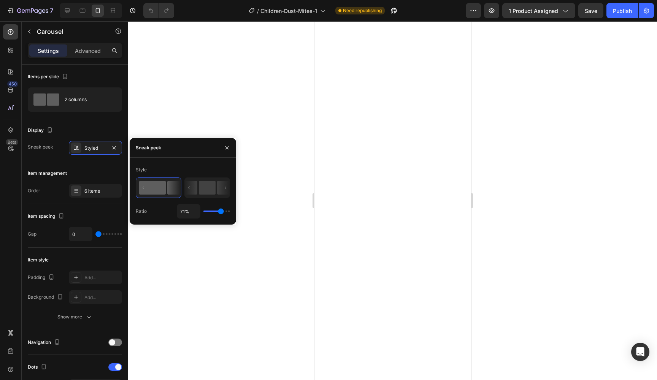
type input "75%"
type input "75"
type input "92%"
type input "92"
type input "100%"
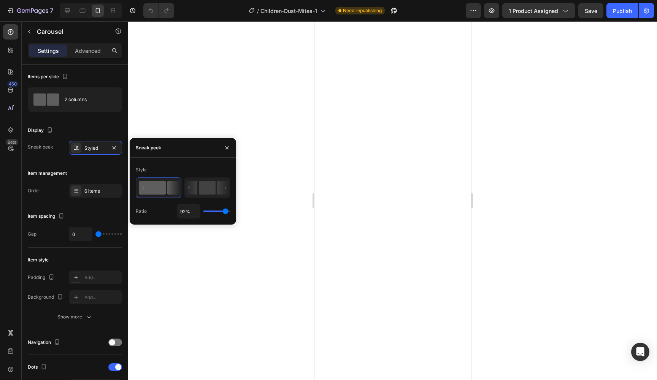
type input "100"
type input "99%"
type input "99"
type input "85%"
type input "85"
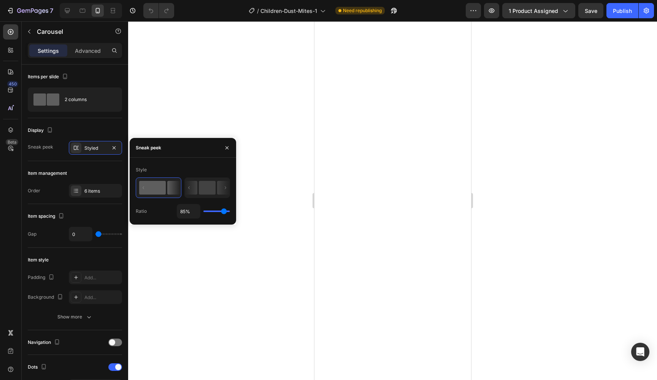
type input "78%"
type input "78"
type input "77%"
type input "77"
type input "75%"
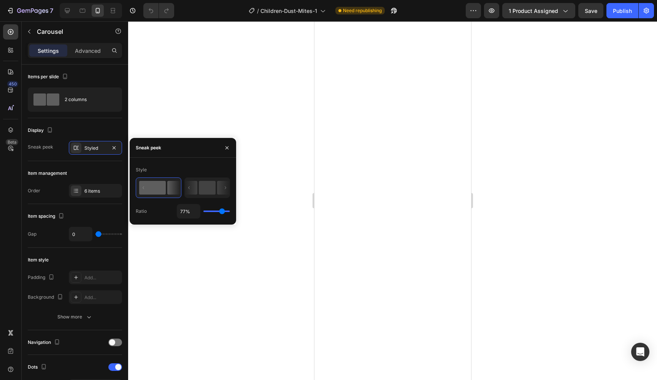
type input "75"
type input "73%"
type input "73"
type input "71%"
type input "71"
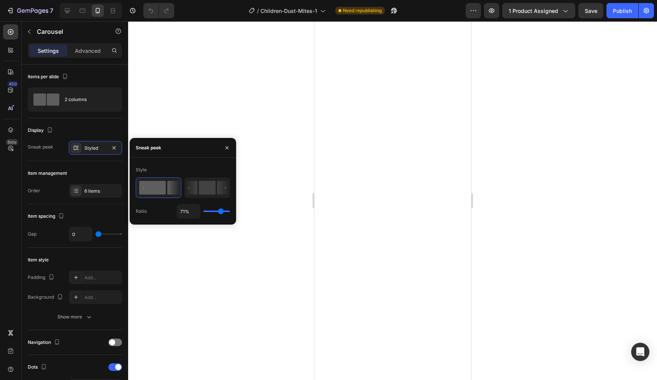
type input "63%"
type input "63"
type input "57%"
type input "57"
type input "54%"
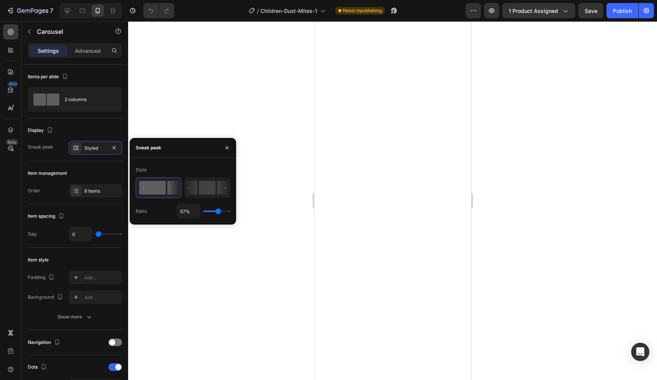
type input "54"
type input "52%"
type input "52"
type input "51%"
type input "51"
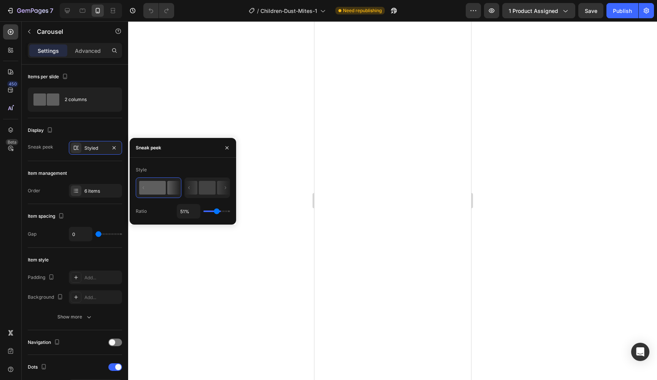
type input "47%"
type input "47"
type input "45%"
type input "45"
type input "44%"
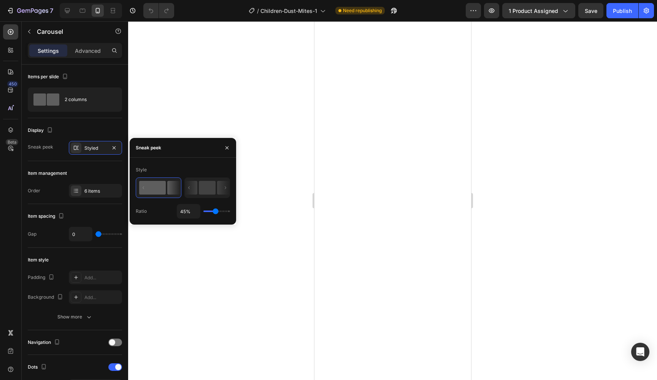
type input "44"
type input "42%"
type input "42"
type input "40%"
type input "40"
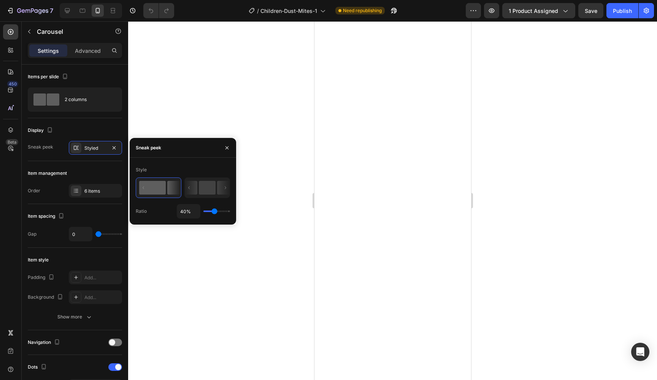
type input "38%"
type input "38"
type input "40%"
type input "40"
type input "42%"
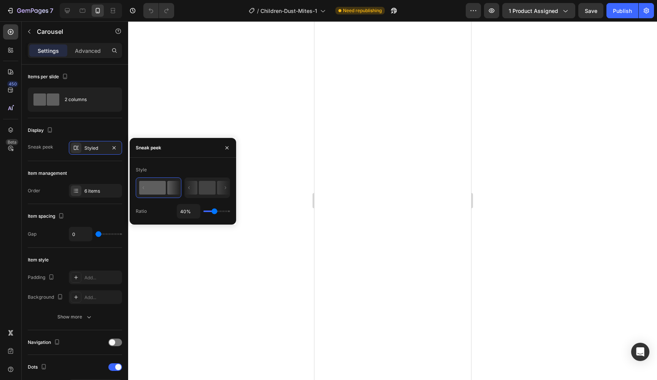
type input "42"
type input "44%"
type input "44"
type input "45%"
type input "45"
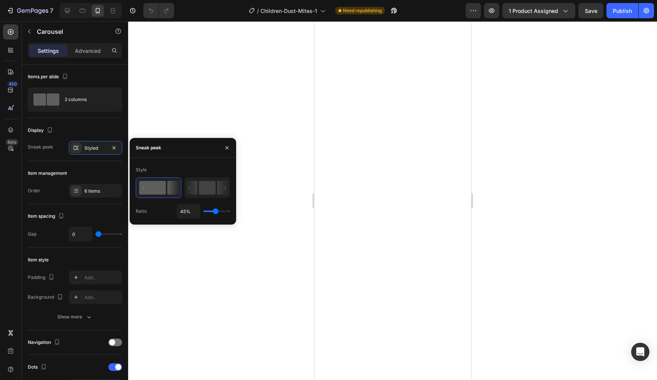
type input "47%"
type input "47"
type input "49%"
type input "49"
type input "51%"
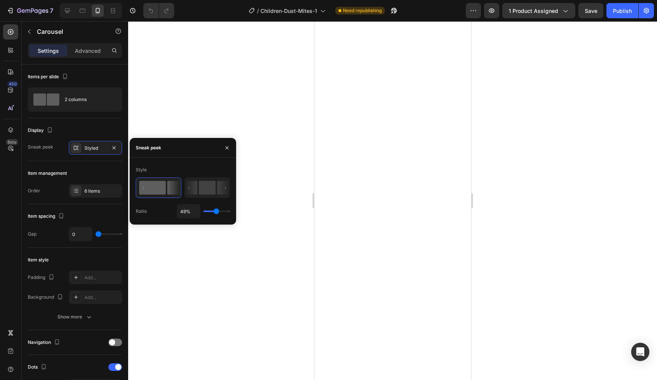
type input "51"
type input "49%"
drag, startPoint x: 221, startPoint y: 214, endPoint x: 216, endPoint y: 213, distance: 5.8
type input "49"
click at [216, 212] on input "range" at bounding box center [216, 212] width 27 height 2
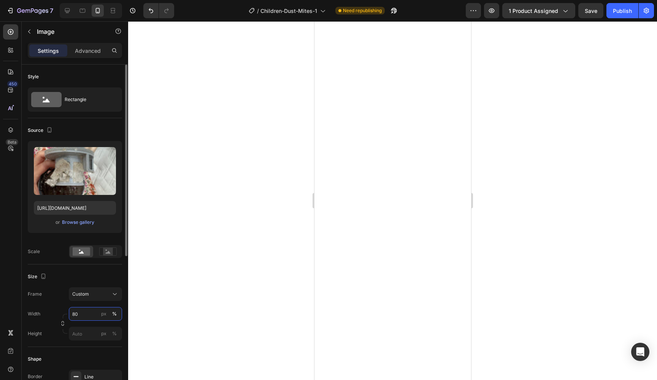
click at [83, 309] on input "80" at bounding box center [95, 314] width 53 height 14
type input "10080"
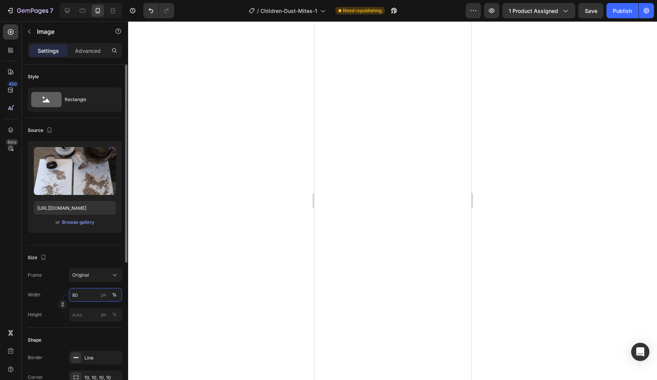
click at [80, 296] on input "80" at bounding box center [95, 295] width 53 height 14
type input "100"
click at [75, 51] on p "Advanced" at bounding box center [88, 51] width 26 height 8
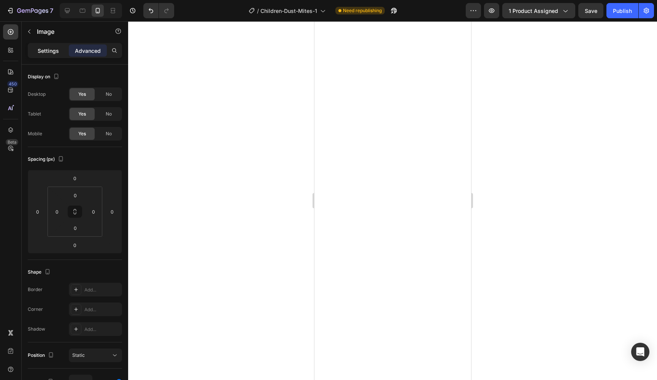
click at [45, 51] on p "Settings" at bounding box center [48, 51] width 21 height 8
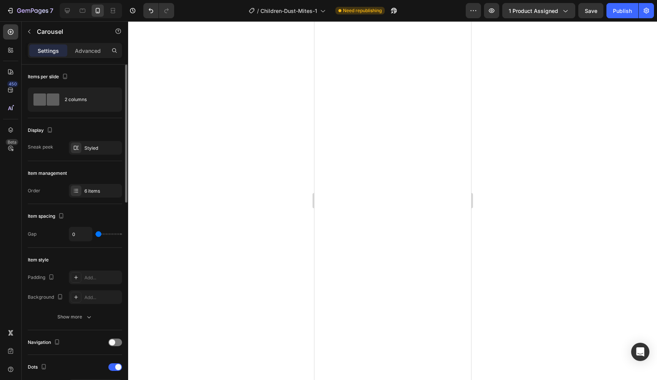
type input "2"
type input "4"
type input "5"
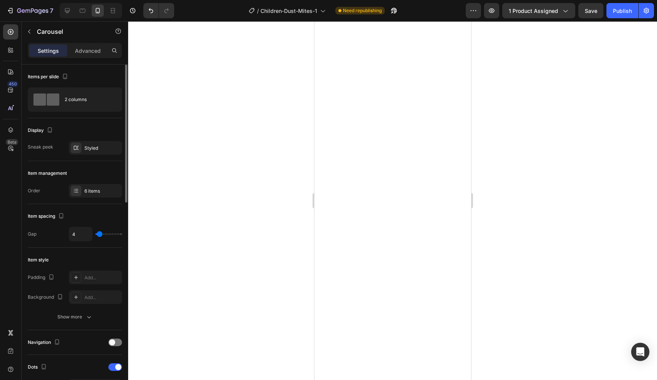
type input "5"
type input "6"
type input "8"
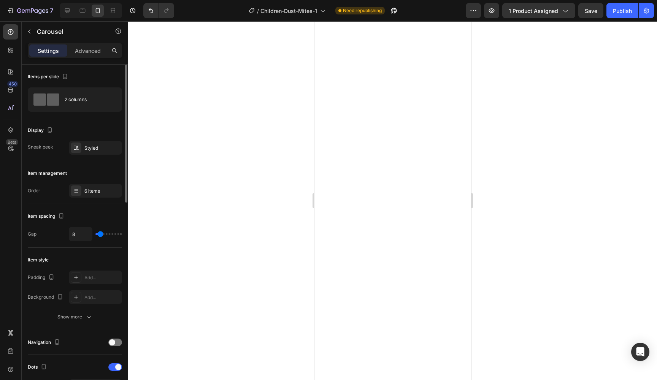
type input "11"
type input "15"
type input "19"
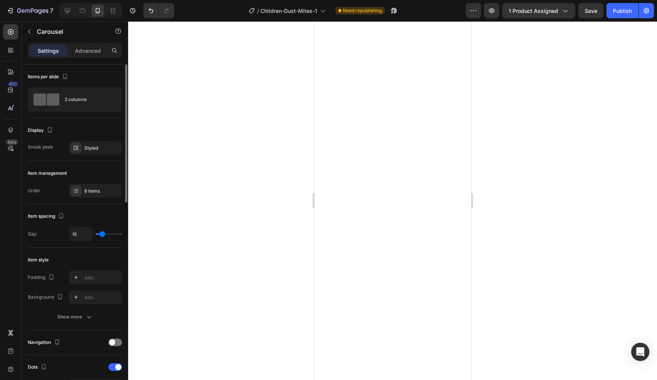
type input "19"
type input "20"
type input "22"
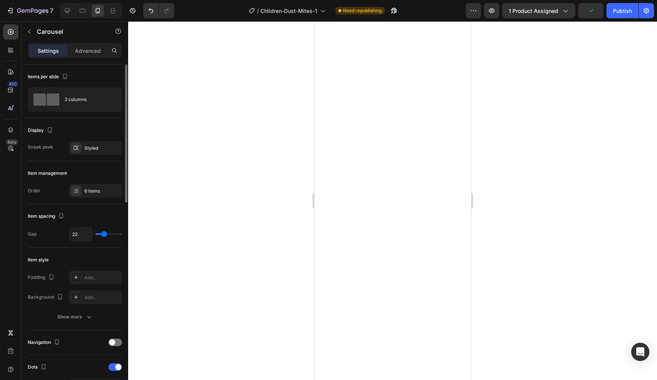
type input "20"
drag, startPoint x: 98, startPoint y: 235, endPoint x: 103, endPoint y: 235, distance: 5.0
type input "20"
click at [103, 235] on input "range" at bounding box center [108, 234] width 27 height 2
click at [90, 147] on div "Styled" at bounding box center [95, 148] width 22 height 7
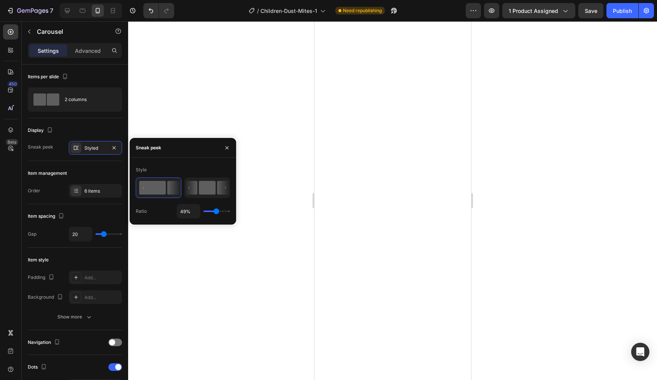
click at [207, 190] on rect at bounding box center [207, 188] width 17 height 14
type input "50%"
type input "50"
click at [167, 190] on icon at bounding box center [173, 188] width 13 height 14
type input "49%"
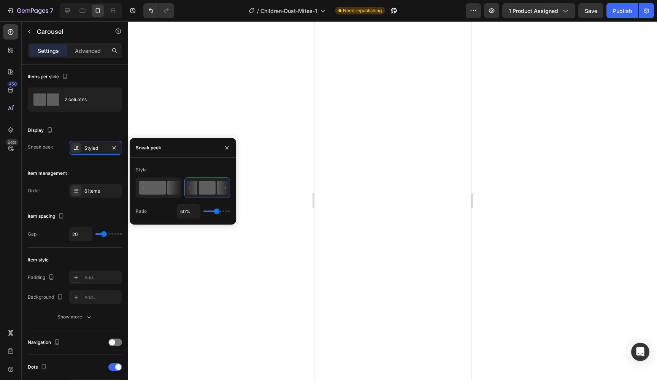
type input "49"
click at [213, 215] on div "49%" at bounding box center [203, 211] width 53 height 14
type input "44%"
type input "44"
type input "42%"
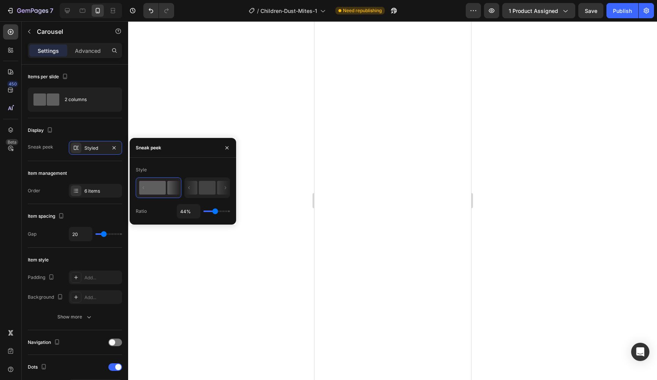
type input "42"
type input "37%"
type input "37"
type input "35%"
type input "35"
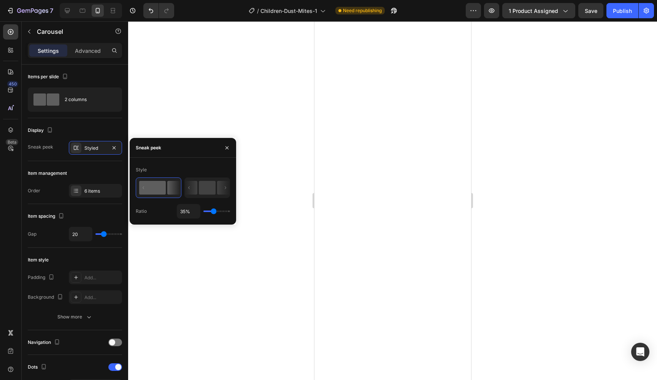
type input "33%"
type input "33"
type input "31%"
type input "31"
type input "28%"
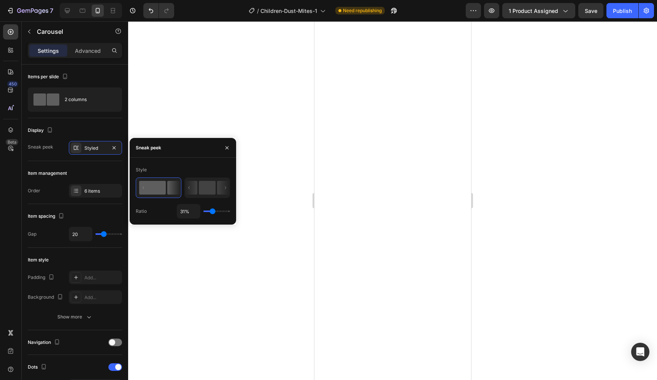
type input "28"
type input "26%"
type input "26"
type input "24%"
type input "24"
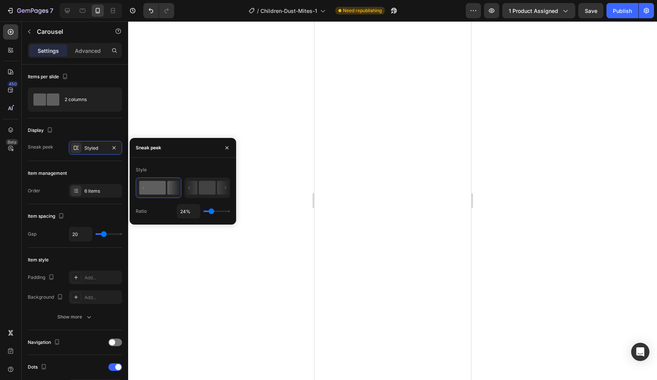
type input "23%"
type input "23"
type input "21%"
type input "21"
type input "23%"
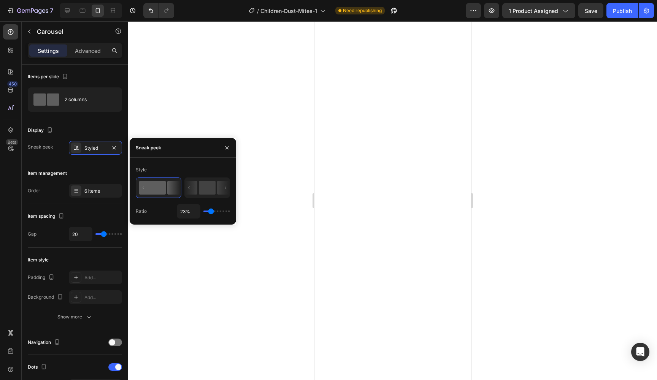
drag, startPoint x: 214, startPoint y: 212, endPoint x: 210, endPoint y: 212, distance: 4.6
type input "23"
click at [210, 212] on input "range" at bounding box center [216, 212] width 27 height 2
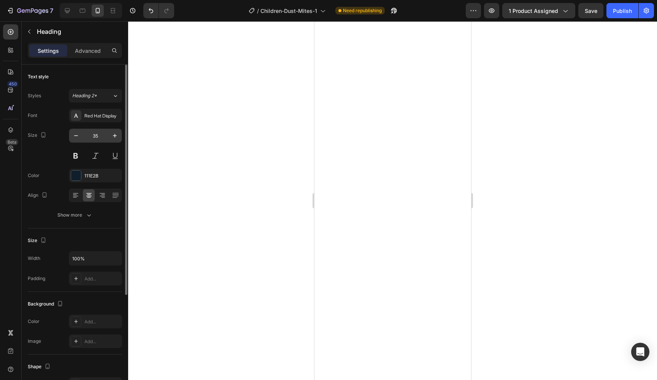
click at [87, 136] on input "35" at bounding box center [95, 136] width 25 height 14
click at [89, 136] on input "35" at bounding box center [95, 136] width 25 height 14
type input "24"
click at [530, 201] on div at bounding box center [392, 200] width 529 height 359
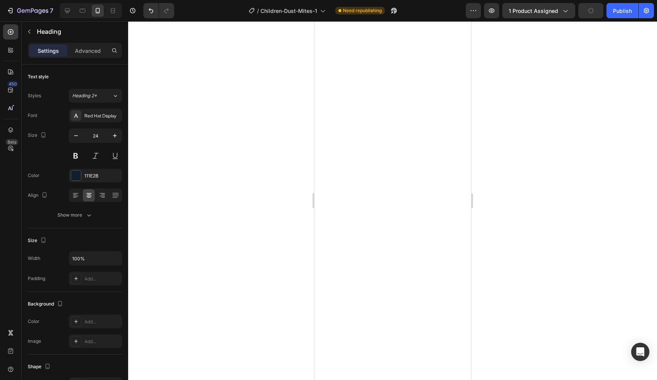
click at [519, 109] on div at bounding box center [392, 200] width 529 height 359
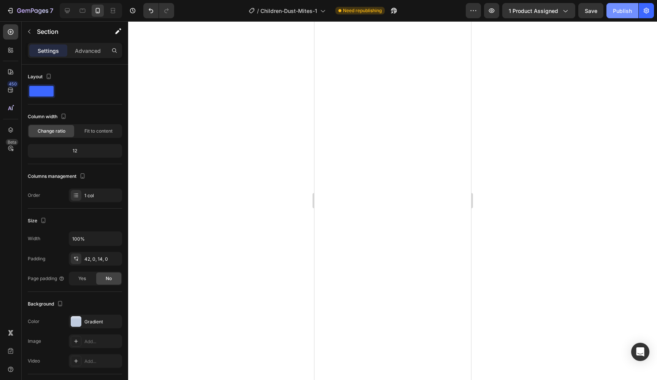
click at [622, 14] on div "Publish" at bounding box center [622, 11] width 19 height 8
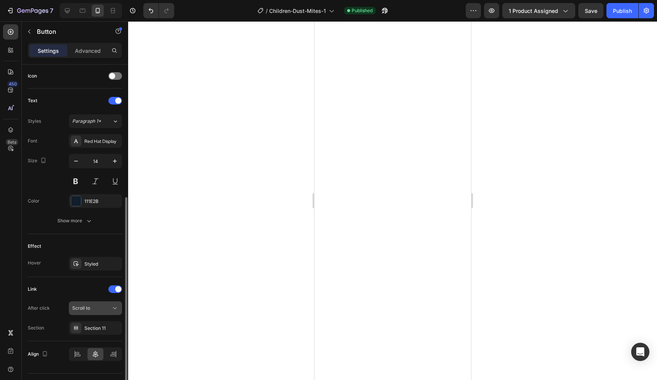
scroll to position [222, 0]
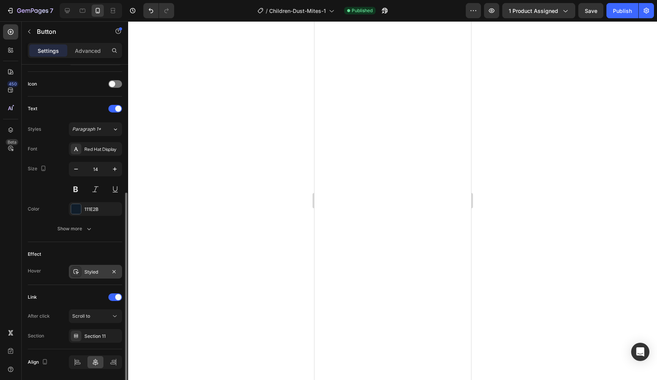
click at [89, 273] on div "Styled" at bounding box center [95, 272] width 22 height 7
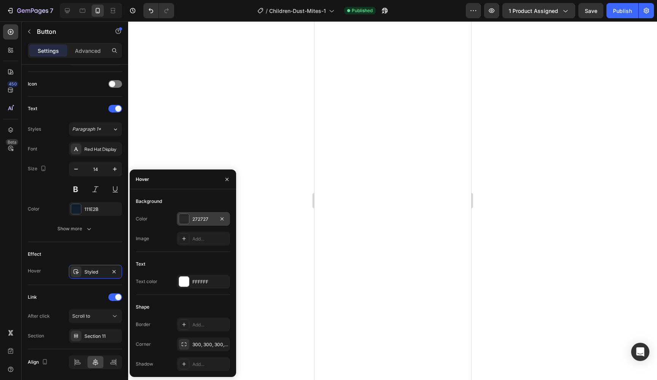
click at [181, 219] on div at bounding box center [184, 219] width 10 height 10
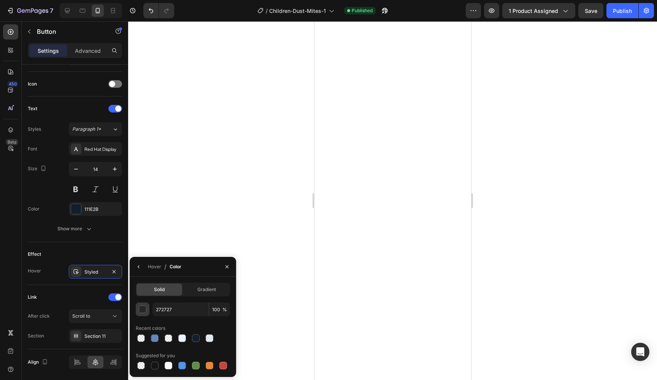
click at [145, 312] on div "button" at bounding box center [143, 310] width 8 height 8
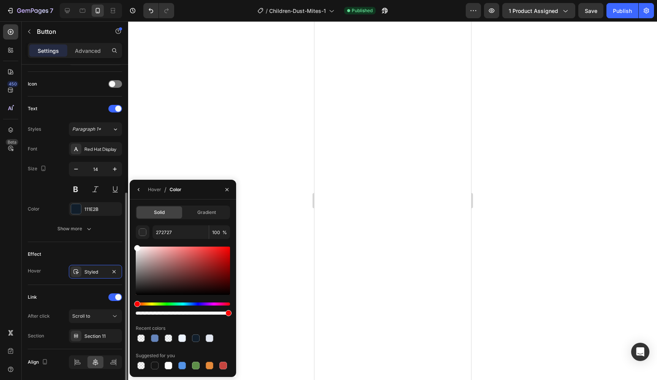
drag, startPoint x: 147, startPoint y: 260, endPoint x: 118, endPoint y: 237, distance: 36.5
click at [118, 237] on div "450 Beta Sections(18) Elements(84) Section Element Hero Section Product Detail …" at bounding box center [64, 200] width 128 height 359
type input "FFFFFF"
click at [147, 190] on div "Hover / Color" at bounding box center [157, 189] width 55 height 19
click at [142, 190] on button "button" at bounding box center [139, 190] width 12 height 12
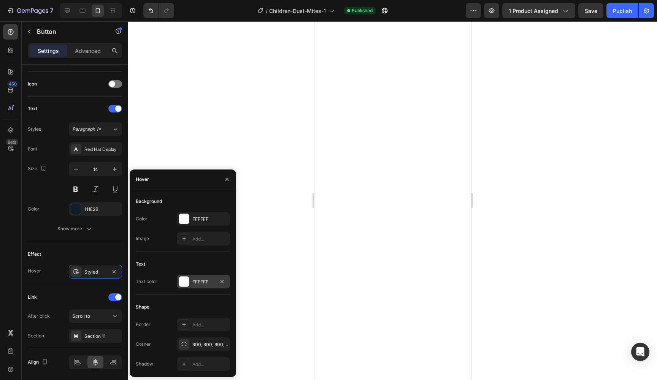
click at [184, 286] on div at bounding box center [184, 282] width 10 height 10
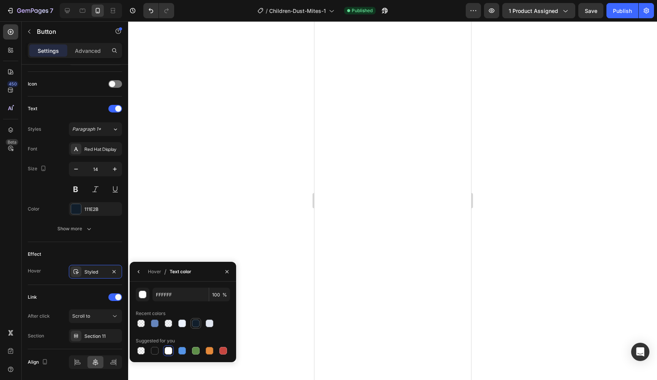
click at [200, 325] on div at bounding box center [195, 323] width 9 height 9
type input "111E2B"
click at [151, 270] on div "Hover" at bounding box center [154, 271] width 13 height 7
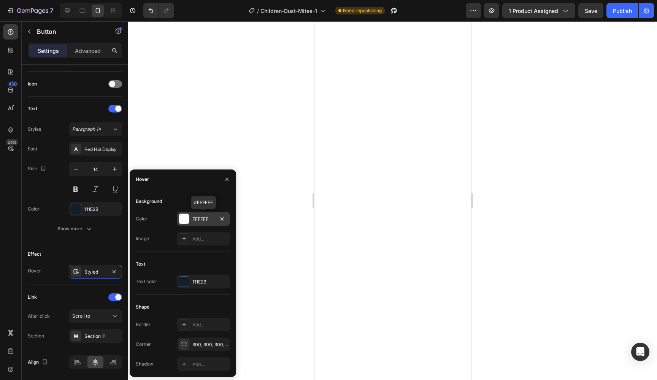
click at [185, 218] on div at bounding box center [184, 219] width 10 height 10
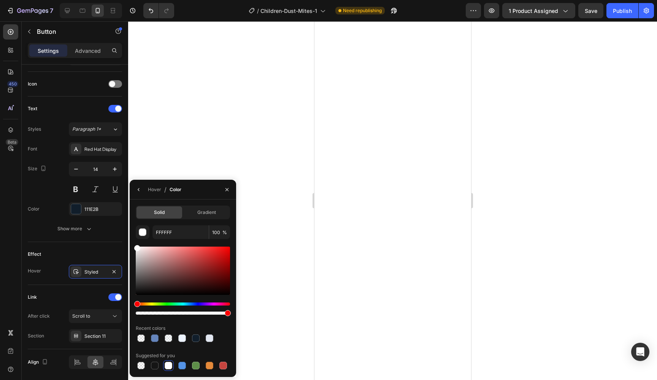
click at [227, 316] on div at bounding box center [228, 313] width 6 height 6
drag, startPoint x: 227, startPoint y: 316, endPoint x: 200, endPoint y: 314, distance: 26.7
click at [200, 314] on div at bounding box center [202, 313] width 6 height 6
type input "68"
click at [617, 15] on button "Publish" at bounding box center [622, 10] width 32 height 15
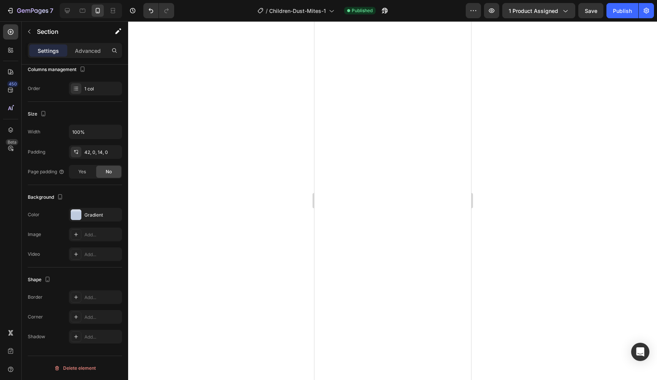
scroll to position [0, 0]
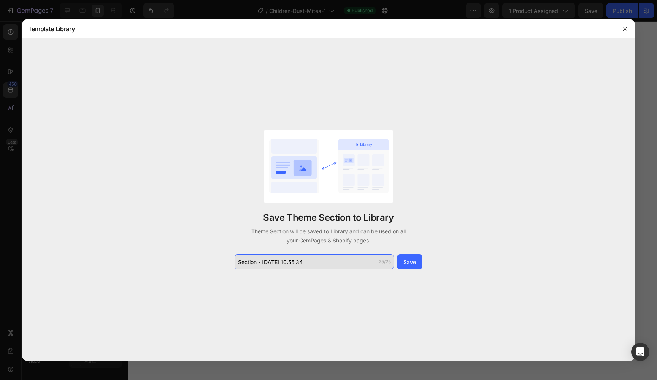
click at [286, 256] on input "Section - Aug 26 10:55:34" at bounding box center [314, 261] width 159 height 15
drag, startPoint x: 294, startPoint y: 253, endPoint x: 290, endPoint y: 261, distance: 9.0
click at [290, 261] on input "real results" at bounding box center [314, 261] width 159 height 15
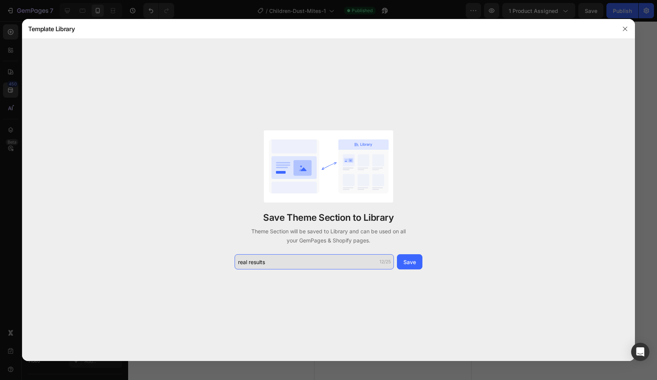
click at [290, 261] on input "real results" at bounding box center [314, 261] width 159 height 15
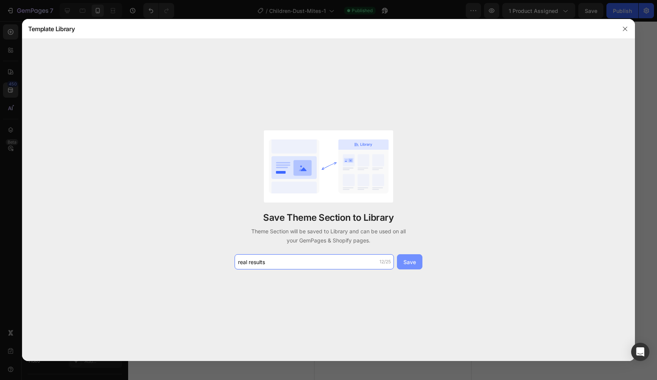
type input "real results"
click at [411, 268] on button "Save" at bounding box center [409, 261] width 25 height 15
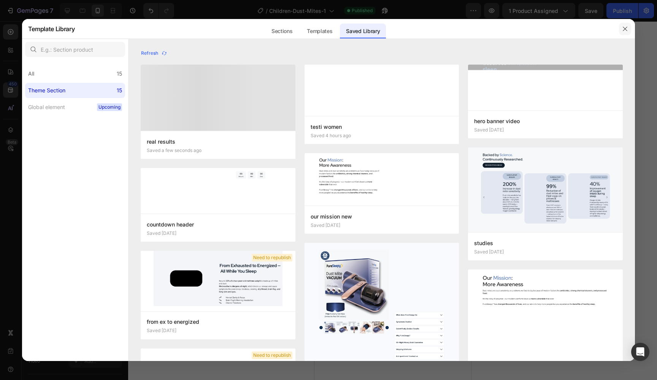
click at [626, 30] on icon "button" at bounding box center [625, 29] width 6 height 6
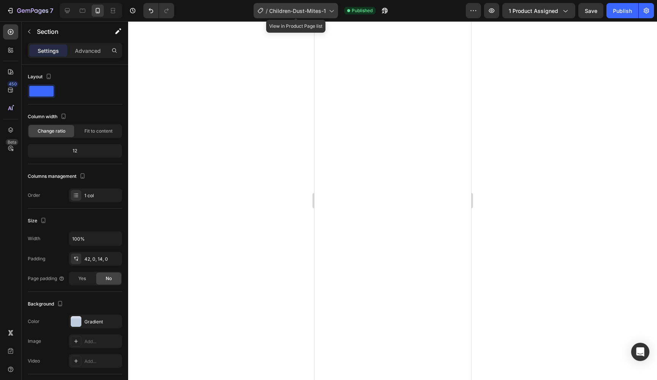
click at [320, 13] on span "Children-Dust-Mites-1" at bounding box center [297, 11] width 57 height 8
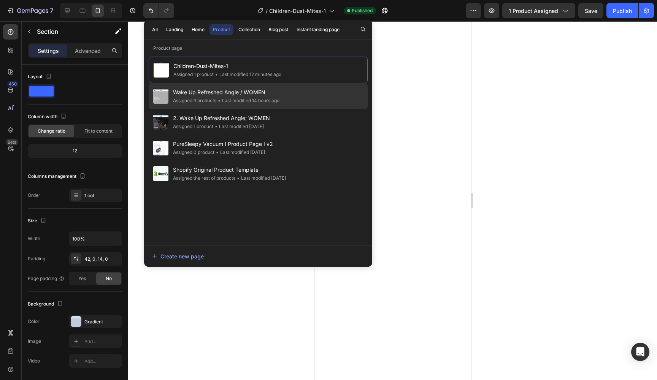
click at [290, 109] on div "Wake Up Refreshed Angle / WOMEN Assigned 3 products • Last modified 14 hours ago" at bounding box center [258, 122] width 219 height 26
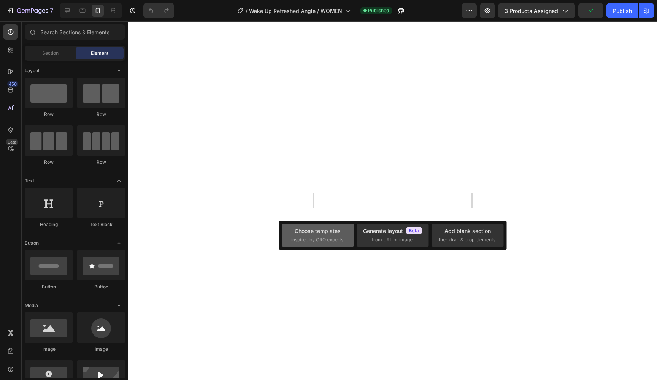
click at [328, 232] on div "Choose templates" at bounding box center [318, 231] width 46 height 8
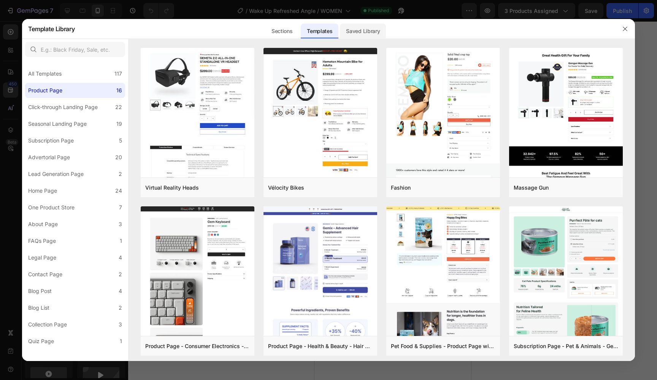
click at [370, 32] on div "Saved Library" at bounding box center [363, 31] width 46 height 15
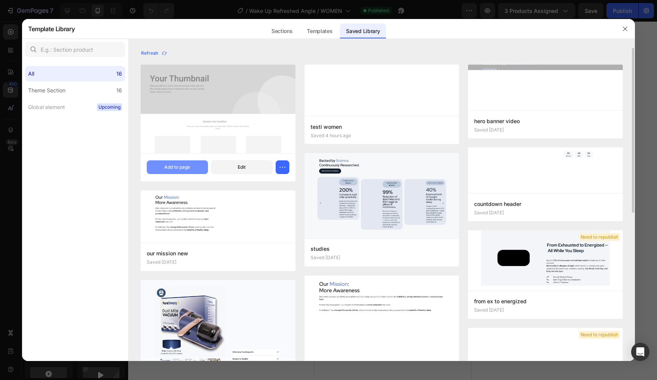
click at [174, 167] on div "Add to page" at bounding box center [177, 167] width 26 height 7
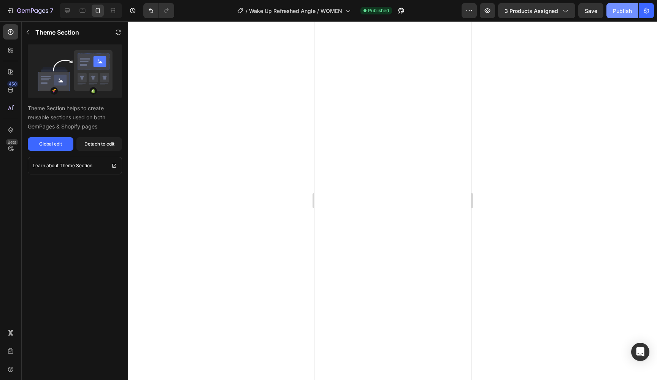
click at [623, 12] on div "Publish" at bounding box center [622, 11] width 19 height 8
